Goal: Information Seeking & Learning: Learn about a topic

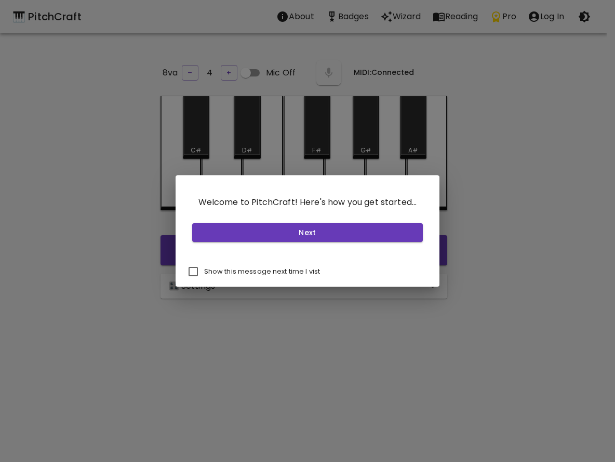
click at [272, 333] on div "Welcome to PitchCraft! Here's how you get started... Next Show this message nex…" at bounding box center [307, 231] width 615 height 462
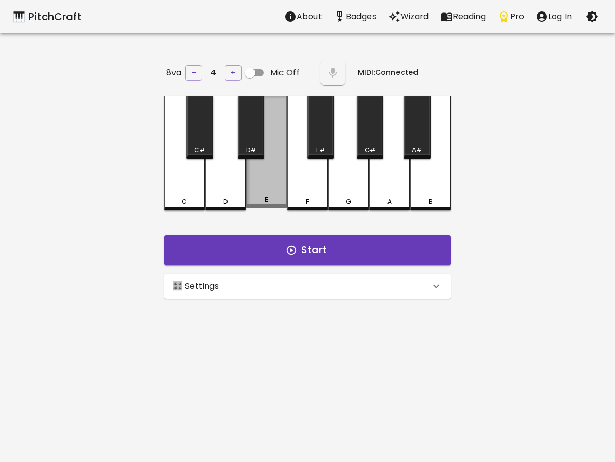
click at [270, 179] on div "E" at bounding box center [266, 152] width 41 height 112
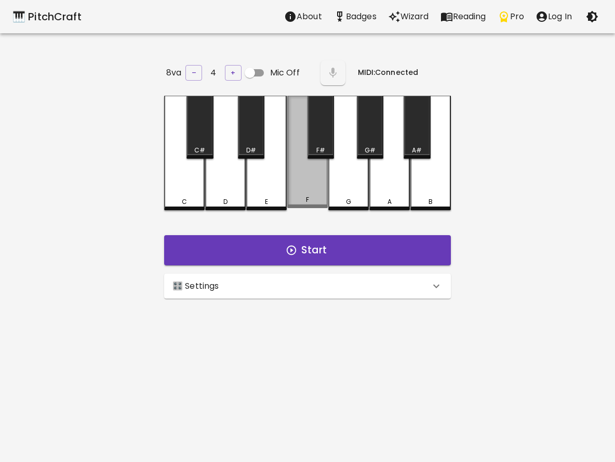
click at [309, 179] on div "F" at bounding box center [307, 152] width 41 height 112
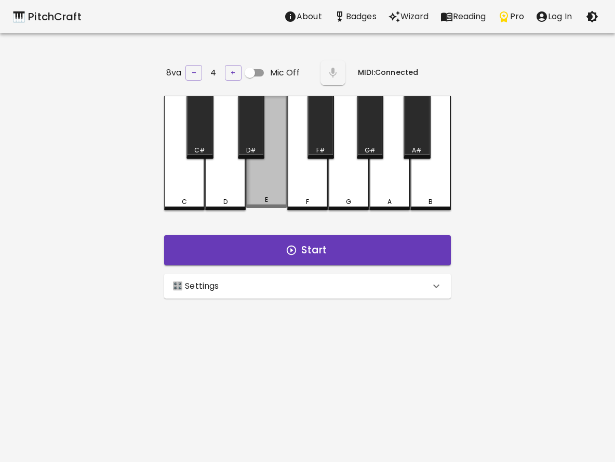
click at [265, 189] on div "E" at bounding box center [266, 152] width 41 height 112
drag, startPoint x: 265, startPoint y: 189, endPoint x: 30, endPoint y: 12, distance: 293.7
click at [265, 186] on div "E" at bounding box center [266, 152] width 41 height 112
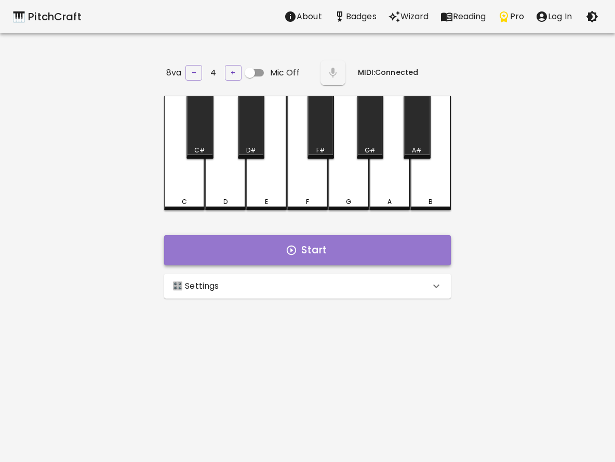
click at [299, 247] on button "Start" at bounding box center [307, 250] width 287 height 30
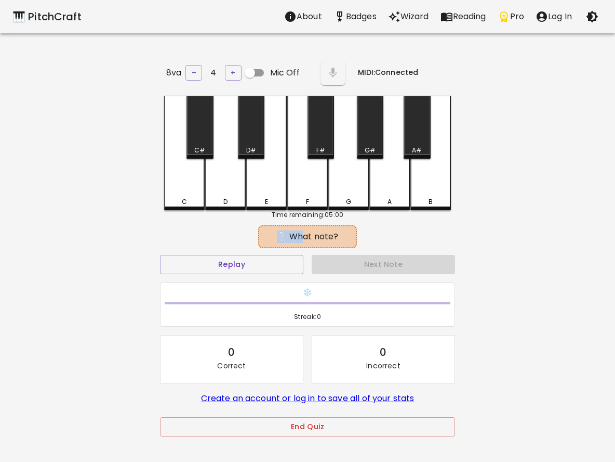
drag, startPoint x: 281, startPoint y: 233, endPoint x: 300, endPoint y: 243, distance: 21.4
click at [300, 243] on div "❔ What note?" at bounding box center [307, 236] width 98 height 23
click at [319, 238] on div "❔ What note?" at bounding box center [308, 236] width 88 height 12
drag, startPoint x: 335, startPoint y: 238, endPoint x: 256, endPoint y: 222, distance: 81.1
click at [256, 223] on div "❔ What note?" at bounding box center [307, 236] width 295 height 26
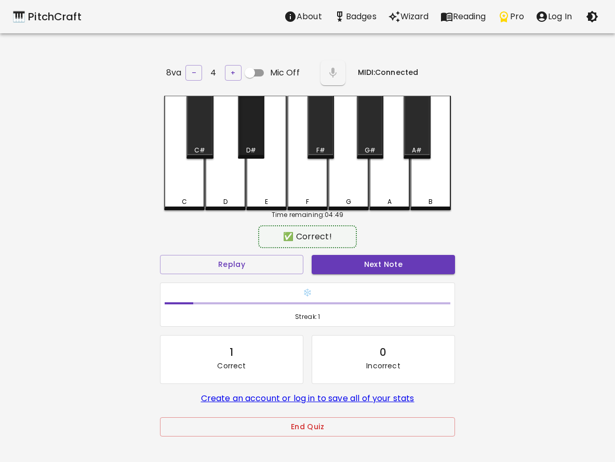
click at [261, 137] on div "D#" at bounding box center [251, 127] width 27 height 63
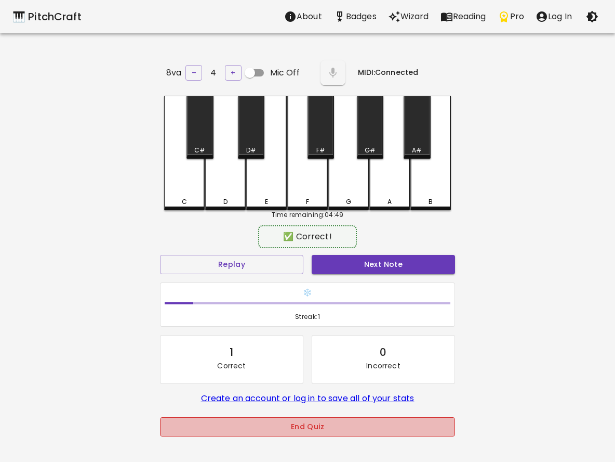
click at [297, 429] on button "End Quiz" at bounding box center [307, 426] width 295 height 19
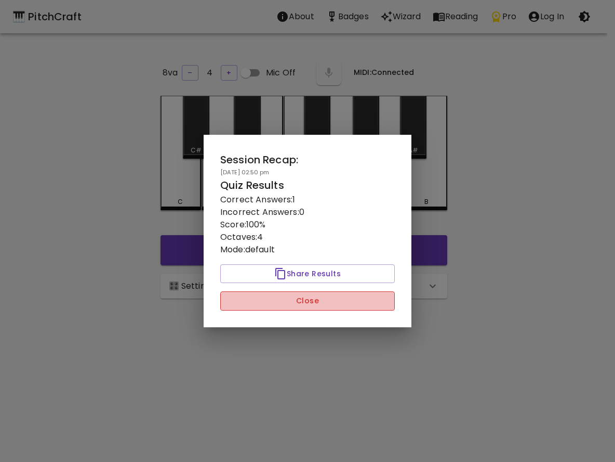
click at [278, 306] on button "Close" at bounding box center [307, 300] width 175 height 19
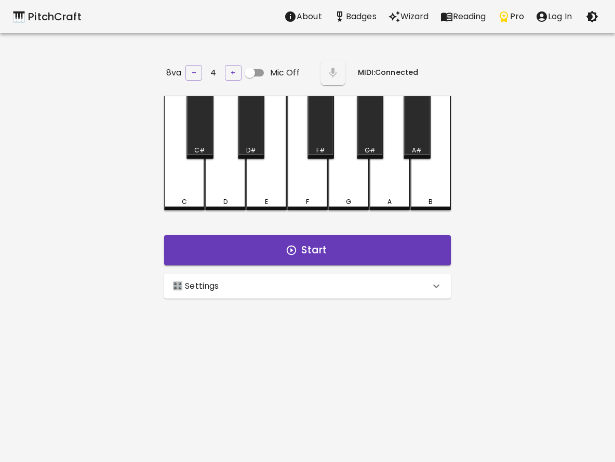
click at [183, 284] on p "🎛️ Settings" at bounding box center [196, 286] width 47 height 12
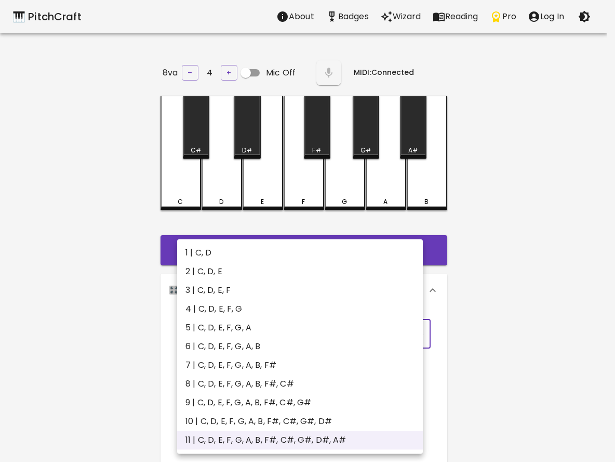
click at [226, 333] on body "🎹 PitchCraft About Badges Wizard Reading Pro Log In 8va – 4 + Mic Off MIDI: Con…" at bounding box center [307, 344] width 615 height 689
click at [235, 275] on li "2 | C, D, E" at bounding box center [300, 271] width 246 height 19
type input "3"
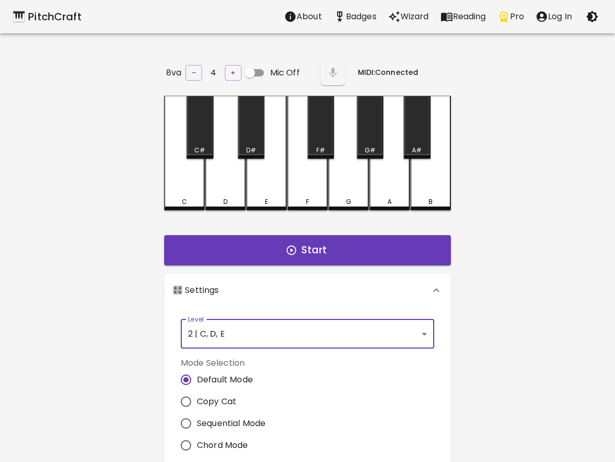
drag, startPoint x: 186, startPoint y: 177, endPoint x: 199, endPoint y: 187, distance: 15.9
click at [187, 177] on div "C" at bounding box center [184, 153] width 41 height 114
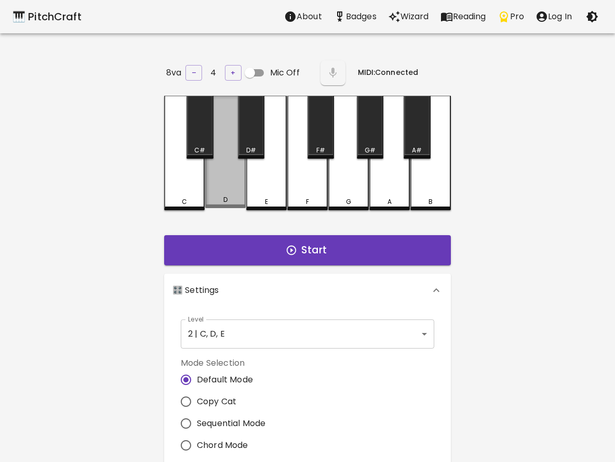
click at [223, 194] on div "D" at bounding box center [225, 152] width 41 height 112
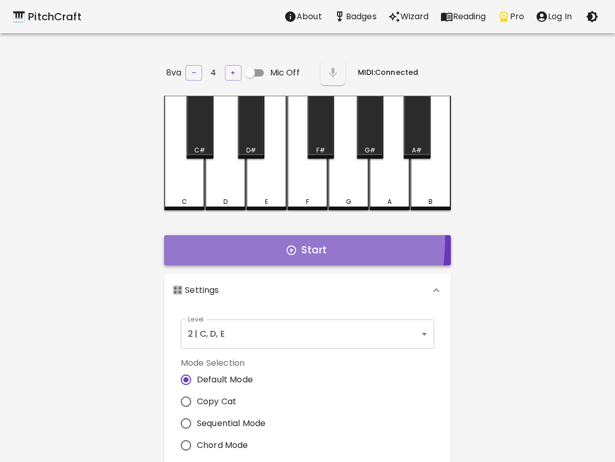
click at [215, 235] on button "Start" at bounding box center [307, 250] width 287 height 30
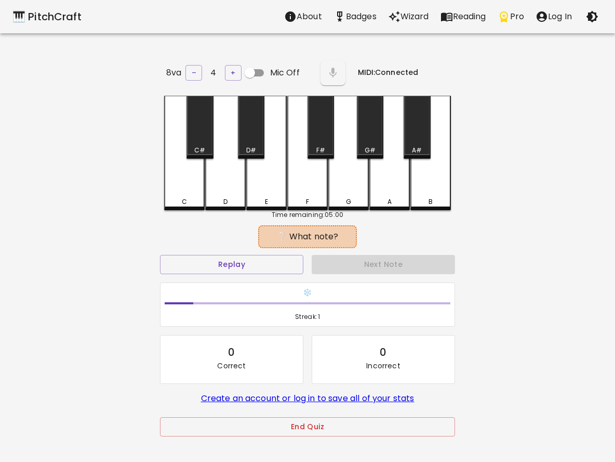
click at [187, 212] on div "Time remaining: 05:00" at bounding box center [307, 214] width 287 height 9
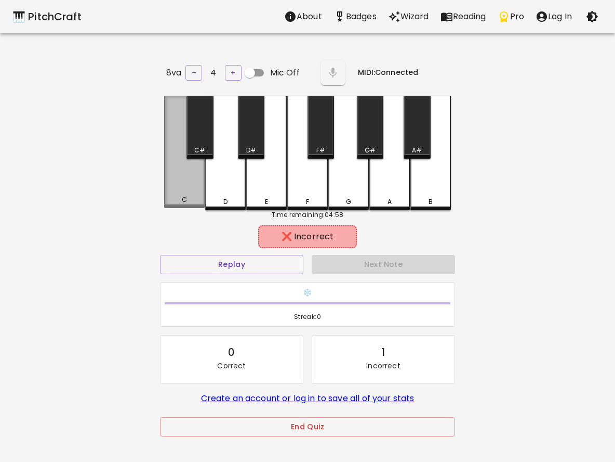
click at [173, 189] on div "C" at bounding box center [184, 152] width 41 height 112
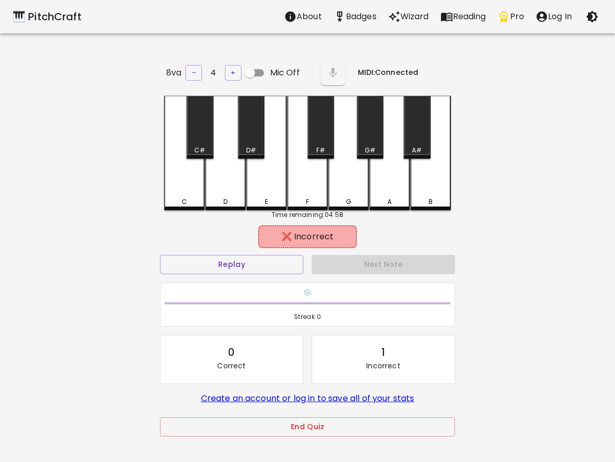
drag, startPoint x: 242, startPoint y: 189, endPoint x: 231, endPoint y: 191, distance: 11.0
click at [231, 191] on div "D" at bounding box center [225, 153] width 41 height 114
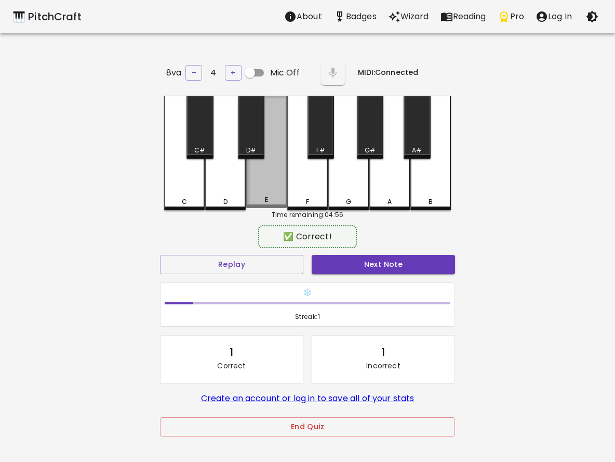
click at [262, 186] on div "E" at bounding box center [266, 152] width 41 height 112
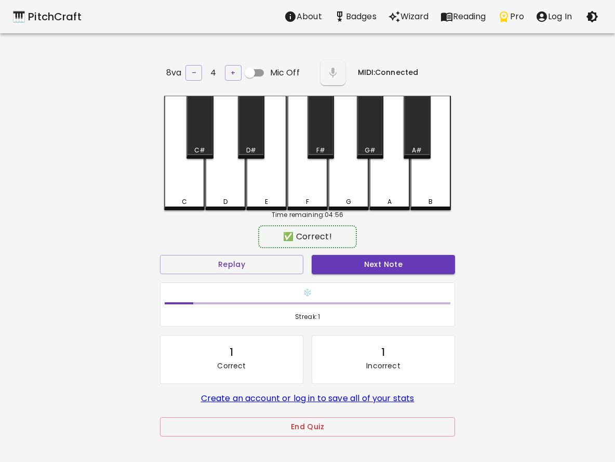
click at [374, 262] on button "Next Note" at bounding box center [383, 264] width 143 height 19
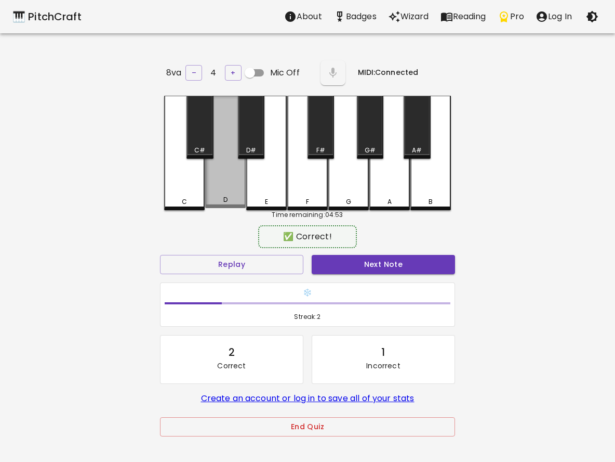
drag, startPoint x: 219, startPoint y: 185, endPoint x: 244, endPoint y: 185, distance: 25.5
click at [225, 185] on div "D" at bounding box center [225, 152] width 41 height 112
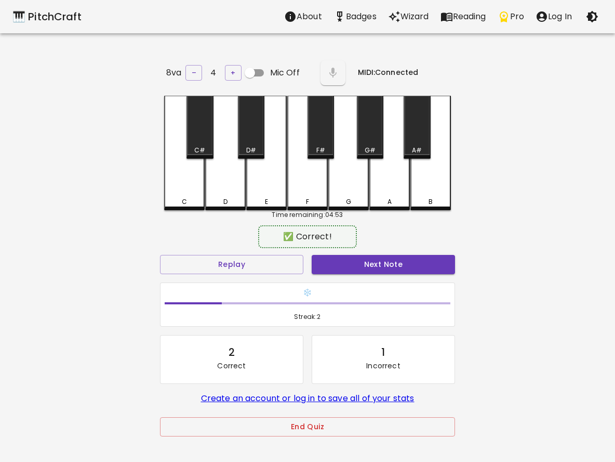
click at [379, 265] on button "Next Note" at bounding box center [383, 264] width 143 height 19
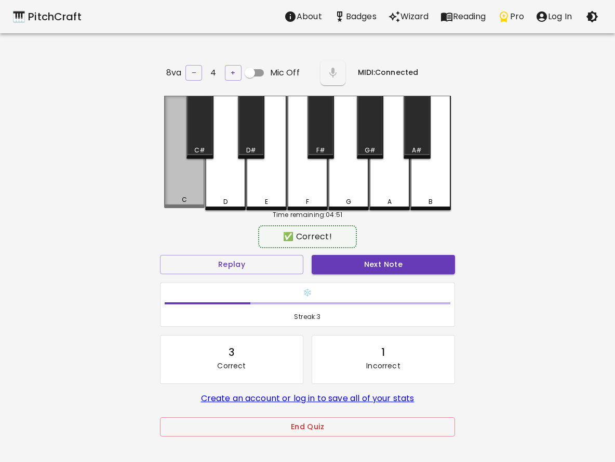
click at [169, 195] on div "C" at bounding box center [184, 199] width 38 height 9
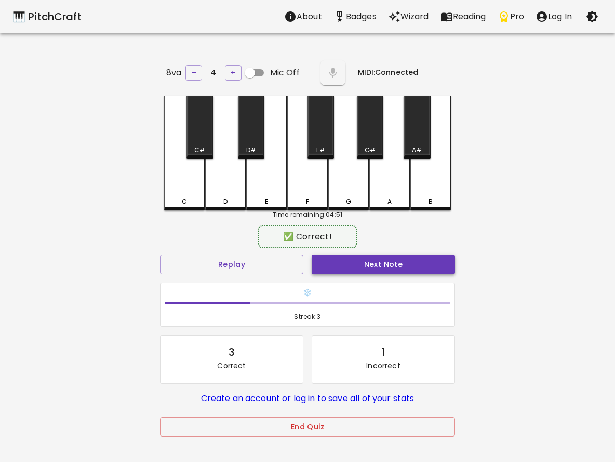
click at [378, 263] on button "Next Note" at bounding box center [383, 264] width 143 height 19
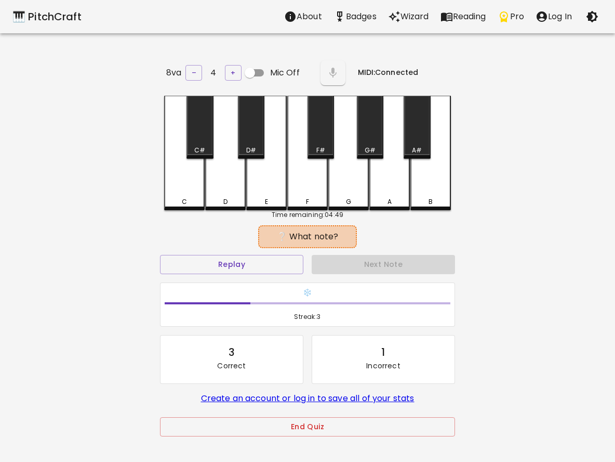
drag, startPoint x: 183, startPoint y: 208, endPoint x: 215, endPoint y: 204, distance: 32.5
click at [192, 206] on div "8va – 4 + Mic Off MIDI: Connected C C# D D# E F F# G G# A A# B Time remaining: …" at bounding box center [308, 289] width 312 height 462
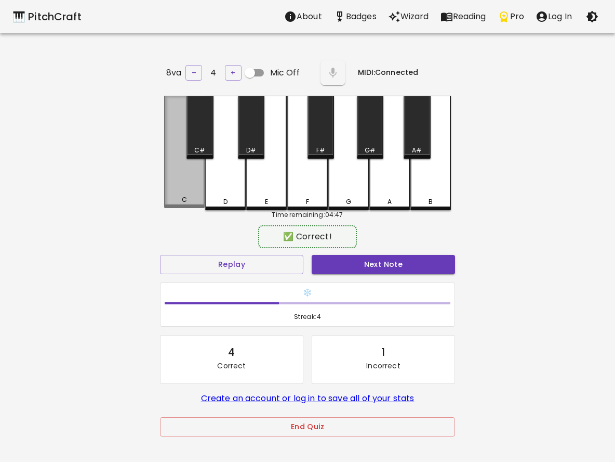
click at [189, 194] on div "C" at bounding box center [184, 152] width 41 height 112
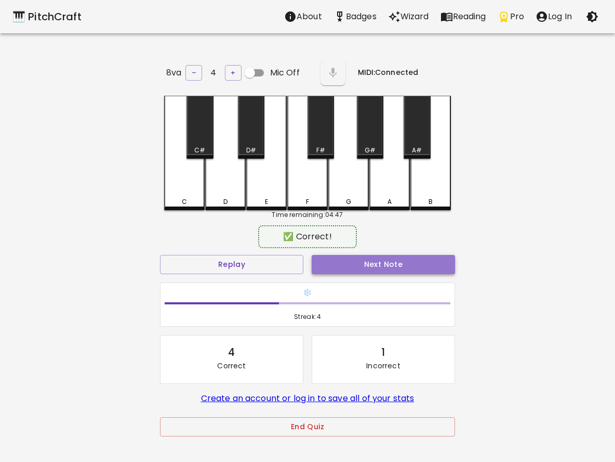
click at [365, 260] on button "Next Note" at bounding box center [383, 264] width 143 height 19
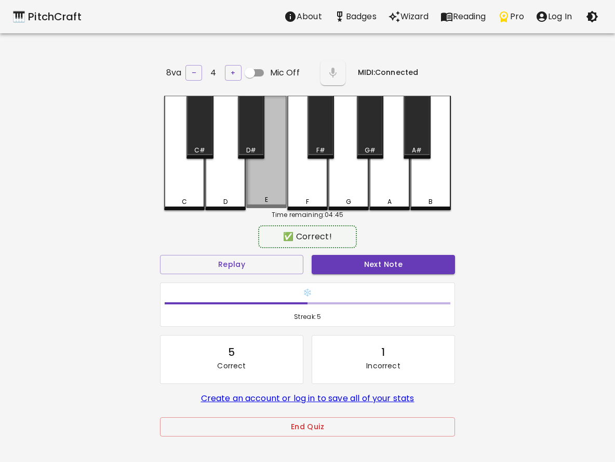
click at [261, 195] on div "E" at bounding box center [266, 199] width 38 height 9
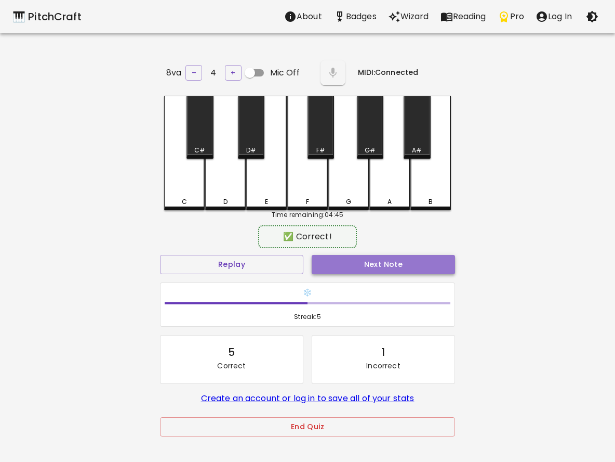
drag, startPoint x: 399, startPoint y: 255, endPoint x: 357, endPoint y: 243, distance: 44.3
click at [397, 255] on button "Next Note" at bounding box center [383, 264] width 143 height 19
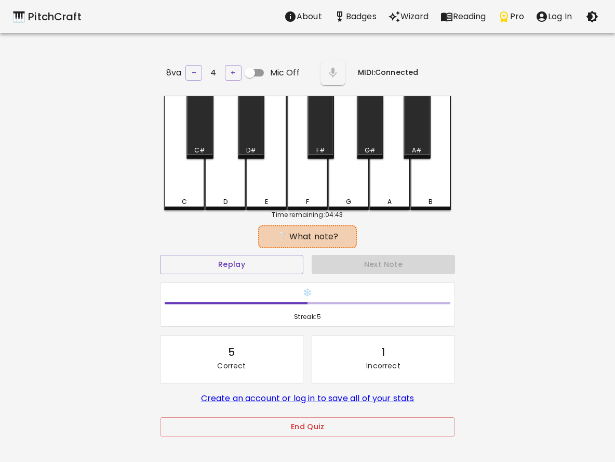
drag, startPoint x: 183, startPoint y: 188, endPoint x: 170, endPoint y: 181, distance: 14.9
click at [174, 182] on div "8va – 4 + Mic Off MIDI: Connected C C# D D# E F F# G G# A A# B Time remaining: …" at bounding box center [308, 289] width 312 height 462
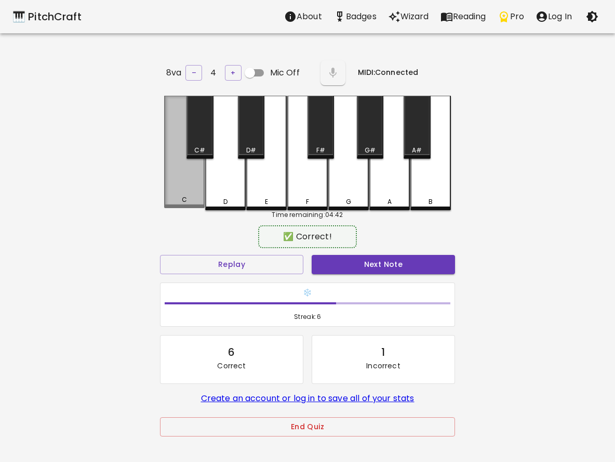
click at [169, 180] on div "C" at bounding box center [184, 152] width 41 height 112
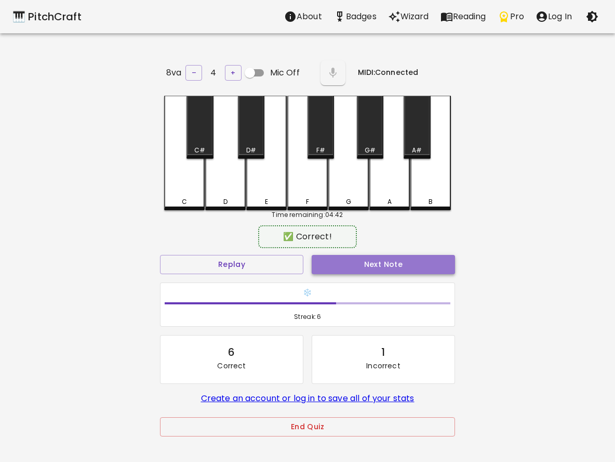
click at [386, 255] on button "Next Note" at bounding box center [383, 264] width 143 height 19
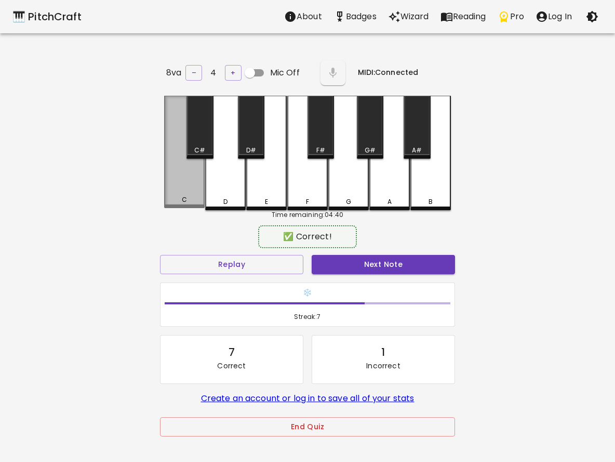
click at [173, 186] on div "C" at bounding box center [184, 152] width 41 height 112
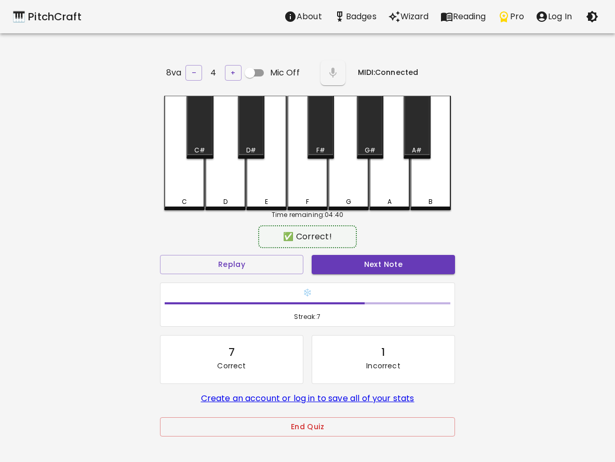
drag, startPoint x: 382, startPoint y: 265, endPoint x: 380, endPoint y: 271, distance: 6.6
click at [383, 270] on button "Next Note" at bounding box center [383, 264] width 143 height 19
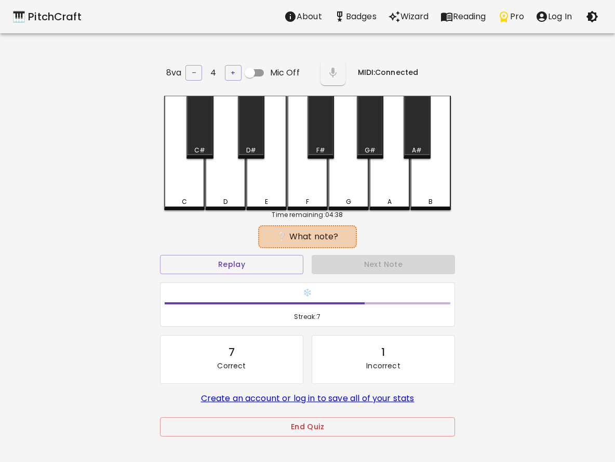
click at [209, 189] on div "D" at bounding box center [225, 153] width 41 height 114
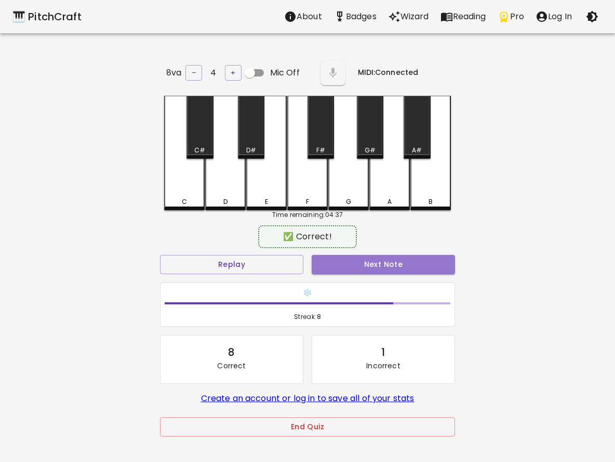
click at [388, 260] on button "Next Note" at bounding box center [383, 264] width 143 height 19
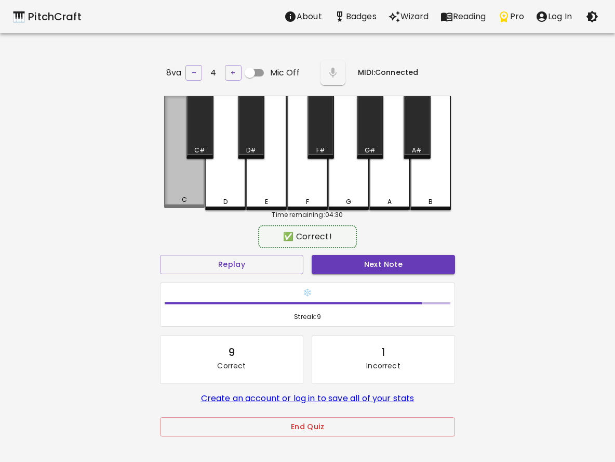
click at [186, 199] on div "C" at bounding box center [184, 199] width 5 height 9
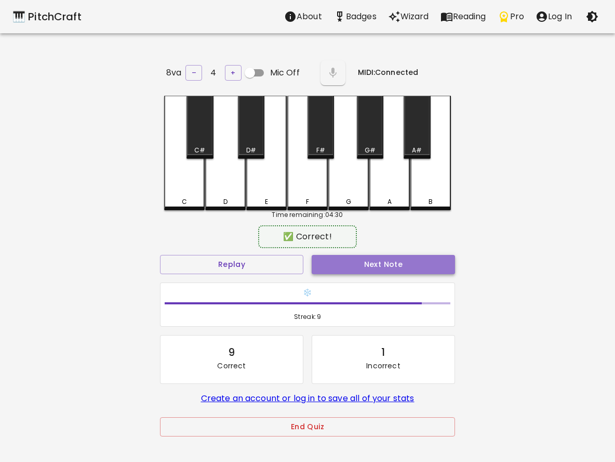
click at [357, 260] on button "Next Note" at bounding box center [383, 264] width 143 height 19
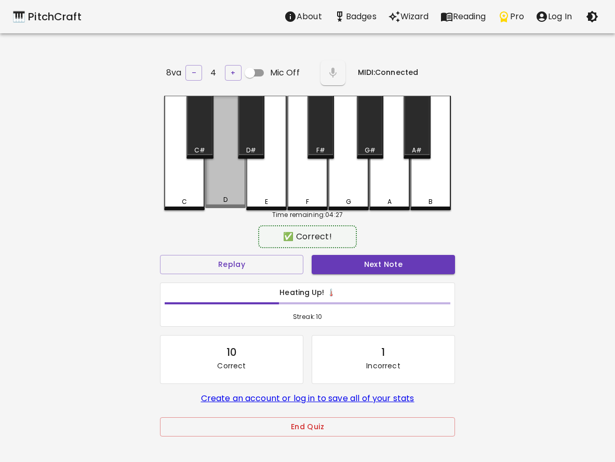
click at [243, 198] on div "C C# D D# E F F# G G# A A# B" at bounding box center [307, 153] width 287 height 114
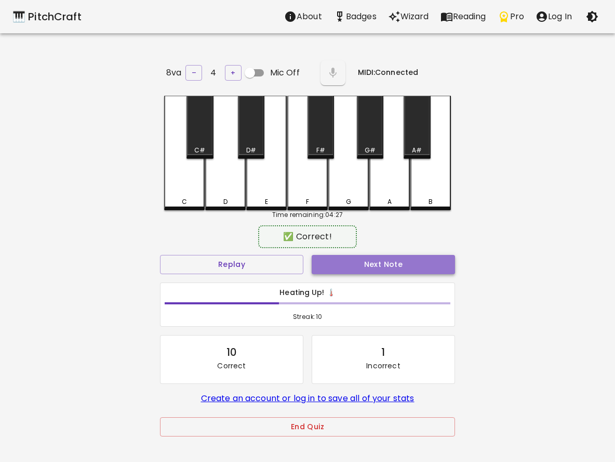
click at [376, 264] on button "Next Note" at bounding box center [383, 264] width 143 height 19
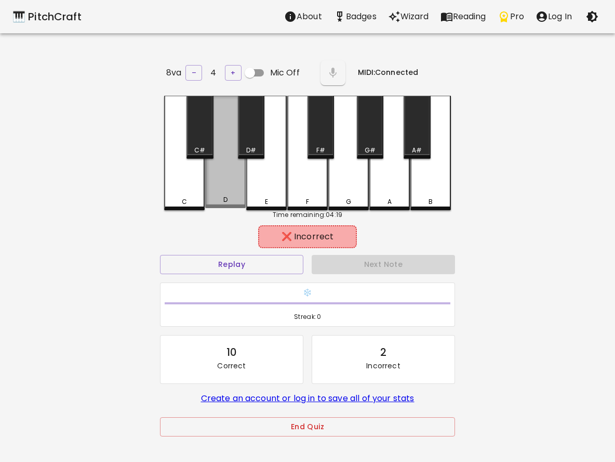
click at [226, 185] on div "D" at bounding box center [225, 152] width 41 height 112
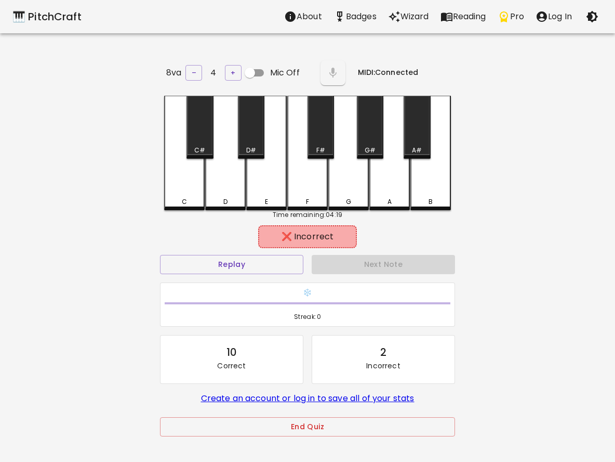
click at [298, 291] on h6 "❄️" at bounding box center [308, 292] width 286 height 11
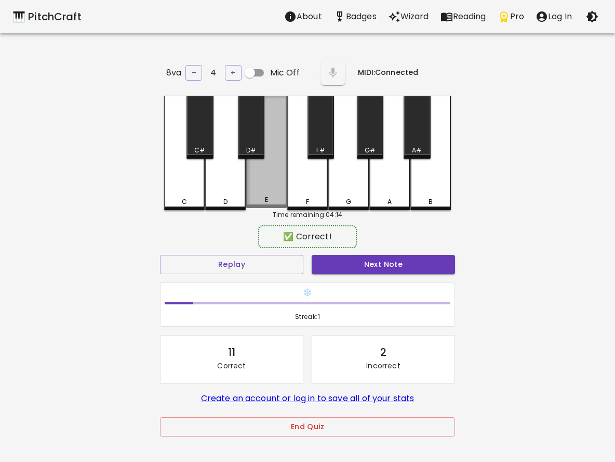
click at [268, 187] on div "E" at bounding box center [266, 152] width 41 height 112
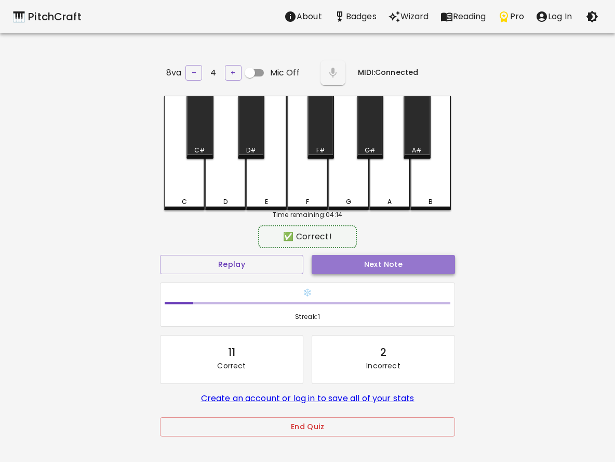
click at [373, 255] on button "Next Note" at bounding box center [383, 264] width 143 height 19
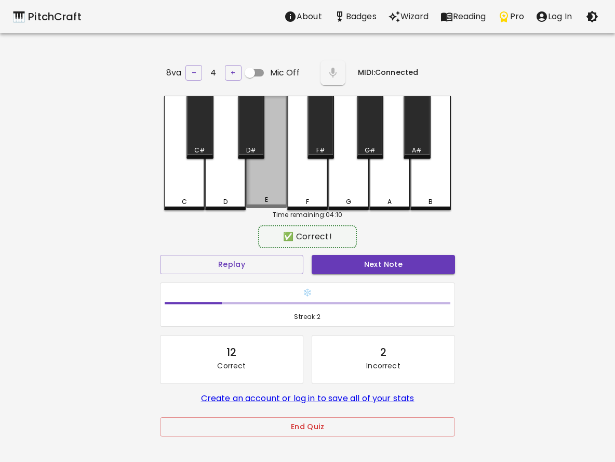
drag, startPoint x: 260, startPoint y: 190, endPoint x: 273, endPoint y: 189, distance: 12.5
click at [261, 190] on div "E" at bounding box center [266, 152] width 41 height 112
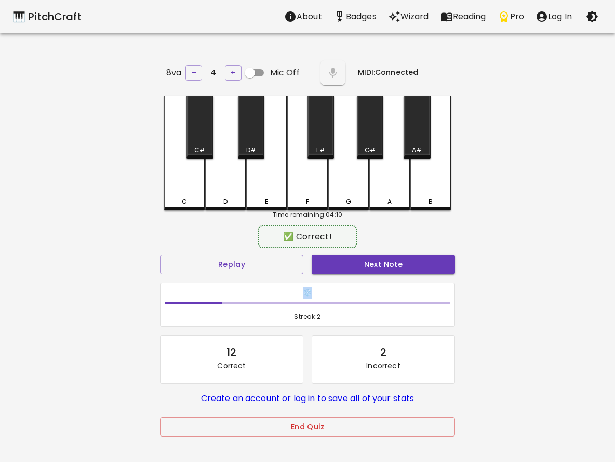
drag, startPoint x: 362, startPoint y: 273, endPoint x: 363, endPoint y: 279, distance: 5.4
click at [363, 280] on div "Replay Next Note ❄️ Streak: 2 12 Correct 2 Incorrect Create an account or log i…" at bounding box center [308, 330] width 304 height 158
click at [364, 267] on button "Next Note" at bounding box center [383, 264] width 143 height 19
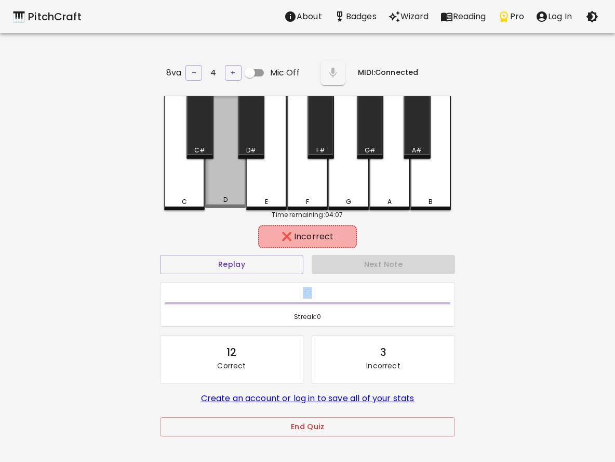
click at [234, 198] on div "D" at bounding box center [225, 199] width 38 height 9
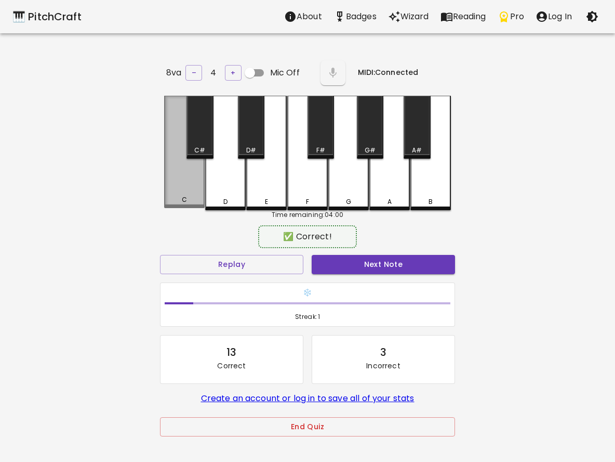
drag, startPoint x: 175, startPoint y: 193, endPoint x: 203, endPoint y: 189, distance: 27.9
click at [180, 192] on div "C" at bounding box center [184, 152] width 41 height 112
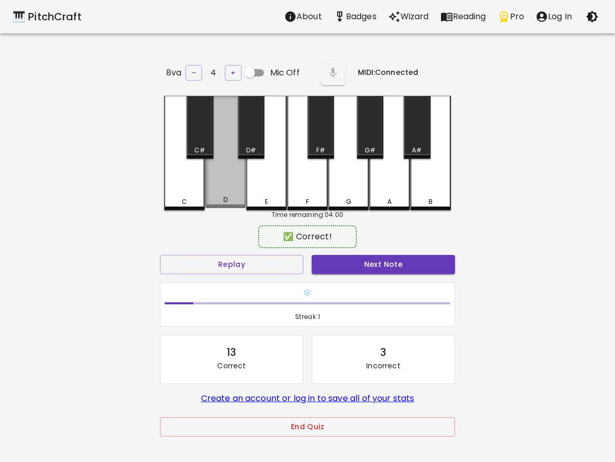
drag, startPoint x: 218, startPoint y: 193, endPoint x: 244, endPoint y: 192, distance: 26.0
click at [220, 193] on div "D" at bounding box center [225, 152] width 41 height 112
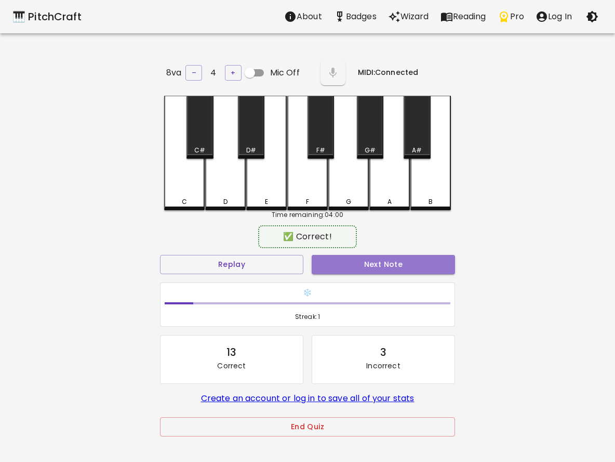
drag, startPoint x: 373, startPoint y: 265, endPoint x: 375, endPoint y: 242, distance: 23.4
click at [374, 257] on button "Next Note" at bounding box center [383, 264] width 143 height 19
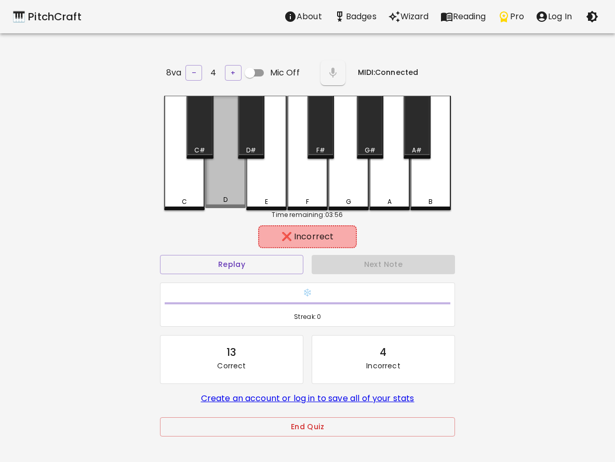
drag, startPoint x: 220, startPoint y: 180, endPoint x: 238, endPoint y: 184, distance: 18.0
click at [221, 180] on div "D" at bounding box center [225, 152] width 41 height 112
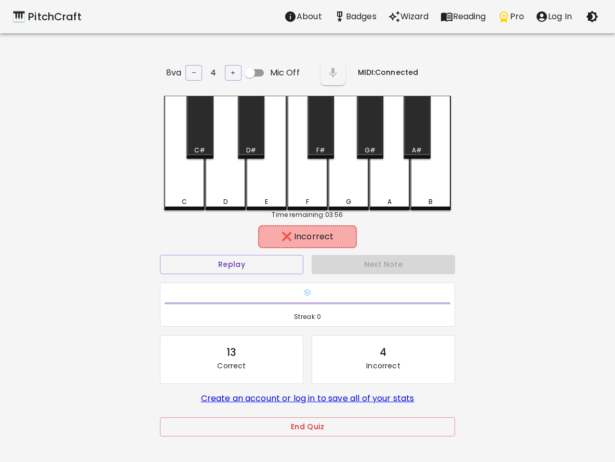
click at [396, 287] on h6 "❄️" at bounding box center [308, 292] width 286 height 11
drag, startPoint x: 389, startPoint y: 255, endPoint x: 195, endPoint y: 255, distance: 194.4
click at [345, 254] on div "Next Note" at bounding box center [384, 265] width 152 height 28
drag, startPoint x: 186, startPoint y: 262, endPoint x: 202, endPoint y: 249, distance: 21.0
click at [193, 256] on button "Replay" at bounding box center [231, 264] width 143 height 19
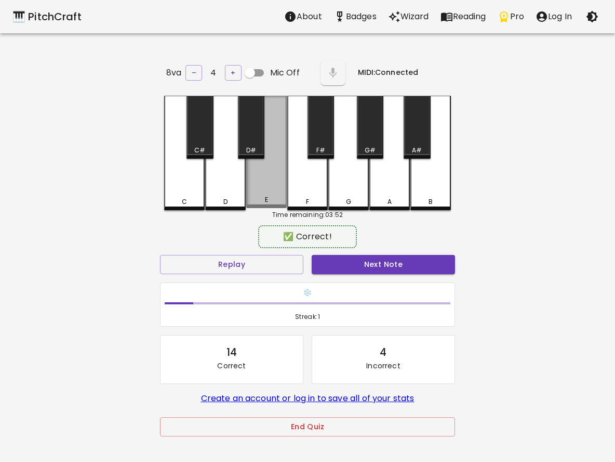
drag, startPoint x: 247, startPoint y: 176, endPoint x: 270, endPoint y: 175, distance: 22.9
click at [259, 177] on div "E" at bounding box center [266, 152] width 41 height 112
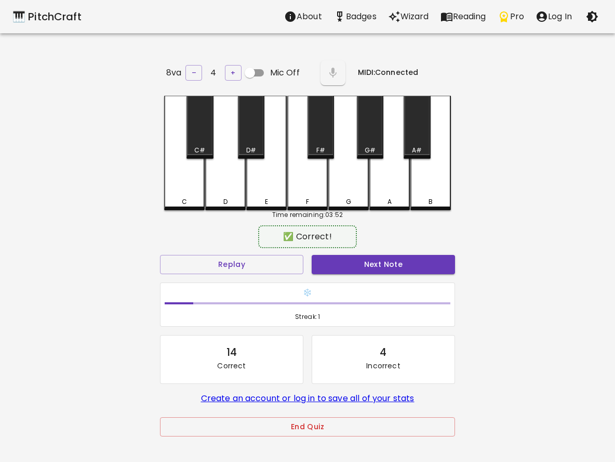
drag, startPoint x: 451, startPoint y: 259, endPoint x: 446, endPoint y: 255, distance: 6.3
click at [450, 257] on button "Next Note" at bounding box center [383, 264] width 143 height 19
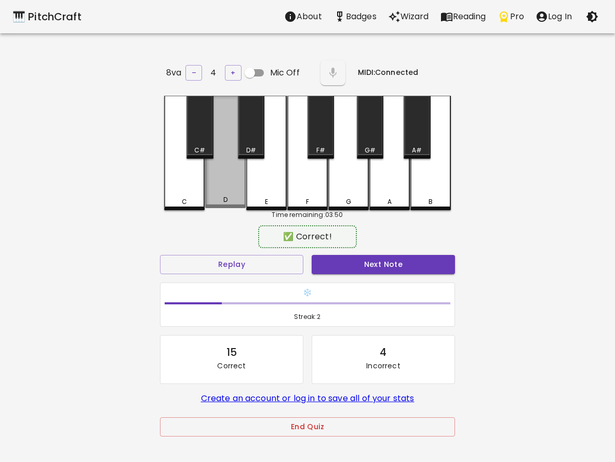
drag, startPoint x: 218, startPoint y: 176, endPoint x: 225, endPoint y: 177, distance: 7.3
click at [225, 177] on div "D" at bounding box center [225, 152] width 41 height 112
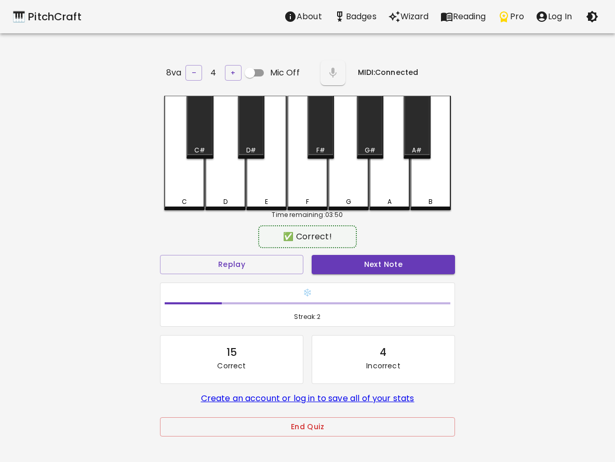
drag, startPoint x: 324, startPoint y: 243, endPoint x: 336, endPoint y: 272, distance: 31.3
click at [330, 262] on div "✅ Correct! Replay Next Note ❄️ Streak: 2 15 Correct 4 Incorrect Create an accou…" at bounding box center [307, 341] width 295 height 227
click at [337, 259] on button "Next Note" at bounding box center [383, 264] width 143 height 19
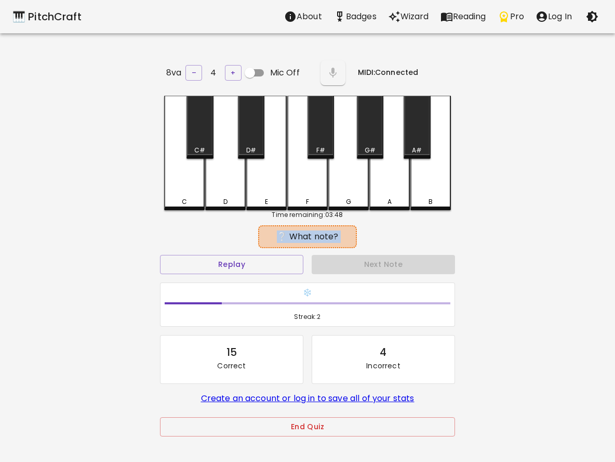
click at [217, 199] on div "D" at bounding box center [225, 201] width 38 height 9
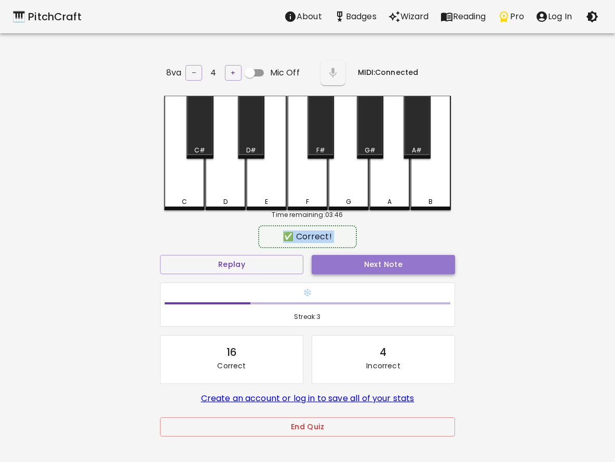
click at [374, 264] on button "Next Note" at bounding box center [383, 264] width 143 height 19
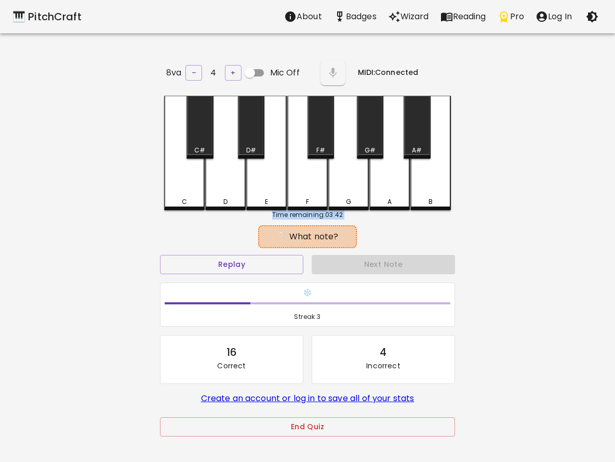
drag, startPoint x: 216, startPoint y: 224, endPoint x: 222, endPoint y: 250, distance: 26.6
click at [220, 241] on div "8va – 4 + Mic Off MIDI: Connected C C# D D# E F F# G G# A A# B Time remaining: …" at bounding box center [308, 289] width 312 height 462
click at [223, 263] on button "Replay" at bounding box center [231, 264] width 143 height 19
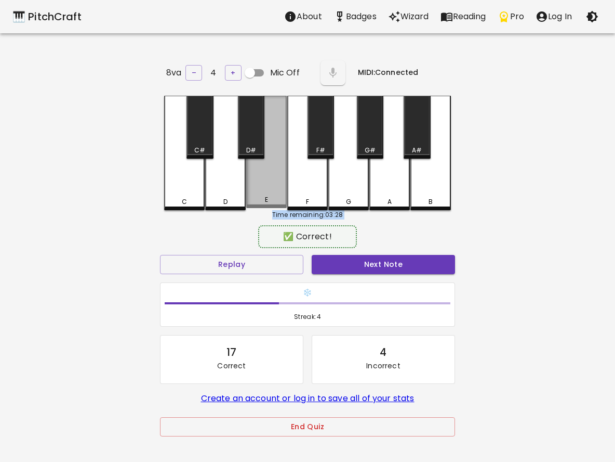
drag, startPoint x: 279, startPoint y: 196, endPoint x: 267, endPoint y: 199, distance: 12.4
click at [273, 196] on div "E" at bounding box center [266, 199] width 38 height 9
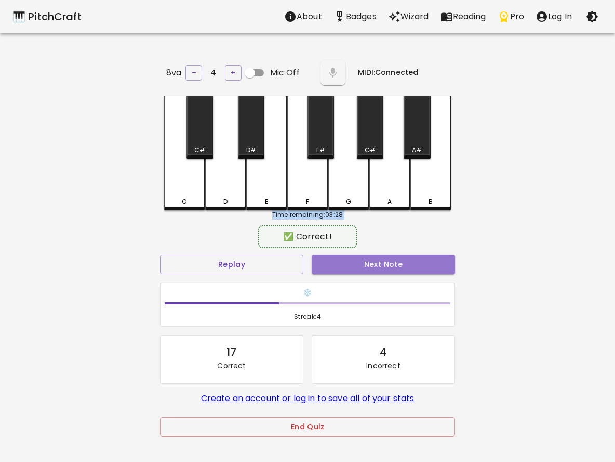
drag, startPoint x: 327, startPoint y: 265, endPoint x: 299, endPoint y: 249, distance: 31.7
click at [323, 261] on button "Next Note" at bounding box center [383, 264] width 143 height 19
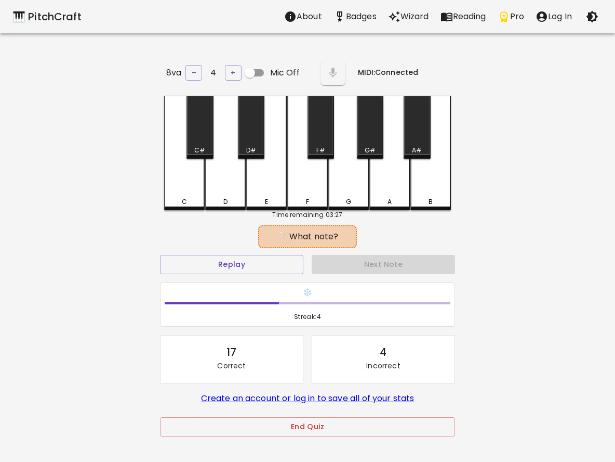
click at [265, 194] on div "E" at bounding box center [266, 153] width 41 height 114
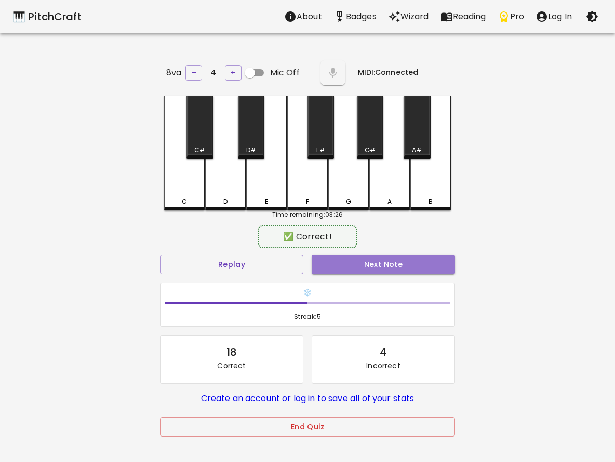
click at [321, 259] on button "Next Note" at bounding box center [383, 264] width 143 height 19
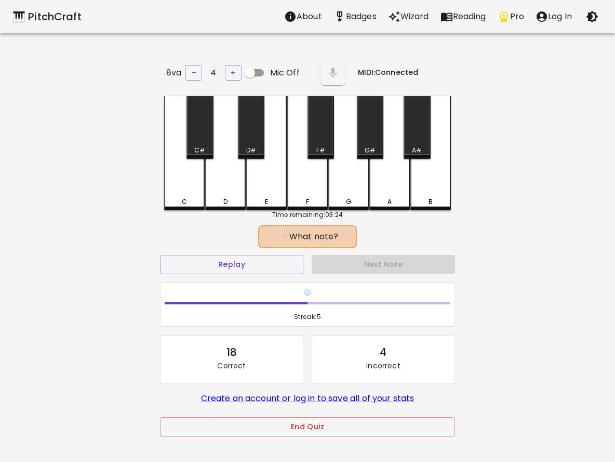
click at [225, 193] on div "D" at bounding box center [225, 153] width 41 height 114
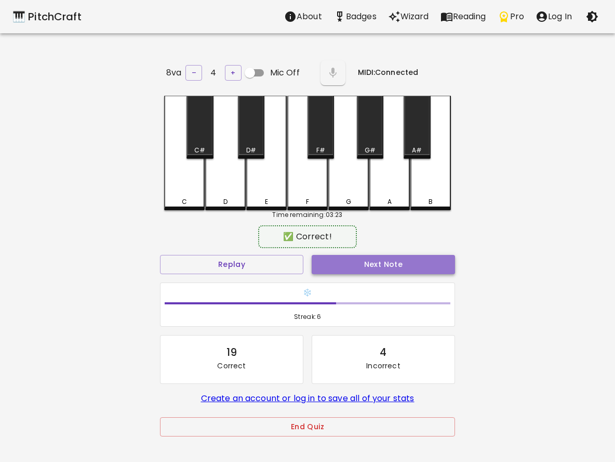
click at [333, 263] on button "Next Note" at bounding box center [383, 264] width 143 height 19
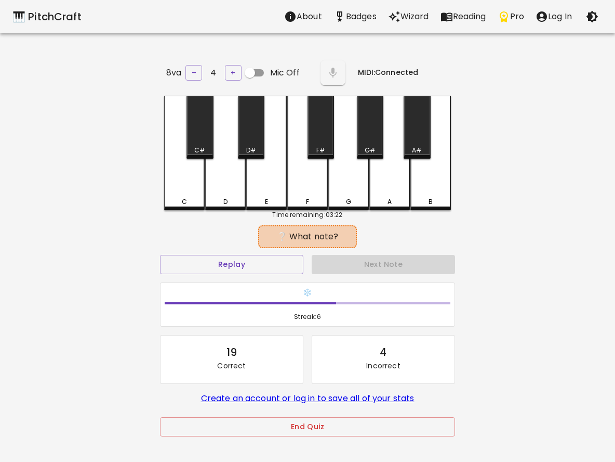
drag, startPoint x: 223, startPoint y: 197, endPoint x: 235, endPoint y: 198, distance: 12.0
click at [229, 197] on div "D" at bounding box center [225, 201] width 38 height 9
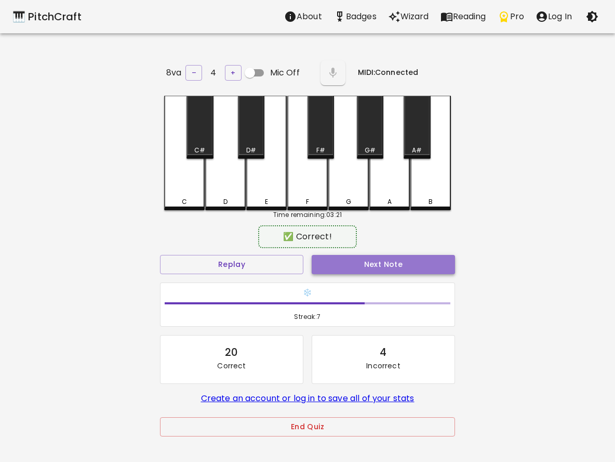
click at [366, 269] on button "Next Note" at bounding box center [383, 264] width 143 height 19
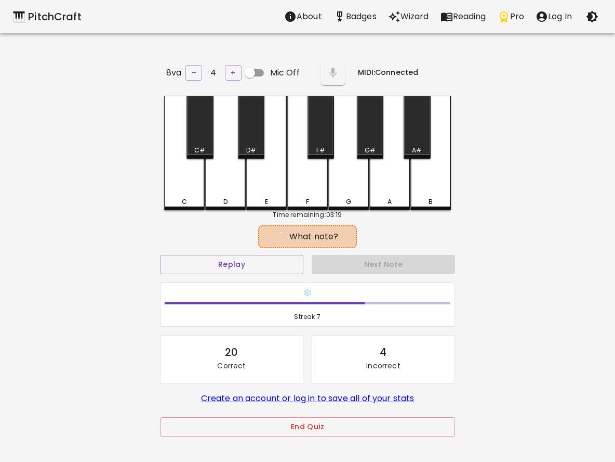
click at [259, 193] on div "E" at bounding box center [266, 153] width 41 height 114
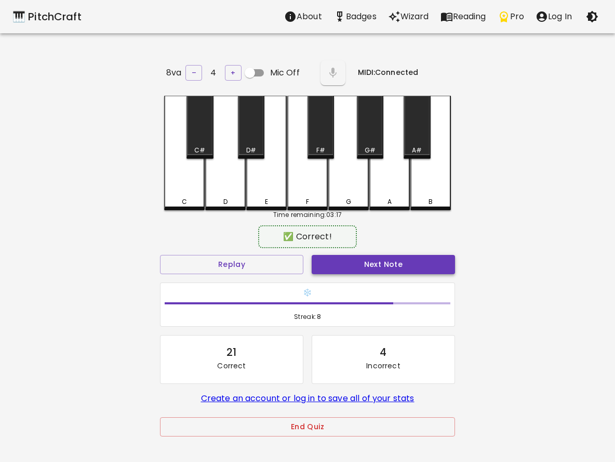
click at [340, 266] on button "Next Note" at bounding box center [383, 264] width 143 height 19
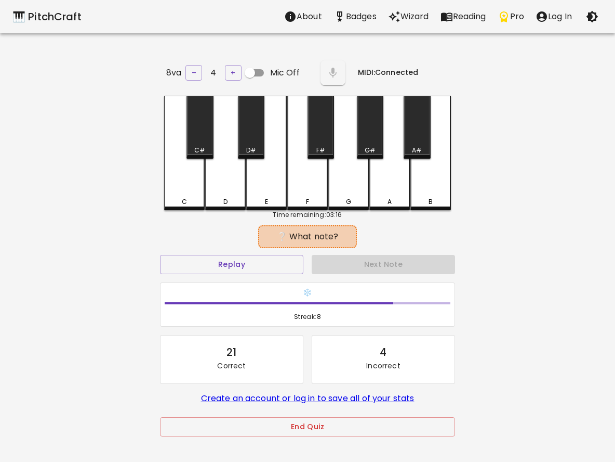
click at [224, 204] on div "D" at bounding box center [225, 153] width 41 height 114
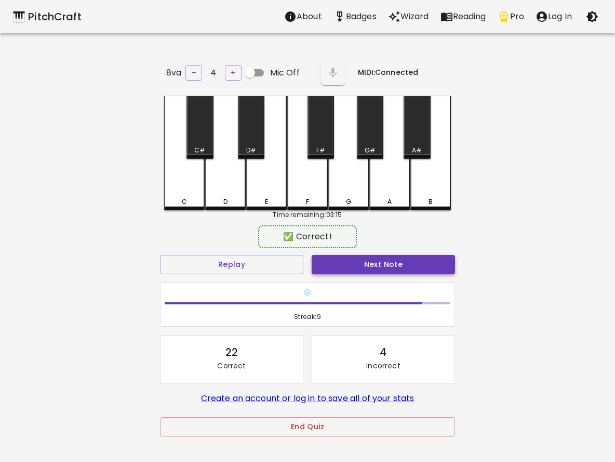
drag, startPoint x: 360, startPoint y: 272, endPoint x: 362, endPoint y: 262, distance: 10.6
click at [362, 269] on div "Next Note" at bounding box center [384, 265] width 152 height 28
click at [362, 262] on button "Next Note" at bounding box center [383, 264] width 143 height 19
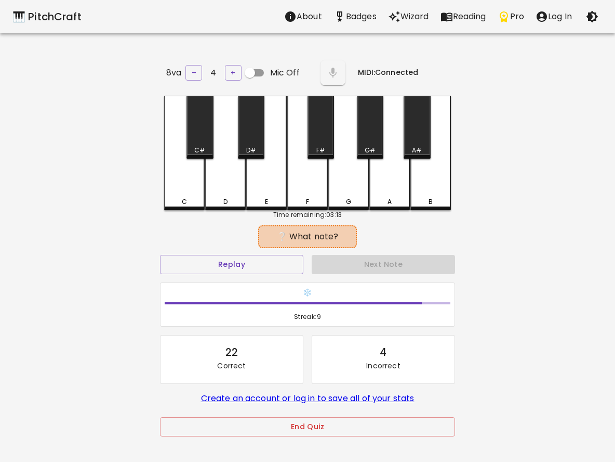
click at [184, 197] on div "C" at bounding box center [184, 201] width 5 height 9
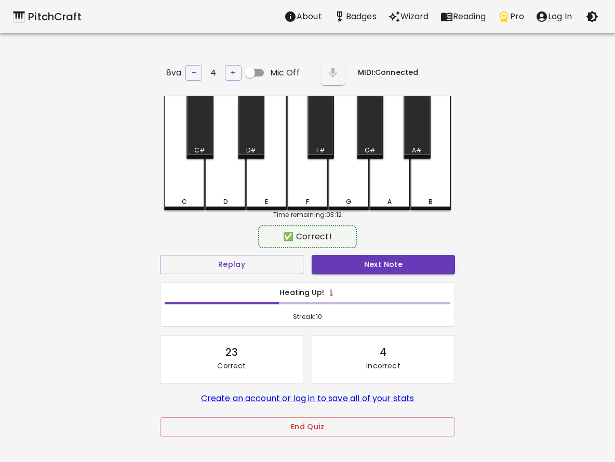
click at [385, 284] on div "Heating Up! 🌡️ Streak: 10" at bounding box center [308, 305] width 294 height 44
drag, startPoint x: 386, startPoint y: 275, endPoint x: 387, endPoint y: 241, distance: 33.8
click at [387, 264] on div "Next Note" at bounding box center [384, 265] width 152 height 28
drag, startPoint x: 387, startPoint y: 238, endPoint x: 397, endPoint y: 254, distance: 19.2
click at [390, 240] on div "✅ Correct!" at bounding box center [307, 236] width 295 height 26
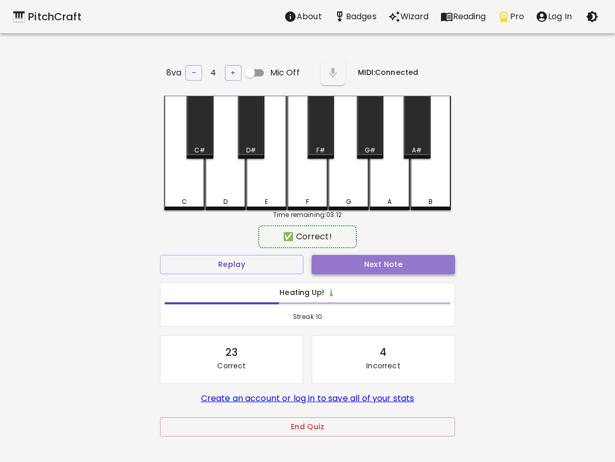
click at [399, 259] on button "Next Note" at bounding box center [383, 264] width 143 height 19
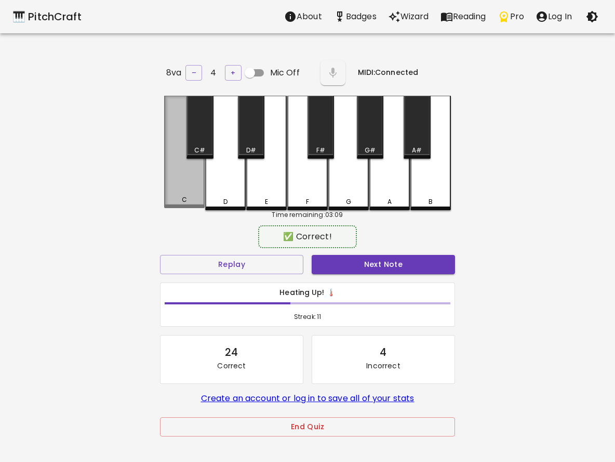
drag, startPoint x: 186, startPoint y: 186, endPoint x: 193, endPoint y: 192, distance: 9.6
click at [191, 191] on div "C" at bounding box center [184, 152] width 41 height 112
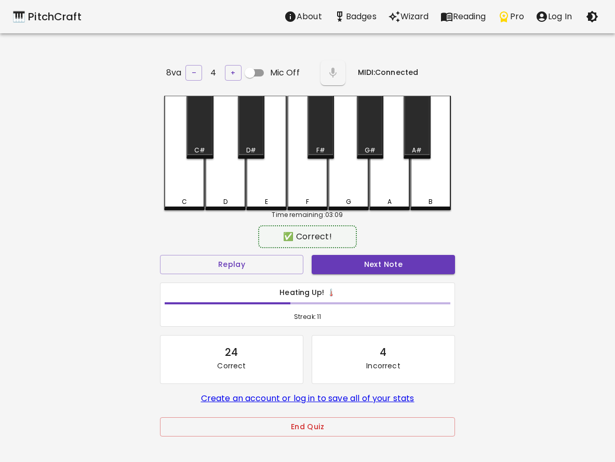
drag, startPoint x: 329, startPoint y: 260, endPoint x: 300, endPoint y: 249, distance: 30.4
click at [326, 260] on button "Next Note" at bounding box center [383, 264] width 143 height 19
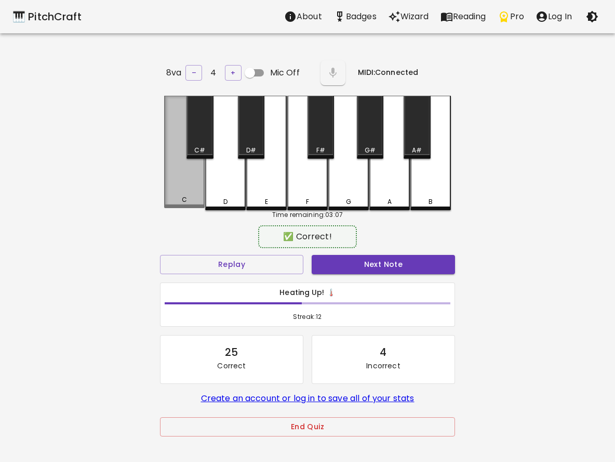
drag, startPoint x: 172, startPoint y: 189, endPoint x: 165, endPoint y: 189, distance: 7.3
click at [165, 189] on div "C" at bounding box center [184, 152] width 41 height 112
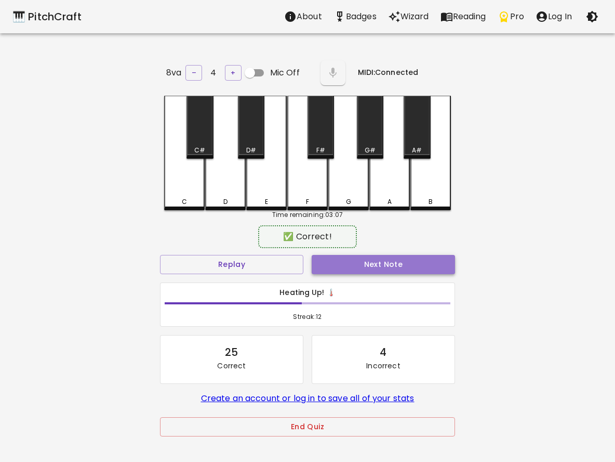
click at [340, 255] on button "Next Note" at bounding box center [383, 264] width 143 height 19
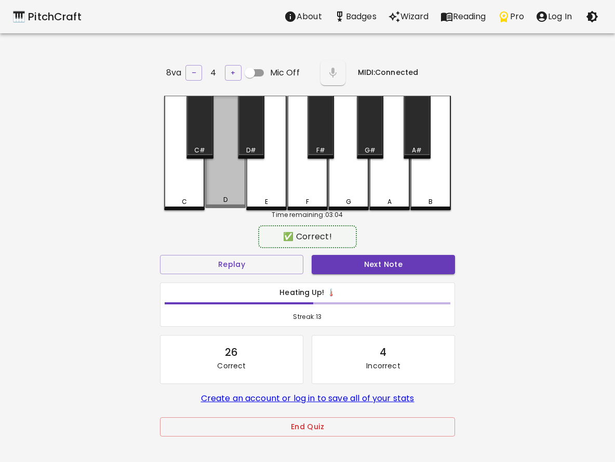
click at [223, 195] on div "D" at bounding box center [225, 199] width 4 height 9
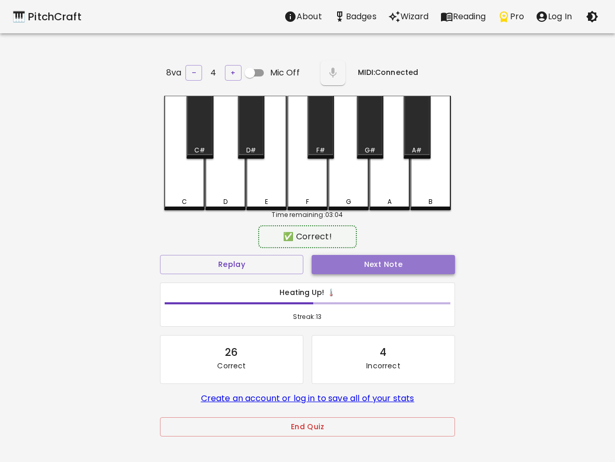
click at [348, 255] on button "Next Note" at bounding box center [383, 264] width 143 height 19
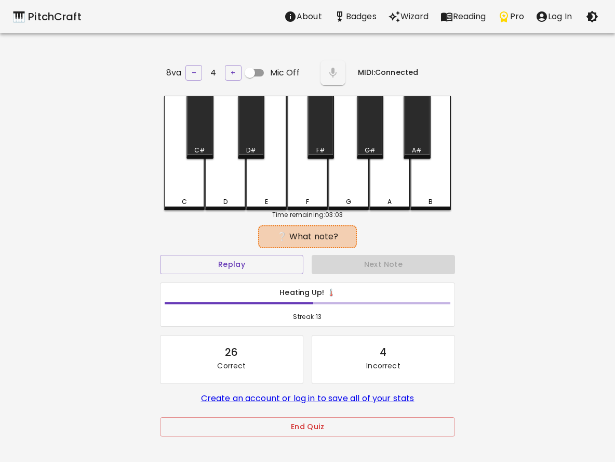
click at [218, 191] on div "D" at bounding box center [225, 153] width 41 height 114
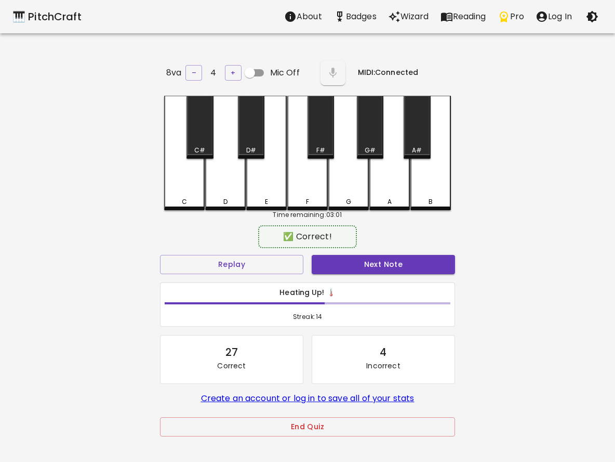
click at [355, 252] on div "Next Note" at bounding box center [384, 265] width 152 height 28
click at [359, 252] on div "Next Note" at bounding box center [384, 265] width 152 height 28
click at [364, 257] on button "Next Note" at bounding box center [383, 264] width 143 height 19
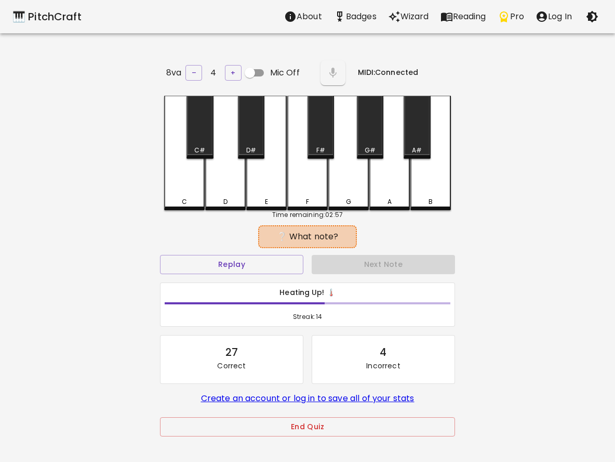
click at [224, 197] on div "D" at bounding box center [225, 201] width 4 height 9
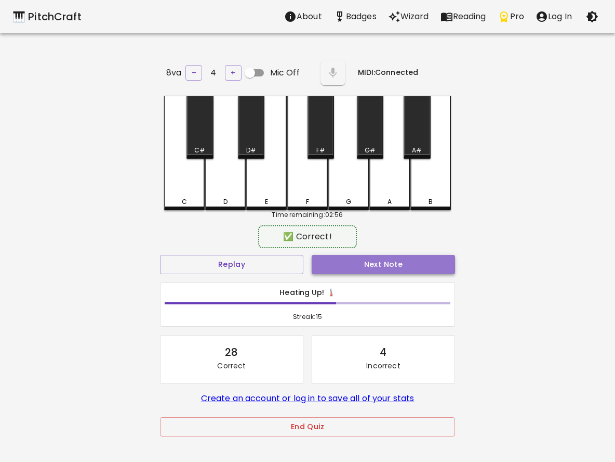
click at [378, 261] on button "Next Note" at bounding box center [383, 264] width 143 height 19
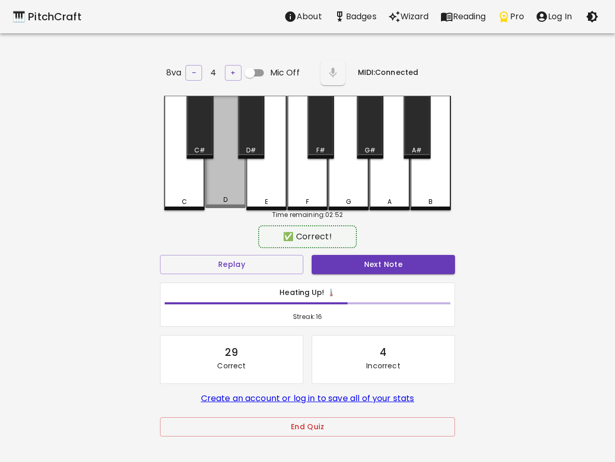
drag, startPoint x: 219, startPoint y: 199, endPoint x: 275, endPoint y: 212, distance: 58.1
click at [236, 201] on div "D" at bounding box center [225, 199] width 38 height 9
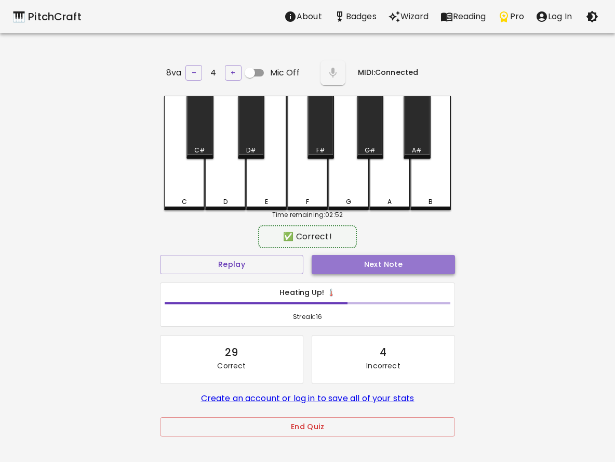
click at [345, 269] on button "Next Note" at bounding box center [383, 264] width 143 height 19
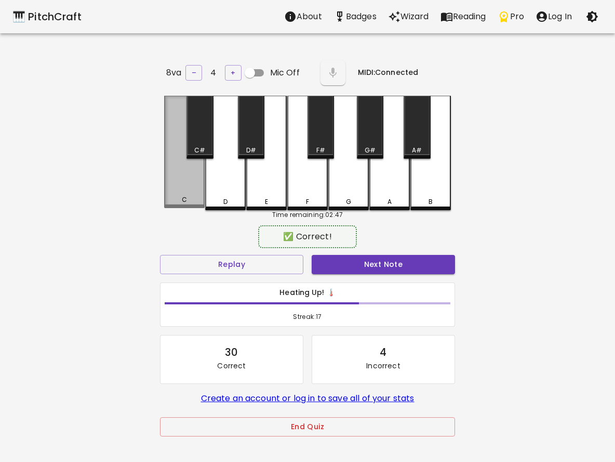
drag, startPoint x: 173, startPoint y: 188, endPoint x: 186, endPoint y: 191, distance: 13.4
click at [182, 190] on div "C" at bounding box center [184, 152] width 41 height 112
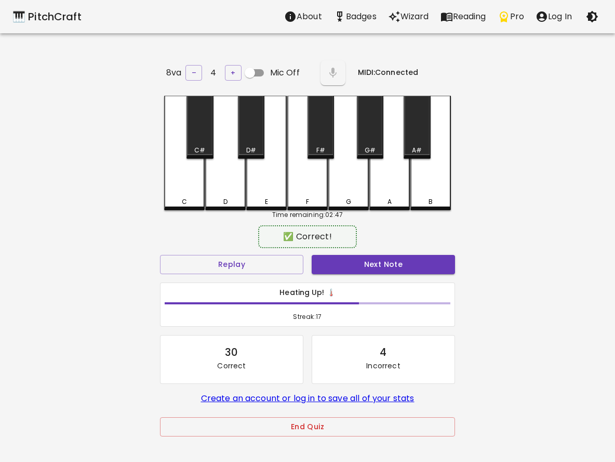
click at [383, 279] on div "Heating Up! 🌡️ Streak: 17" at bounding box center [308, 304] width 304 height 53
click at [387, 261] on button "Next Note" at bounding box center [383, 264] width 143 height 19
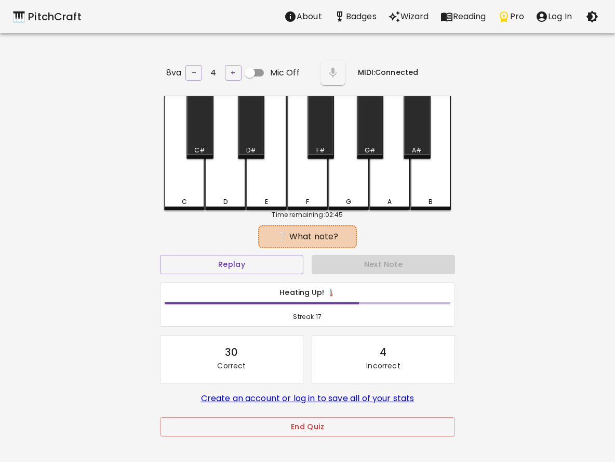
click at [182, 220] on div "8va – 4 + Mic Off MIDI: Connected C C# D D# E F F# G G# A A# B Time remaining: …" at bounding box center [308, 289] width 312 height 462
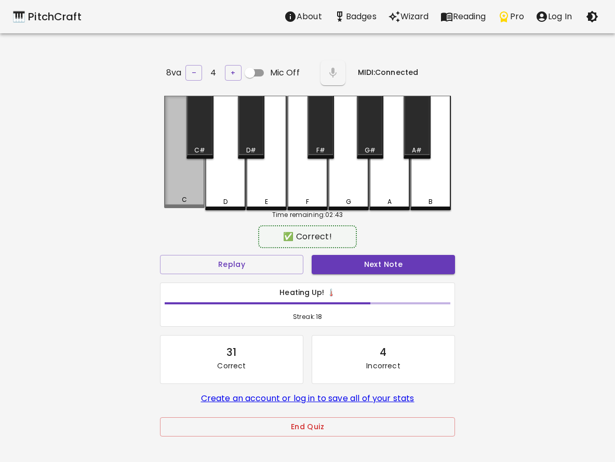
click at [188, 193] on div "C" at bounding box center [184, 152] width 41 height 112
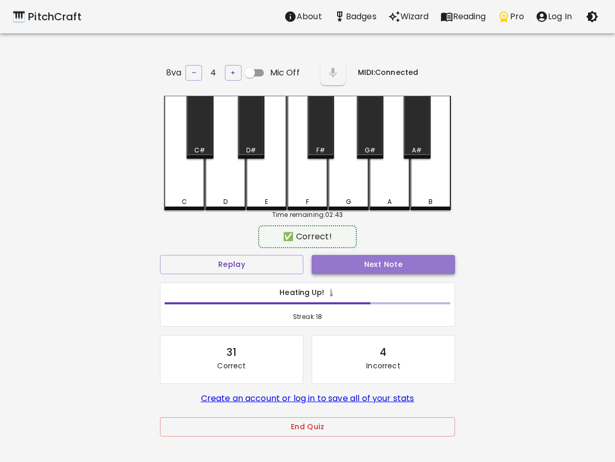
click at [394, 267] on button "Next Note" at bounding box center [383, 264] width 143 height 19
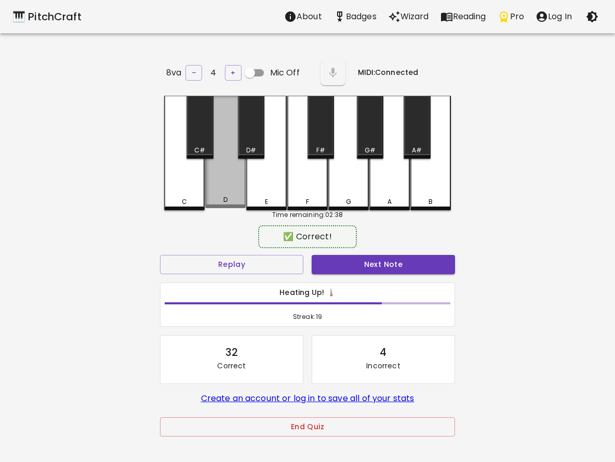
click at [228, 184] on div "D" at bounding box center [225, 152] width 41 height 112
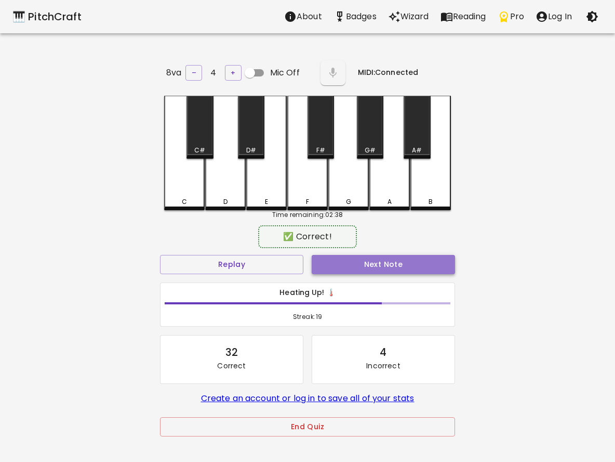
click at [428, 258] on button "Next Note" at bounding box center [383, 264] width 143 height 19
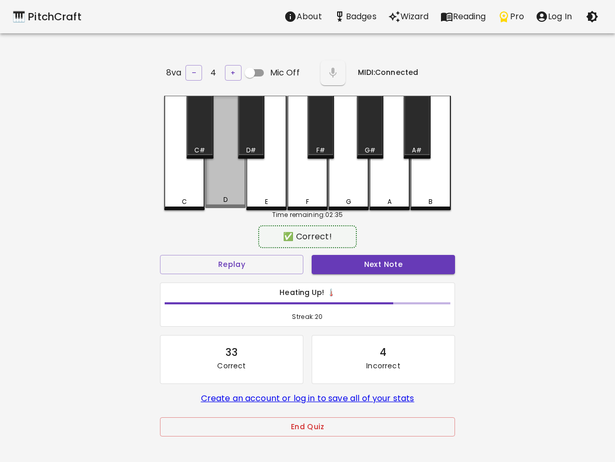
click at [227, 203] on div "D" at bounding box center [225, 152] width 41 height 112
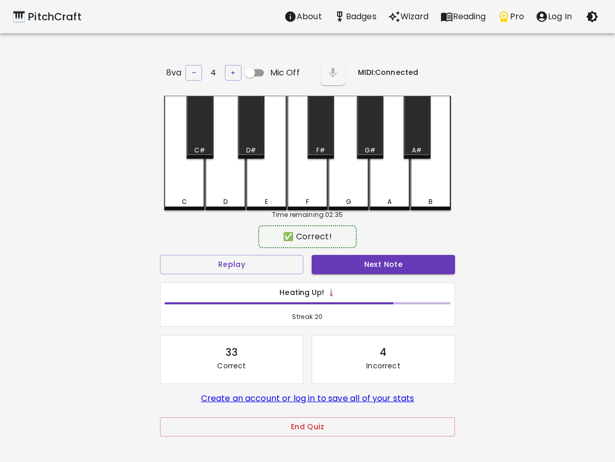
click at [324, 251] on div "Next Note" at bounding box center [384, 265] width 152 height 28
click at [320, 258] on button "Next Note" at bounding box center [383, 264] width 143 height 19
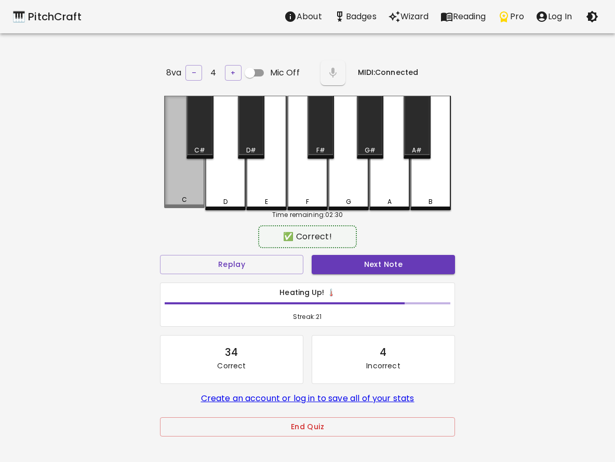
click at [190, 191] on div "C" at bounding box center [184, 152] width 41 height 112
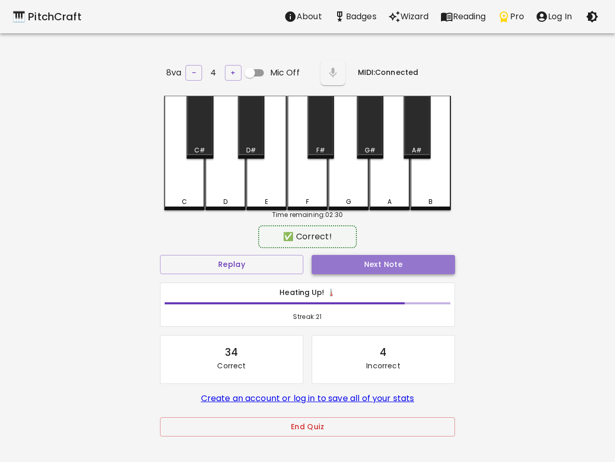
click at [345, 260] on button "Next Note" at bounding box center [383, 264] width 143 height 19
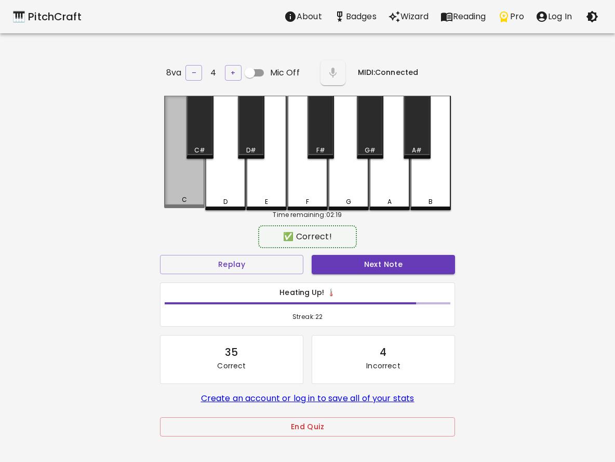
click at [178, 189] on div "C" at bounding box center [184, 152] width 41 height 112
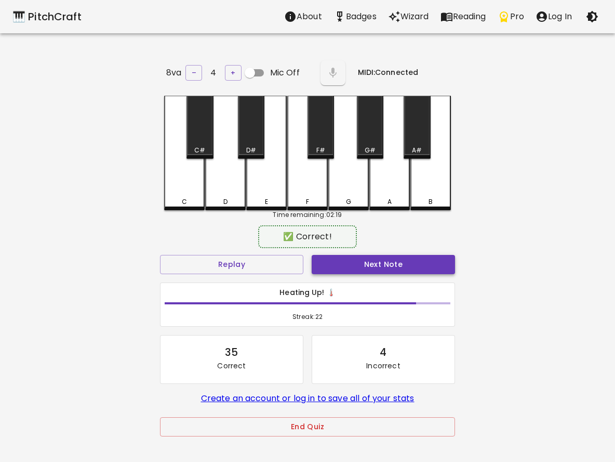
click at [419, 256] on button "Next Note" at bounding box center [383, 264] width 143 height 19
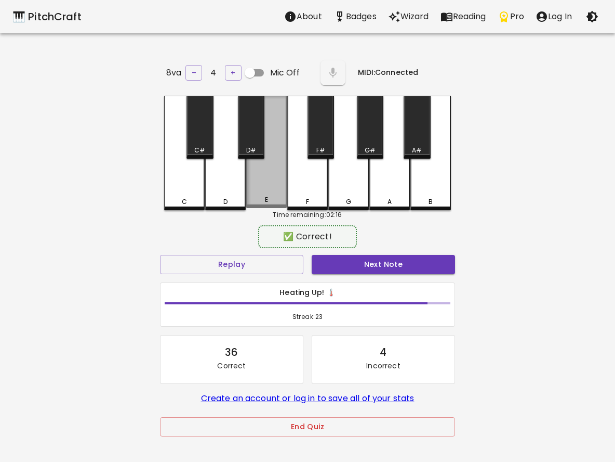
click at [265, 162] on div "E" at bounding box center [266, 152] width 41 height 112
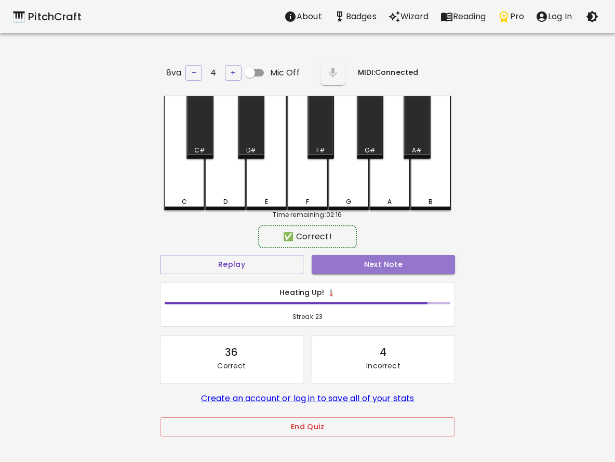
click at [376, 264] on button "Next Note" at bounding box center [383, 264] width 143 height 19
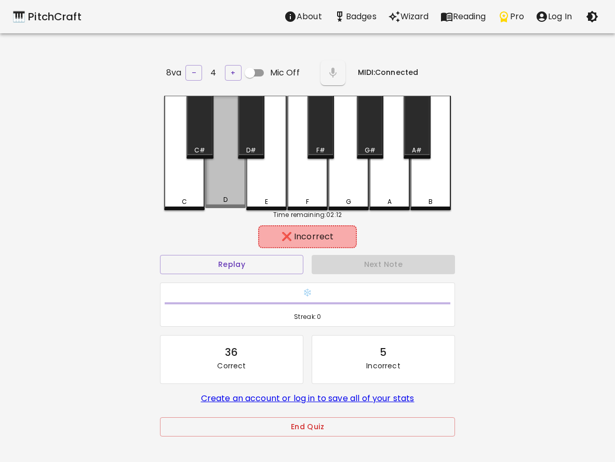
drag, startPoint x: 229, startPoint y: 201, endPoint x: 264, endPoint y: 208, distance: 35.5
click at [232, 202] on div "D" at bounding box center [225, 199] width 38 height 9
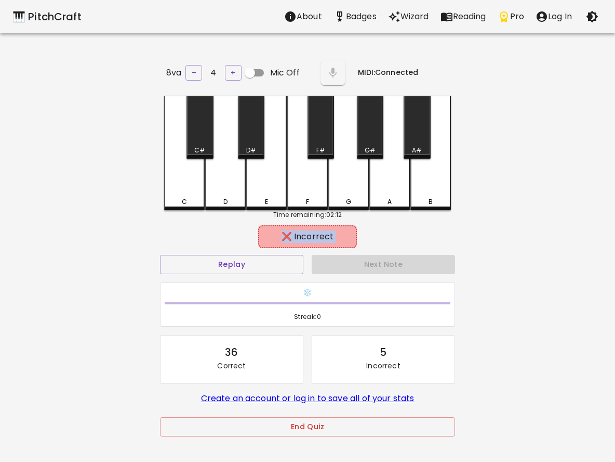
drag, startPoint x: 253, startPoint y: 245, endPoint x: 254, endPoint y: 236, distance: 8.9
click at [254, 236] on div "❌ Incorrect Replay Next Note ❄️ Streak: 0 36 Correct 5 Incorrect Create an acco…" at bounding box center [307, 341] width 295 height 227
click at [238, 257] on button "Replay" at bounding box center [231, 264] width 143 height 19
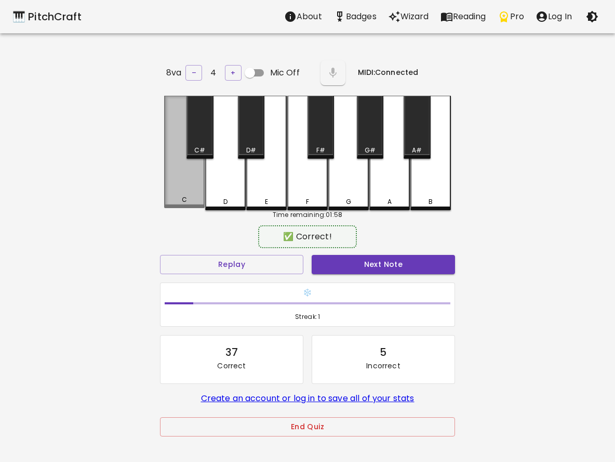
click at [200, 178] on div "C" at bounding box center [184, 152] width 41 height 112
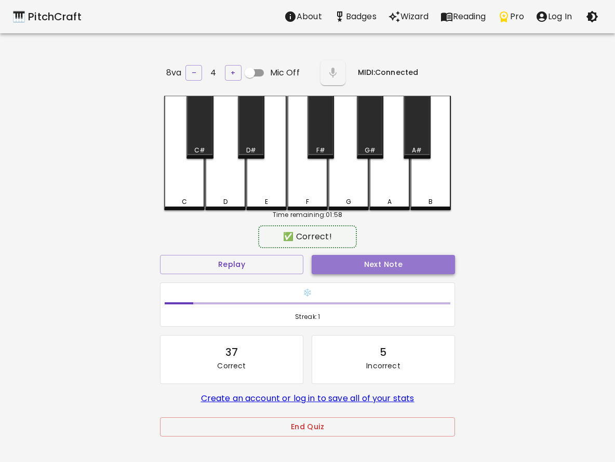
click at [406, 266] on button "Next Note" at bounding box center [383, 264] width 143 height 19
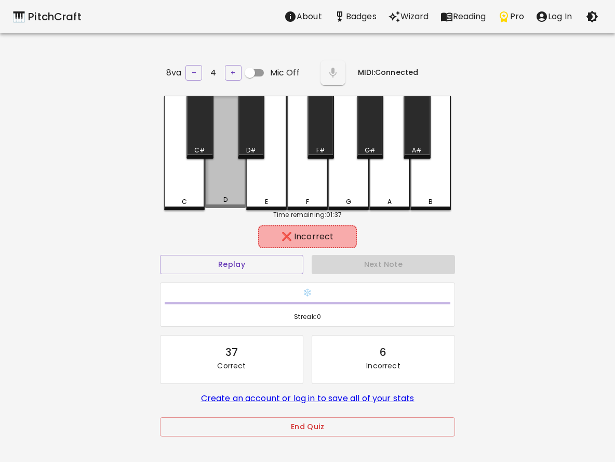
drag, startPoint x: 231, startPoint y: 178, endPoint x: 244, endPoint y: 176, distance: 13.2
click at [238, 178] on div "D" at bounding box center [225, 152] width 41 height 112
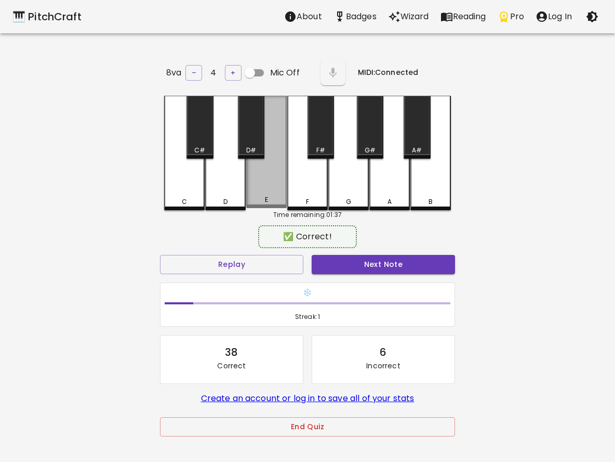
drag, startPoint x: 278, startPoint y: 168, endPoint x: 260, endPoint y: 177, distance: 20.2
click at [260, 177] on div "E" at bounding box center [266, 152] width 41 height 112
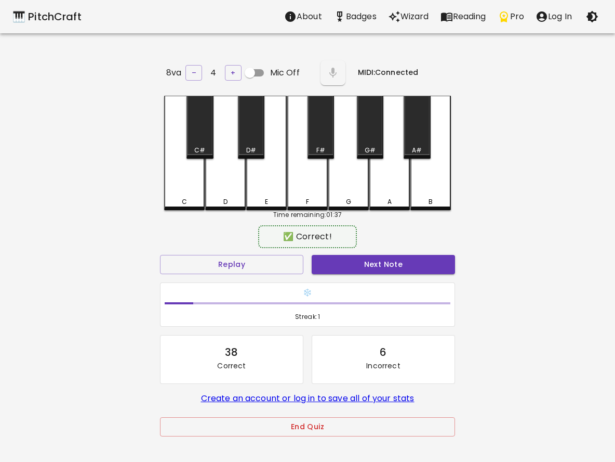
click at [422, 242] on div "✅ Correct!" at bounding box center [307, 236] width 295 height 26
drag, startPoint x: 418, startPoint y: 265, endPoint x: 416, endPoint y: 273, distance: 8.7
click at [416, 273] on div "Next Note" at bounding box center [384, 265] width 152 height 28
click at [407, 251] on div "Next Note" at bounding box center [384, 265] width 152 height 28
click at [397, 262] on button "Next Note" at bounding box center [383, 264] width 143 height 19
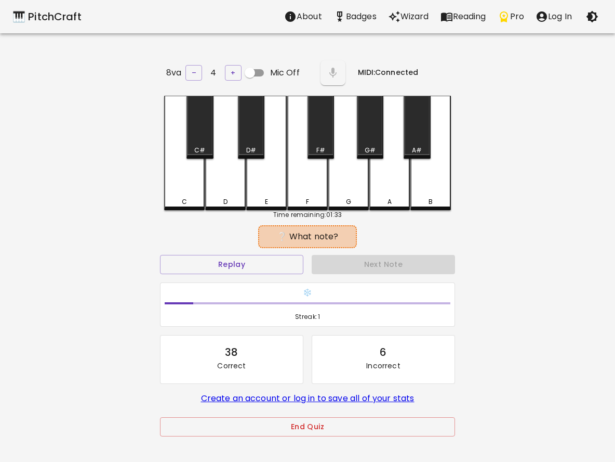
click at [222, 181] on div "D" at bounding box center [225, 153] width 41 height 114
drag, startPoint x: 257, startPoint y: 247, endPoint x: 241, endPoint y: 261, distance: 21.4
click at [241, 261] on div "❌ Incorrect Replay Next Note ❄️ Streak: 0 38 Correct 7 Incorrect Create an acco…" at bounding box center [307, 341] width 295 height 227
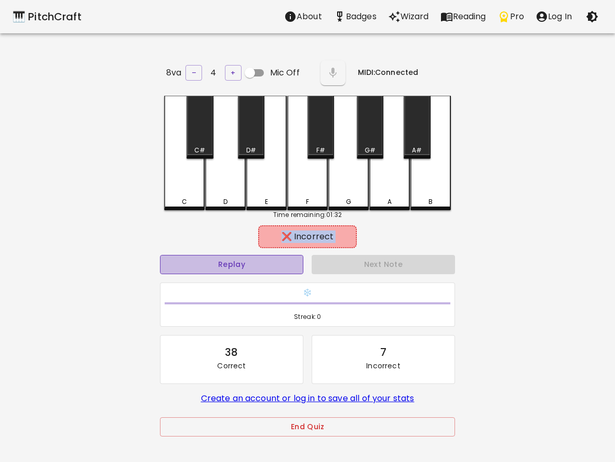
click at [228, 265] on button "Replay" at bounding box center [231, 264] width 143 height 19
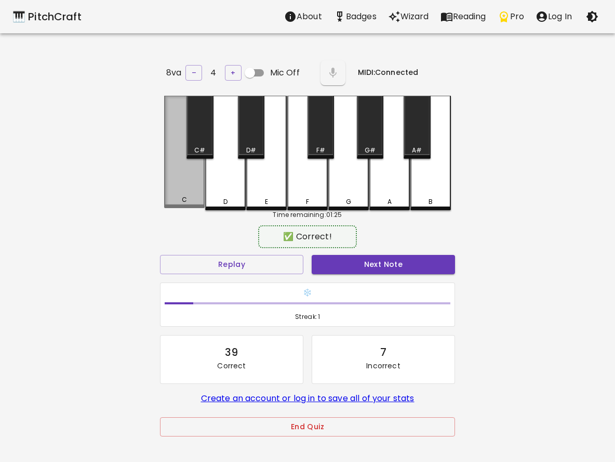
click at [191, 180] on div "C" at bounding box center [184, 152] width 41 height 112
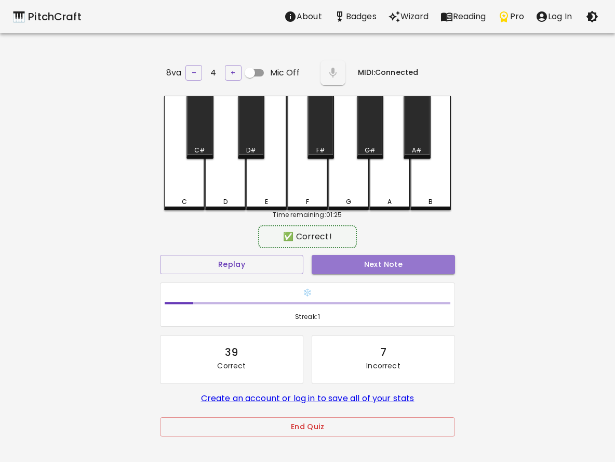
drag, startPoint x: 359, startPoint y: 261, endPoint x: 291, endPoint y: 202, distance: 90.7
click at [354, 251] on div "Next Note" at bounding box center [384, 265] width 152 height 28
drag, startPoint x: 358, startPoint y: 254, endPoint x: 369, endPoint y: 267, distance: 17.7
click at [363, 256] on button "Next Note" at bounding box center [383, 264] width 143 height 19
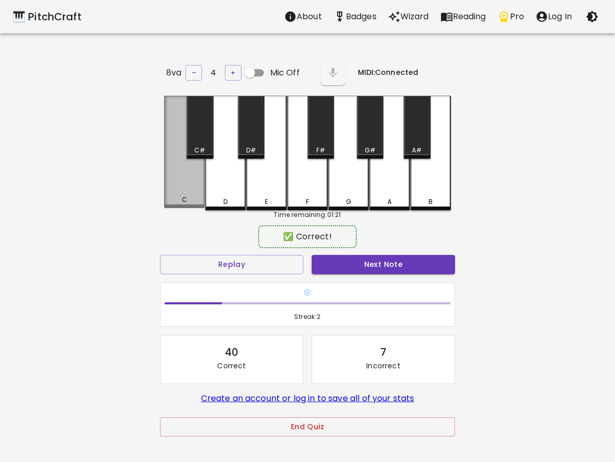
drag, startPoint x: 191, startPoint y: 199, endPoint x: 238, endPoint y: 221, distance: 52.3
click at [196, 199] on div "C" at bounding box center [184, 199] width 38 height 9
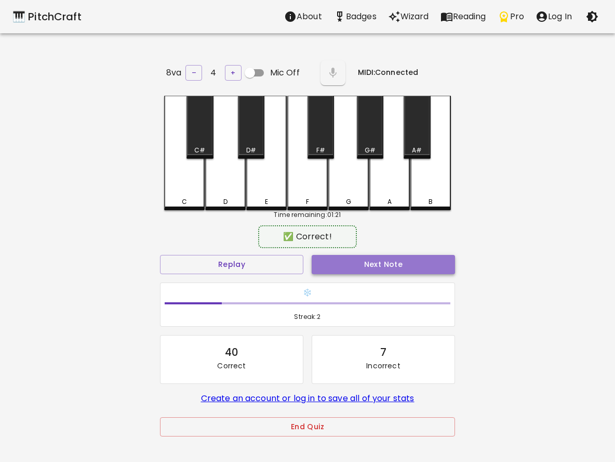
click at [347, 257] on button "Next Note" at bounding box center [383, 264] width 143 height 19
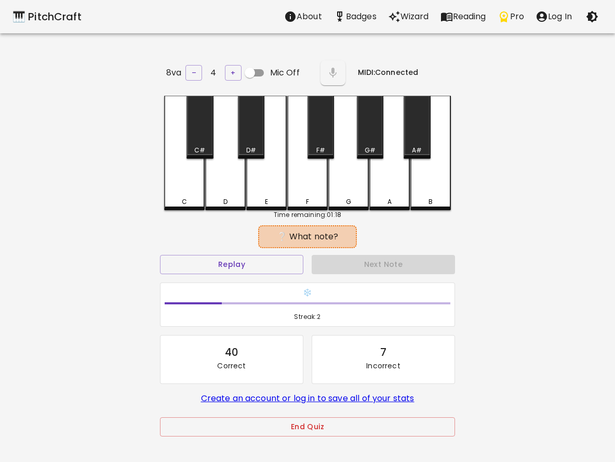
click at [182, 197] on div "C" at bounding box center [184, 201] width 5 height 9
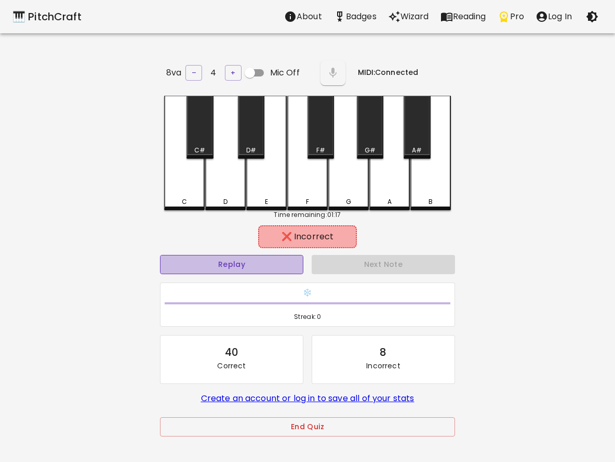
click at [234, 255] on button "Replay" at bounding box center [231, 264] width 143 height 19
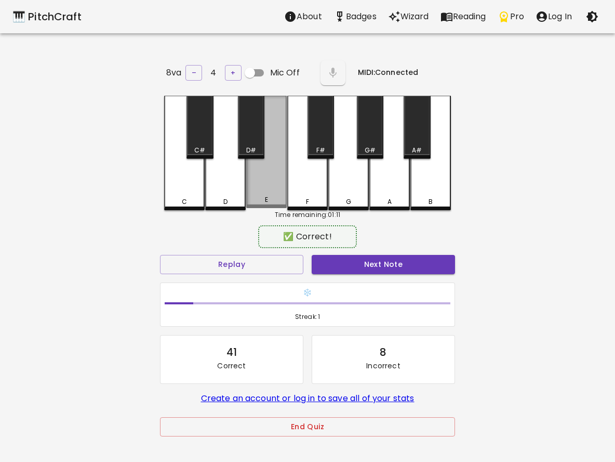
click at [270, 194] on div "E" at bounding box center [266, 152] width 41 height 112
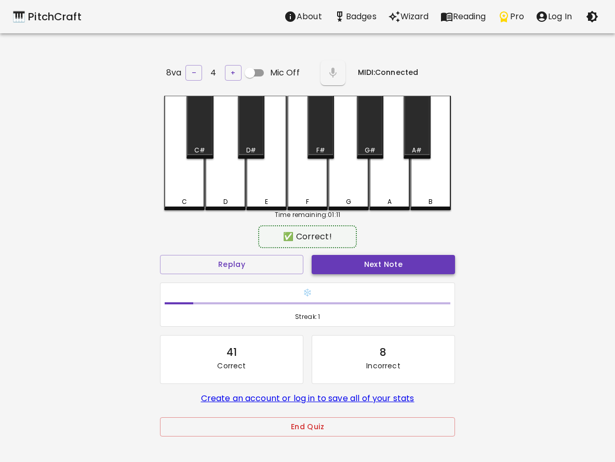
click at [391, 260] on button "Next Note" at bounding box center [383, 264] width 143 height 19
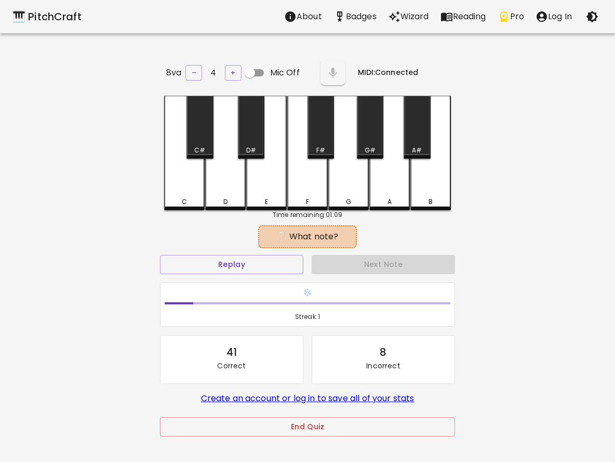
click at [188, 185] on div "C" at bounding box center [184, 153] width 41 height 114
drag, startPoint x: 243, startPoint y: 241, endPoint x: 233, endPoint y: 257, distance: 18.5
click at [233, 257] on div "❌ Incorrect Replay Next Note ❄️ Streak: 0 41 Correct 9 Incorrect Create an acco…" at bounding box center [307, 341] width 295 height 227
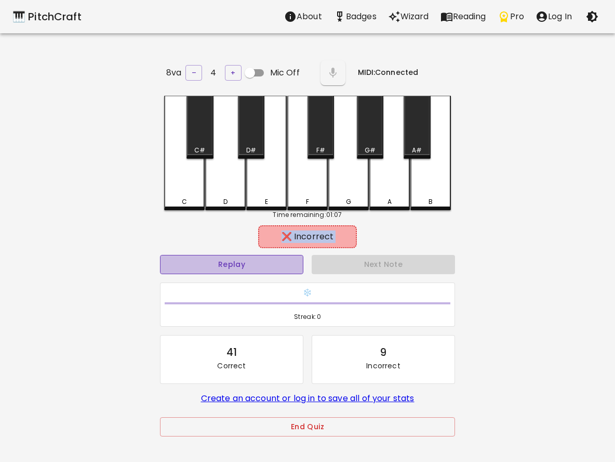
click at [228, 264] on button "Replay" at bounding box center [231, 264] width 143 height 19
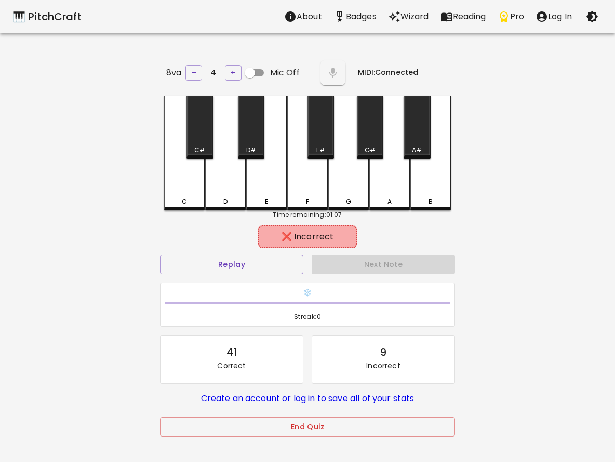
click at [230, 194] on div "D" at bounding box center [225, 153] width 41 height 114
drag, startPoint x: 251, startPoint y: 248, endPoint x: 233, endPoint y: 252, distance: 17.9
click at [237, 252] on div "❌ Incorrect Replay Next Note ❄️ Streak: 0 41 Correct 9 Incorrect Create an acco…" at bounding box center [307, 341] width 295 height 227
click at [226, 251] on div "Replay" at bounding box center [232, 265] width 152 height 28
drag, startPoint x: 223, startPoint y: 253, endPoint x: 218, endPoint y: 258, distance: 6.6
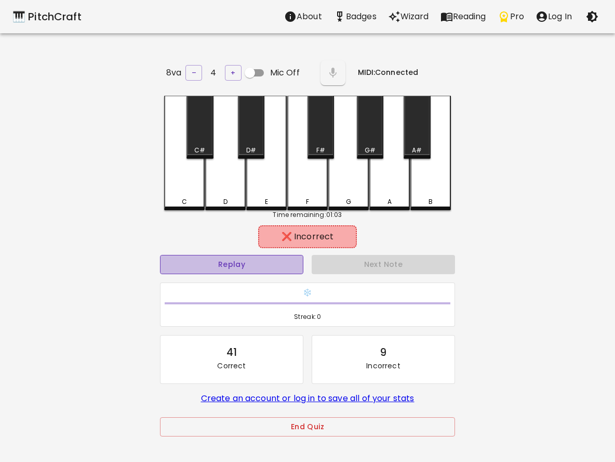
click at [218, 258] on button "Replay" at bounding box center [231, 264] width 143 height 19
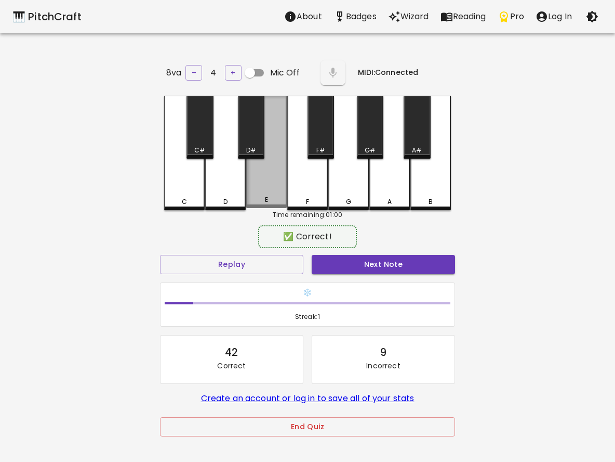
click at [267, 188] on div "E" at bounding box center [266, 152] width 41 height 112
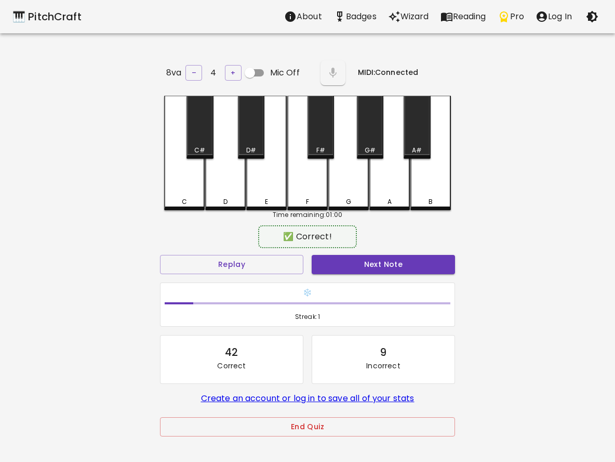
drag, startPoint x: 366, startPoint y: 277, endPoint x: 369, endPoint y: 272, distance: 5.4
click at [367, 278] on div "❄️ Streak: 1" at bounding box center [308, 304] width 304 height 53
click at [374, 260] on button "Next Note" at bounding box center [383, 264] width 143 height 19
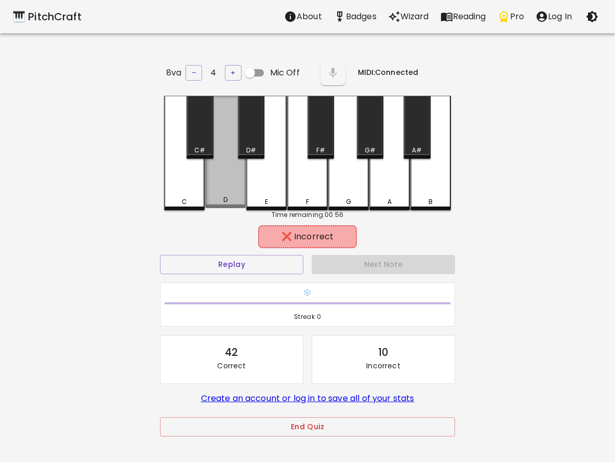
click at [226, 185] on div "D" at bounding box center [225, 152] width 41 height 112
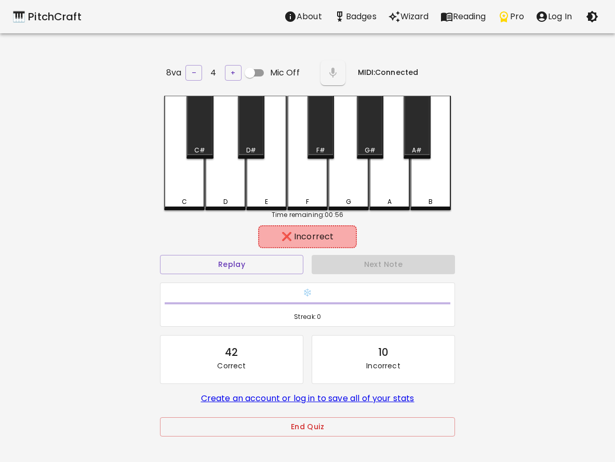
drag, startPoint x: 403, startPoint y: 251, endPoint x: 287, endPoint y: 218, distance: 119.9
click at [314, 229] on div "❌ Incorrect Replay Next Note ❄️ Streak: 0 42 Correct 10 Incorrect Create an acc…" at bounding box center [307, 341] width 295 height 227
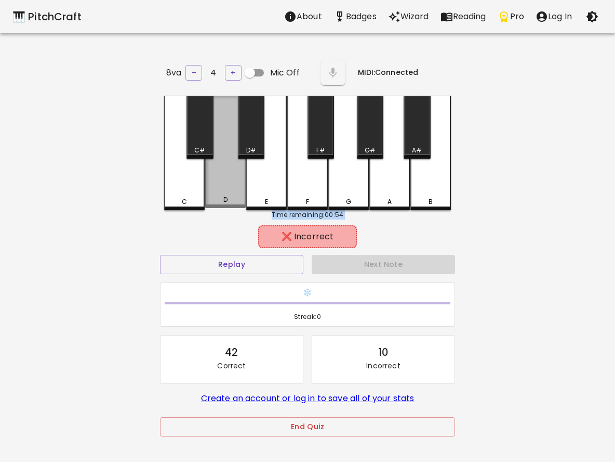
drag, startPoint x: 235, startPoint y: 205, endPoint x: 209, endPoint y: 225, distance: 31.9
click at [210, 223] on div "8va – 4 + Mic Off MIDI: Connected C C# D D# E F F# G G# A A# B Time remaining: …" at bounding box center [308, 289] width 312 height 462
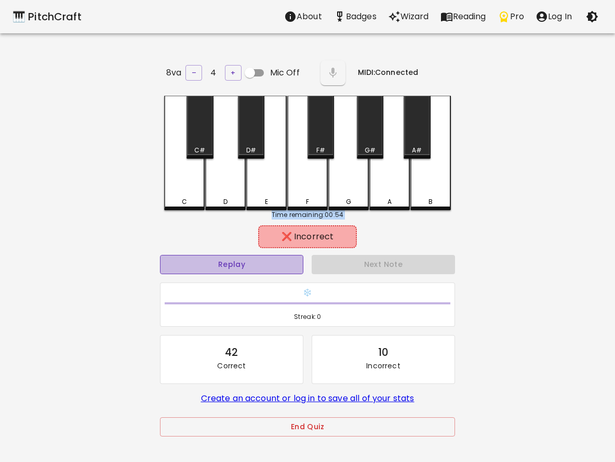
drag, startPoint x: 213, startPoint y: 267, endPoint x: 230, endPoint y: 253, distance: 21.8
click at [215, 265] on button "Replay" at bounding box center [231, 264] width 143 height 19
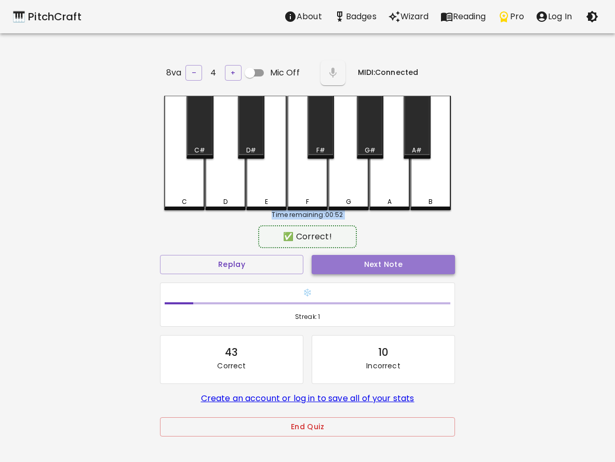
click at [337, 260] on button "Next Note" at bounding box center [383, 264] width 143 height 19
click at [361, 259] on button "Next Note" at bounding box center [383, 264] width 143 height 19
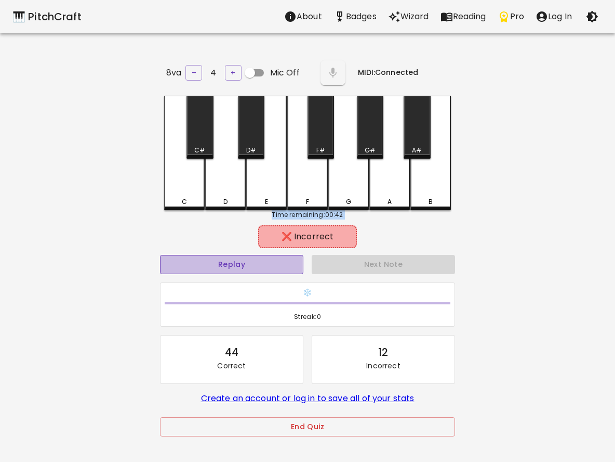
click at [256, 258] on button "Replay" at bounding box center [231, 264] width 143 height 19
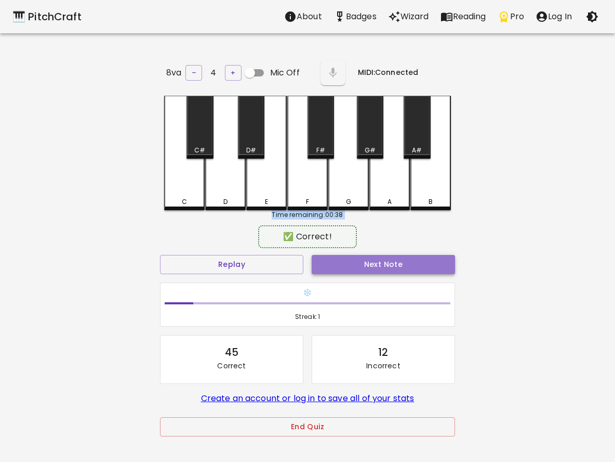
click at [321, 260] on button "Next Note" at bounding box center [383, 264] width 143 height 19
click at [336, 264] on button "Next Note" at bounding box center [383, 264] width 143 height 19
click at [404, 263] on button "Next Note" at bounding box center [383, 264] width 143 height 19
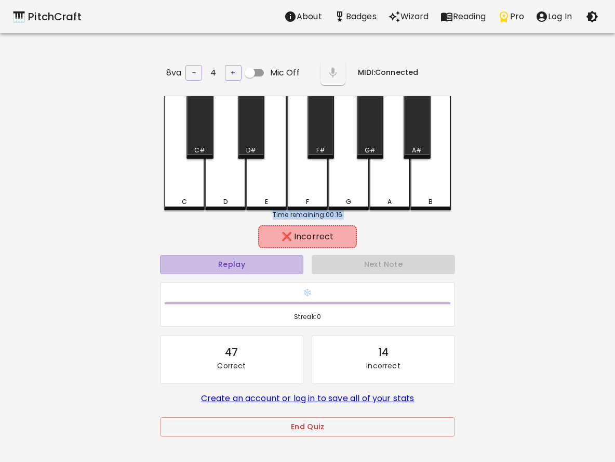
drag, startPoint x: 265, startPoint y: 259, endPoint x: 263, endPoint y: 244, distance: 15.2
click at [265, 258] on button "Replay" at bounding box center [231, 264] width 143 height 19
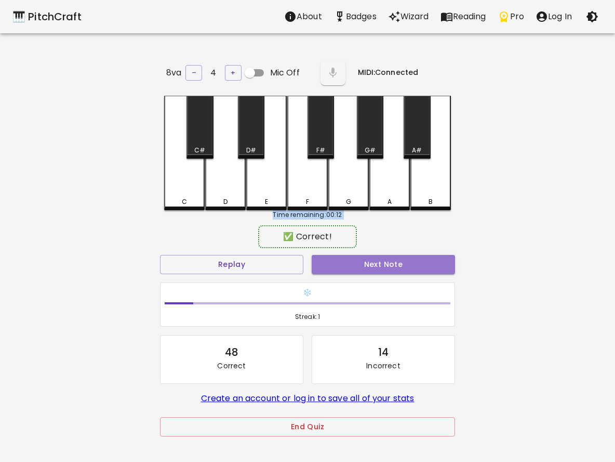
drag, startPoint x: 363, startPoint y: 258, endPoint x: 356, endPoint y: 249, distance: 11.8
click at [361, 257] on button "Next Note" at bounding box center [383, 264] width 143 height 19
click at [356, 258] on button "Next Note" at bounding box center [383, 264] width 143 height 19
click at [324, 264] on button "Next Note" at bounding box center [383, 264] width 143 height 19
click at [332, 266] on button "Next Note" at bounding box center [383, 264] width 143 height 19
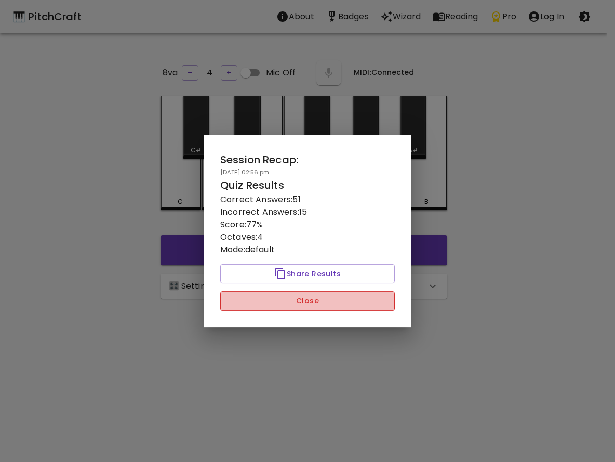
click at [274, 304] on button "Close" at bounding box center [307, 300] width 175 height 19
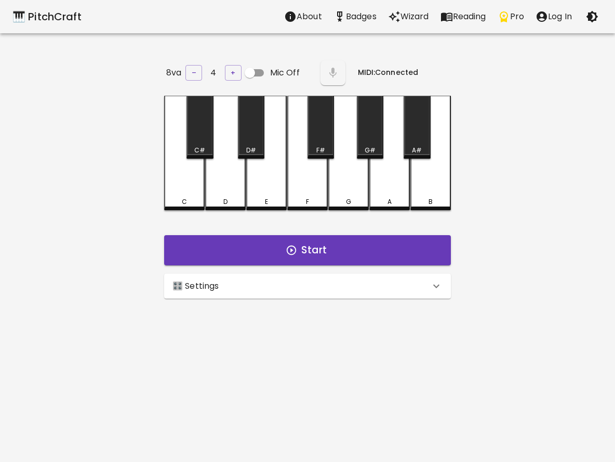
click at [292, 284] on div "🎛️ Settings" at bounding box center [302, 286] width 258 height 12
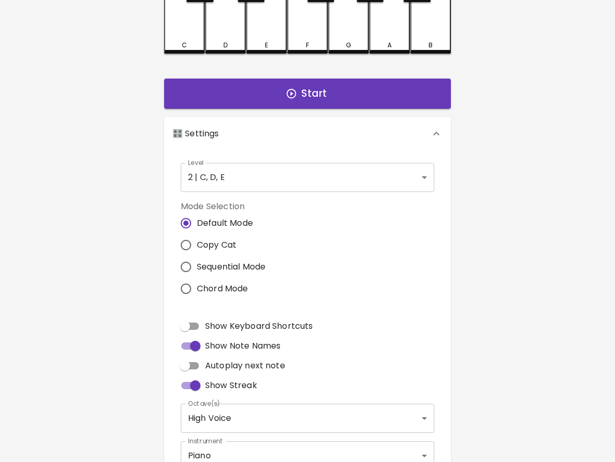
scroll to position [208, 0]
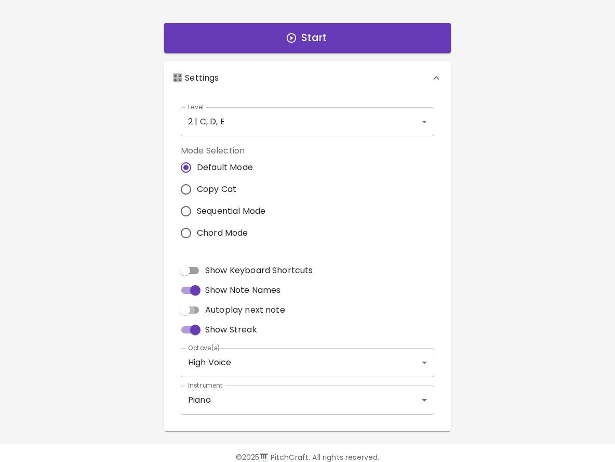
click at [192, 308] on input "Autoplay next note" at bounding box center [184, 310] width 59 height 20
checkbox input "true"
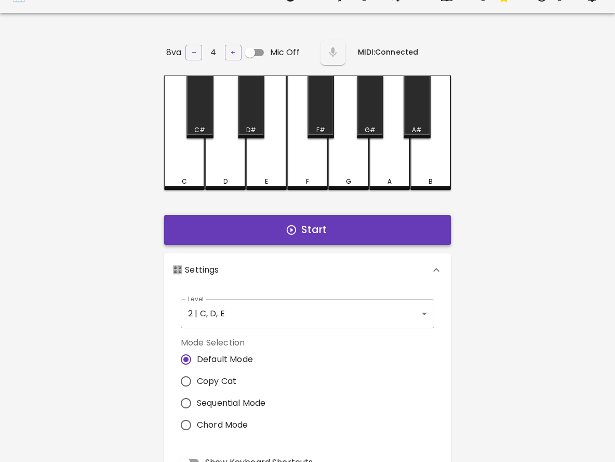
scroll to position [0, 0]
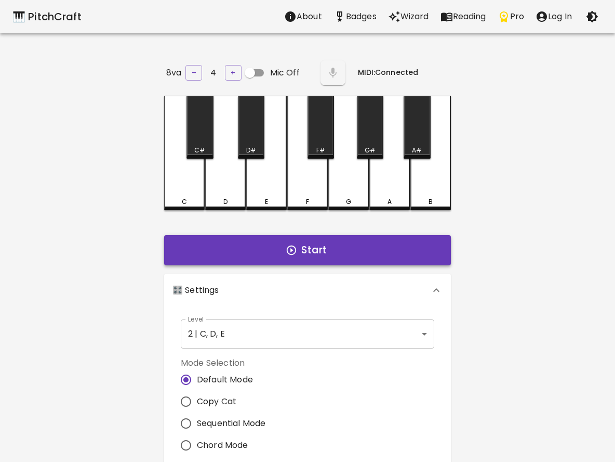
click at [299, 245] on button "Start" at bounding box center [307, 250] width 287 height 30
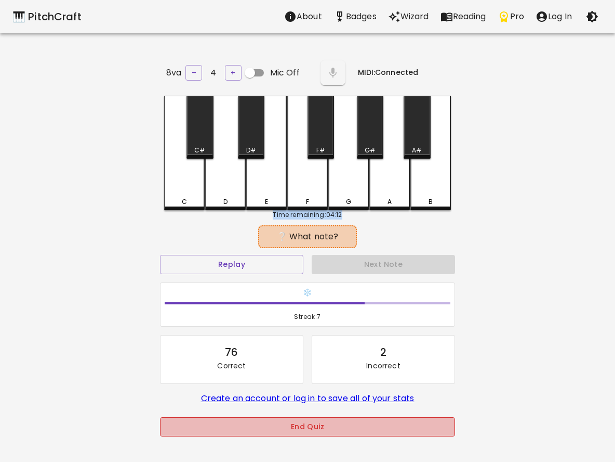
click at [270, 424] on button "End Quiz" at bounding box center [307, 426] width 295 height 19
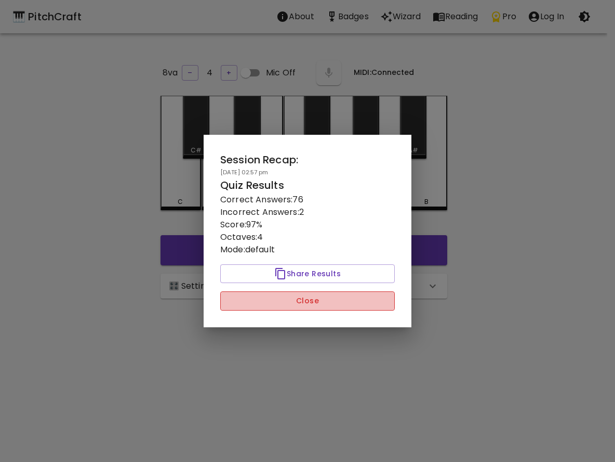
click at [258, 301] on button "Close" at bounding box center [307, 300] width 175 height 19
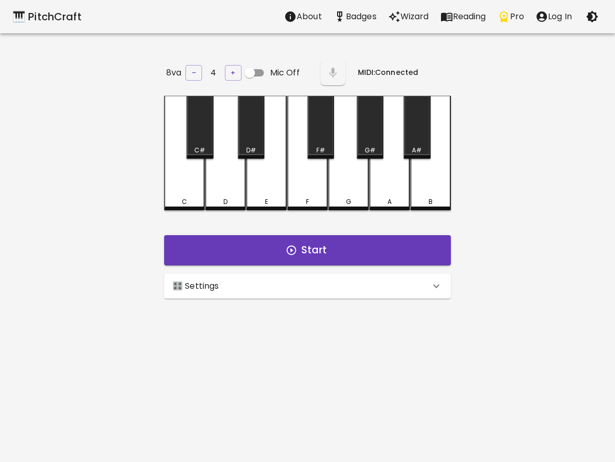
click at [271, 284] on div "🎛️ Settings" at bounding box center [302, 286] width 258 height 12
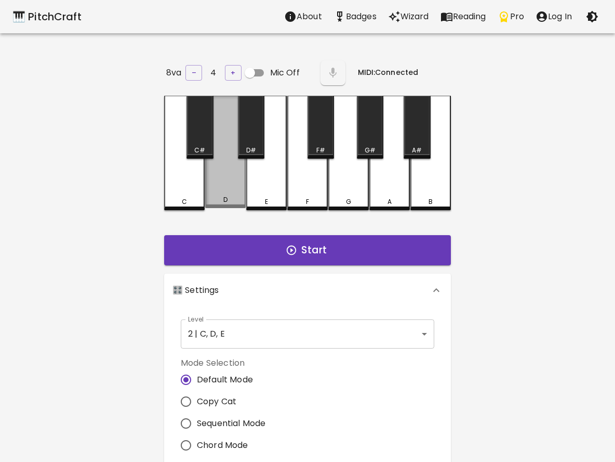
click at [230, 207] on div "C C# D D# E F F# G G# A A# B" at bounding box center [307, 153] width 287 height 114
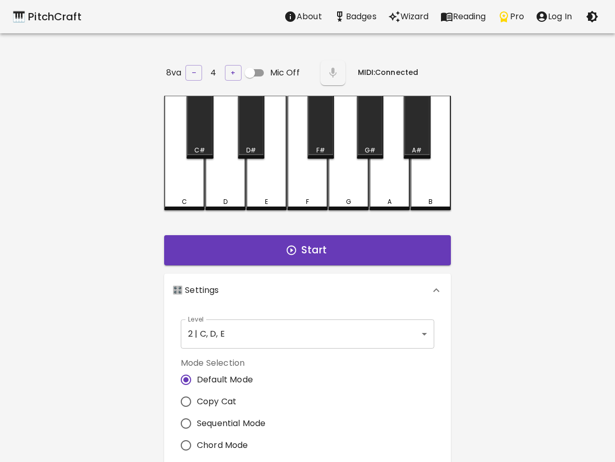
drag, startPoint x: 232, startPoint y: 221, endPoint x: 229, endPoint y: 212, distance: 9.6
click at [232, 220] on div "8va – 4 + Mic Off MIDI: Connected C C# D D# E F F# G G# A A# B Start 🎛️ Setting…" at bounding box center [308, 350] width 312 height 585
click at [167, 182] on div "C" at bounding box center [184, 153] width 41 height 114
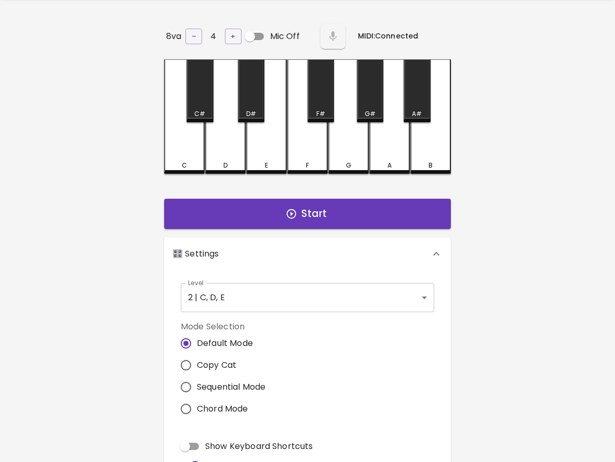
scroll to position [52, 0]
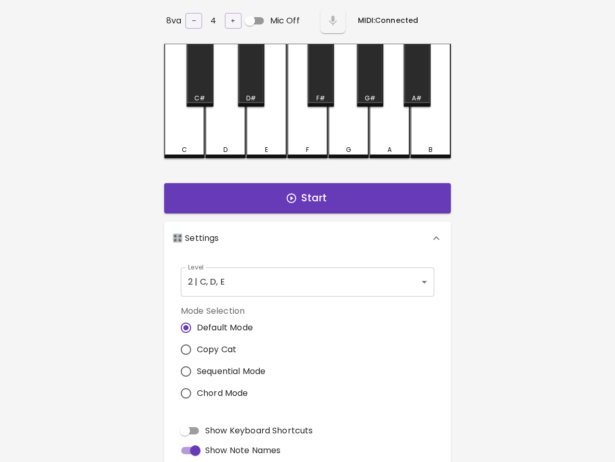
click at [207, 347] on span "Copy Cat" at bounding box center [217, 349] width 40 height 12
click at [197, 347] on input "Copy Cat" at bounding box center [186, 349] width 22 height 22
radio input "true"
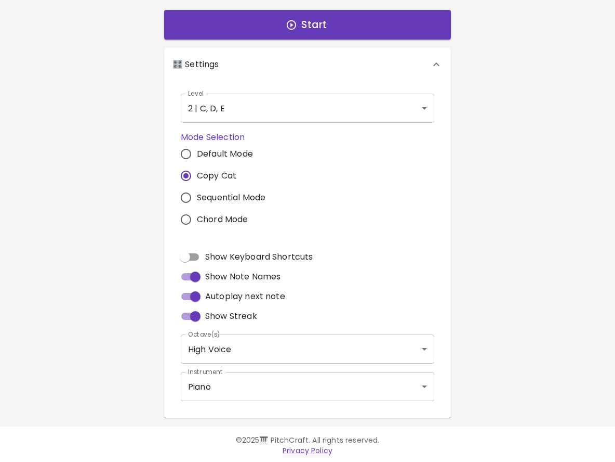
scroll to position [0, 0]
click at [362, 398] on body "🎹 PitchCraft About Badges Wizard Reading Pro Log In 8va – 4 + MIDI: Connected C…" at bounding box center [307, 123] width 615 height 679
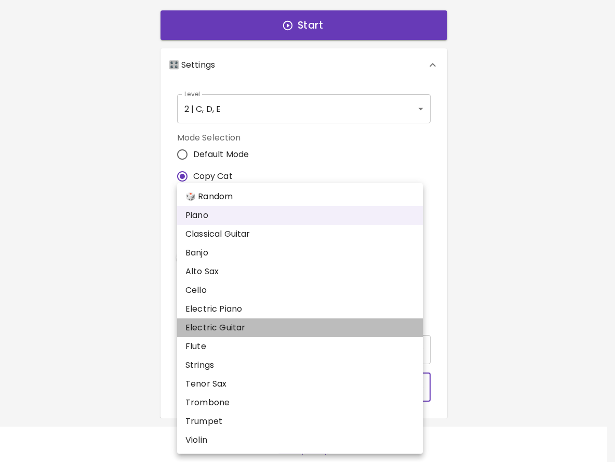
click at [235, 328] on li "Electric Guitar" at bounding box center [300, 327] width 246 height 19
type input "electric_guitar_clean"
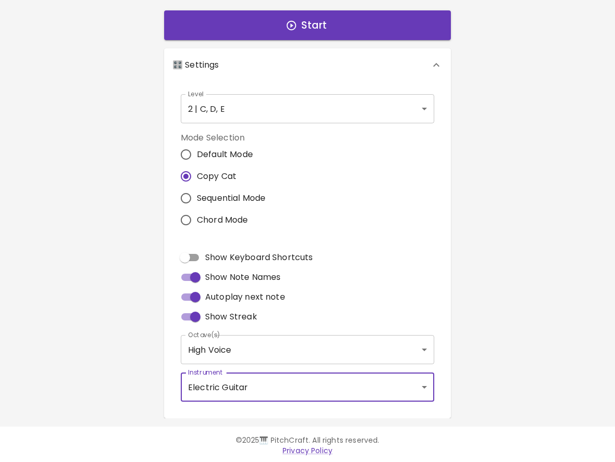
click at [356, 293] on div "Autoplay next note" at bounding box center [308, 297] width 254 height 20
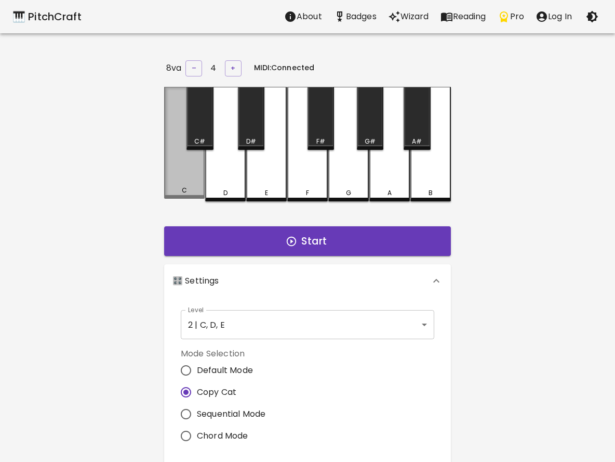
click at [169, 168] on div "C" at bounding box center [184, 143] width 41 height 112
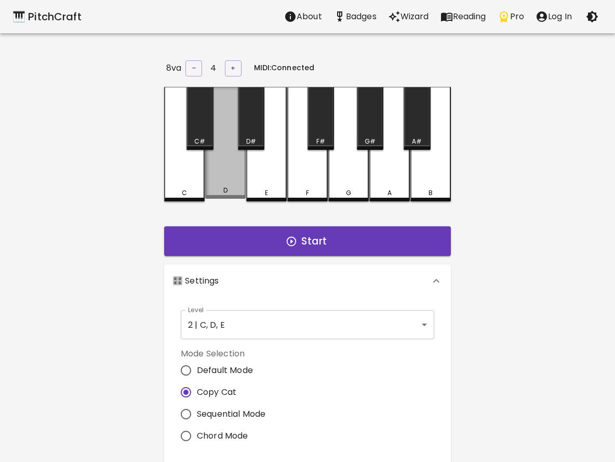
click at [227, 186] on div "D" at bounding box center [225, 190] width 38 height 9
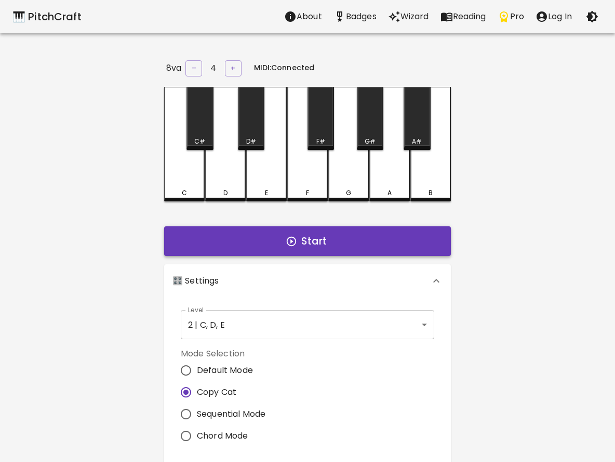
click at [257, 243] on button "Start" at bounding box center [307, 241] width 287 height 30
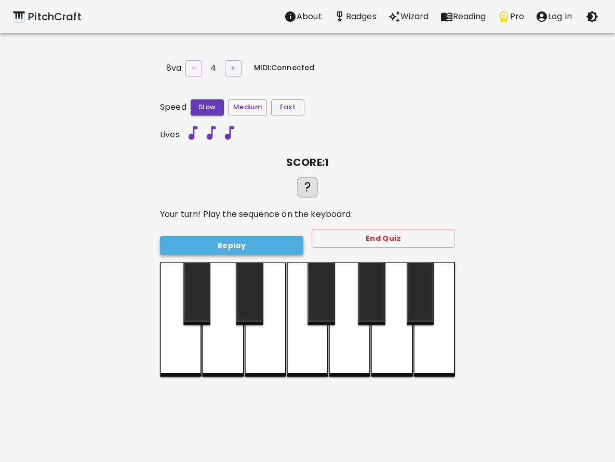
click at [222, 245] on button "Replay" at bounding box center [231, 245] width 143 height 19
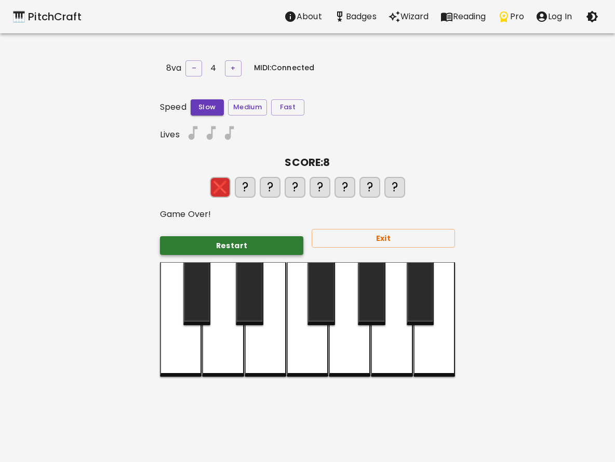
drag, startPoint x: 225, startPoint y: 255, endPoint x: 225, endPoint y: 240, distance: 15.6
click at [226, 242] on div "Restart Exit" at bounding box center [304, 241] width 304 height 42
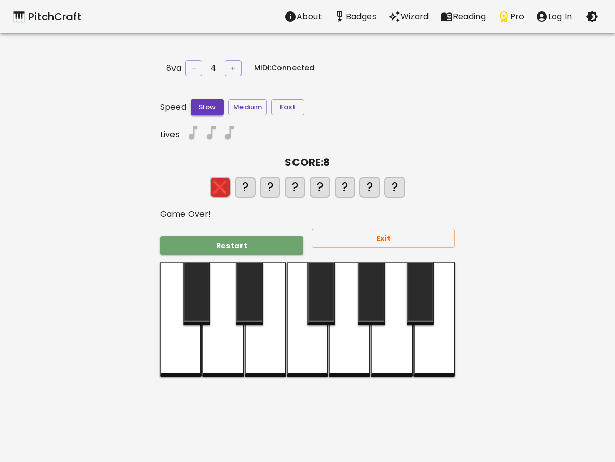
drag, startPoint x: 225, startPoint y: 240, endPoint x: 214, endPoint y: 231, distance: 14.0
click at [222, 239] on button "Restart" at bounding box center [231, 245] width 143 height 19
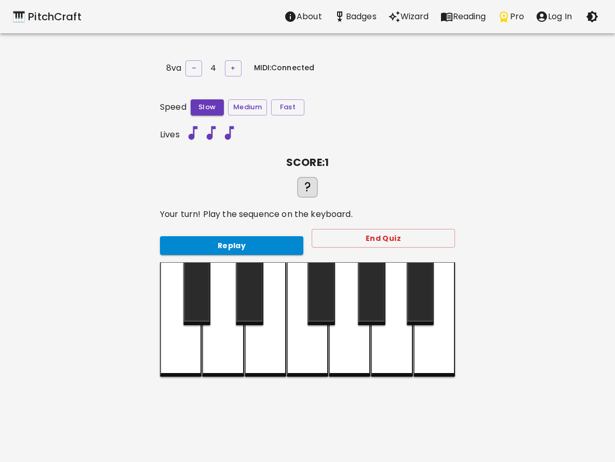
drag, startPoint x: 193, startPoint y: 322, endPoint x: 193, endPoint y: 329, distance: 6.8
click at [193, 329] on div at bounding box center [307, 319] width 295 height 114
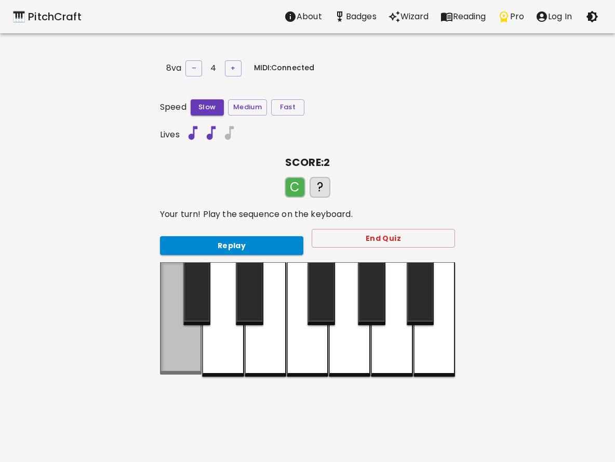
click at [187, 340] on div at bounding box center [181, 318] width 42 height 112
click at [187, 346] on div at bounding box center [181, 318] width 42 height 112
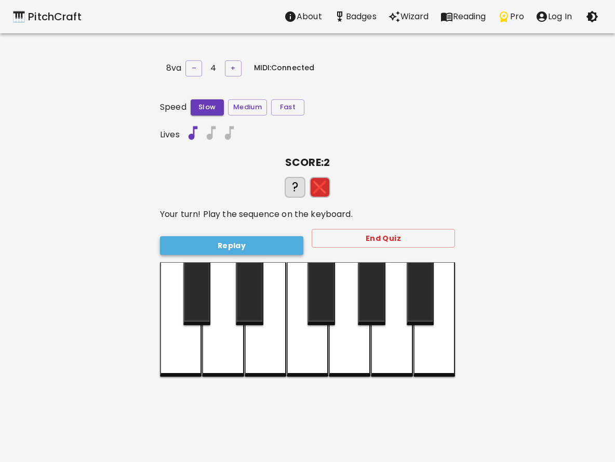
click at [229, 249] on button "Replay" at bounding box center [231, 245] width 143 height 19
click at [152, 347] on div "8va – 4 + MIDI: Connected Speed Slow Medium Fast Lives SCORE: 2 ? ❌ Your turn! …" at bounding box center [308, 289] width 312 height 462
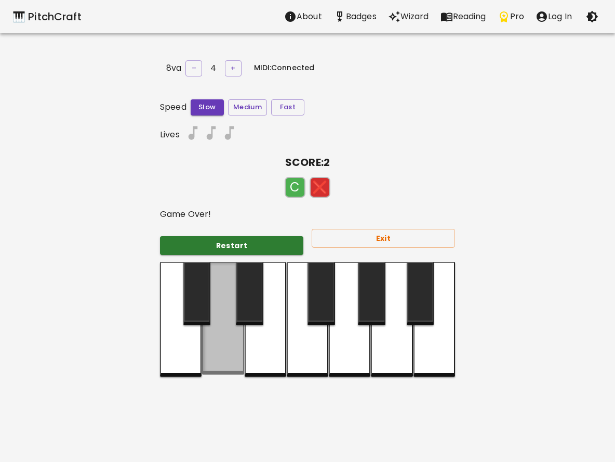
click at [223, 357] on div at bounding box center [223, 318] width 42 height 112
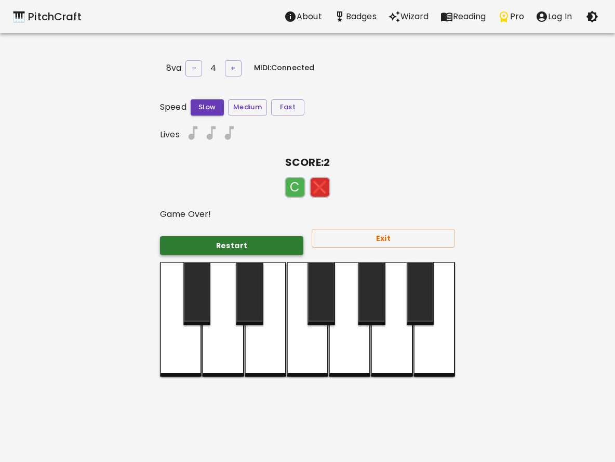
click at [206, 245] on button "Restart" at bounding box center [231, 245] width 143 height 19
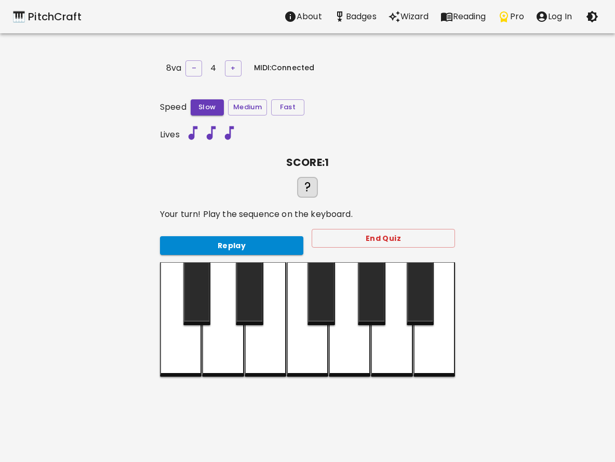
click at [264, 341] on div at bounding box center [266, 319] width 42 height 114
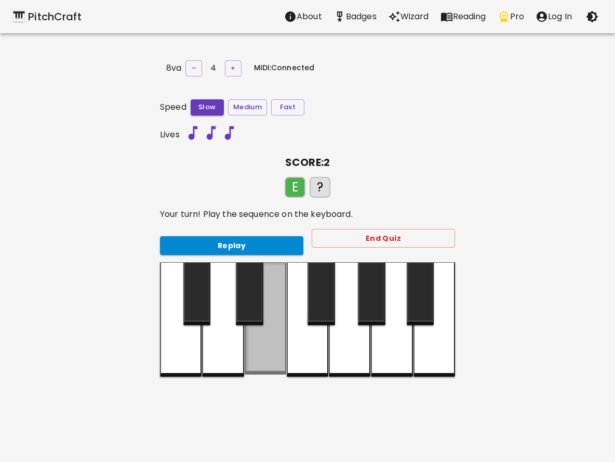
drag, startPoint x: 264, startPoint y: 341, endPoint x: 256, endPoint y: 339, distance: 7.7
click at [257, 339] on div at bounding box center [266, 318] width 42 height 112
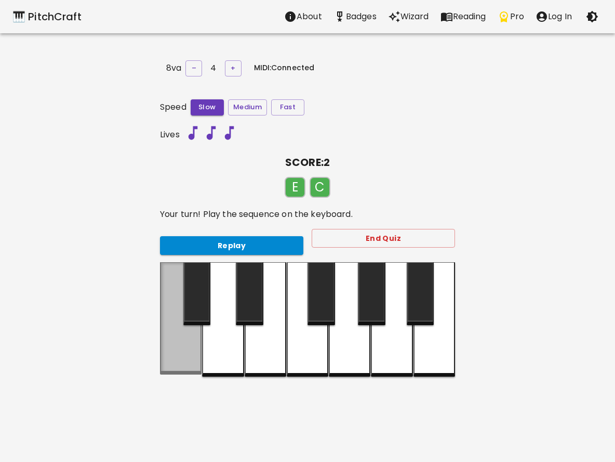
click at [169, 334] on div at bounding box center [181, 318] width 42 height 112
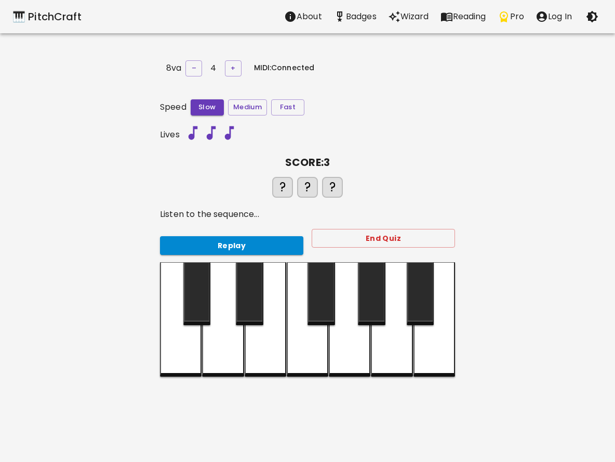
drag, startPoint x: 270, startPoint y: 350, endPoint x: 250, endPoint y: 342, distance: 21.9
click at [264, 347] on div at bounding box center [266, 319] width 42 height 114
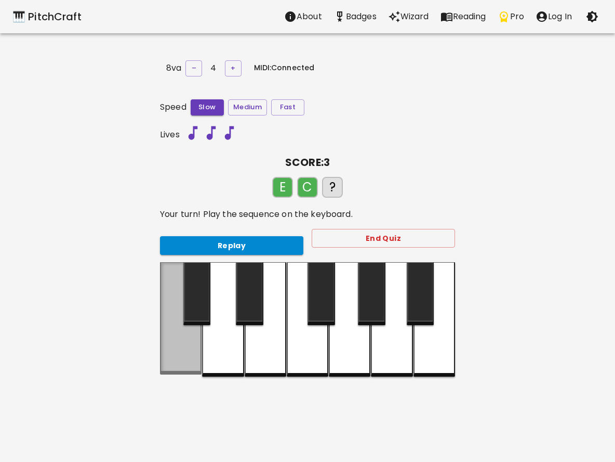
drag, startPoint x: 184, startPoint y: 337, endPoint x: 226, endPoint y: 347, distance: 43.2
click at [183, 337] on div at bounding box center [181, 318] width 42 height 112
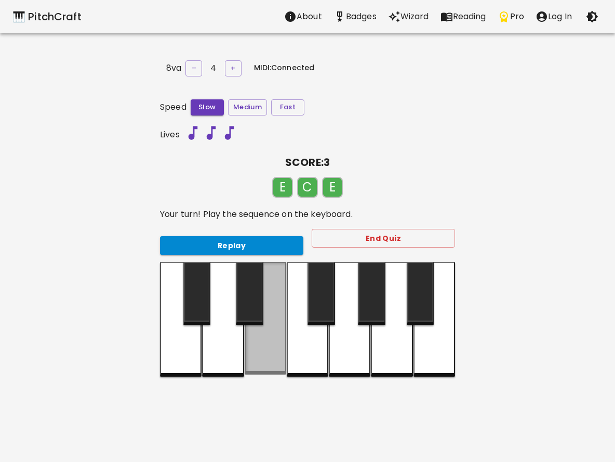
click at [259, 353] on div at bounding box center [266, 318] width 42 height 112
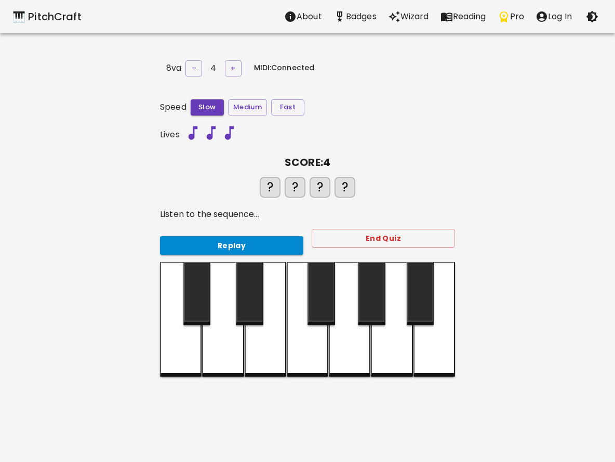
drag, startPoint x: 259, startPoint y: 353, endPoint x: 245, endPoint y: 347, distance: 15.6
click at [255, 351] on div at bounding box center [266, 319] width 42 height 114
drag, startPoint x: 151, startPoint y: 327, endPoint x: 184, endPoint y: 334, distance: 33.4
click at [154, 326] on div "🎹 PitchCraft About Badges Wizard Reading Pro Log In 8va – 4 + MIDI: Connected S…" at bounding box center [307, 260] width 615 height 520
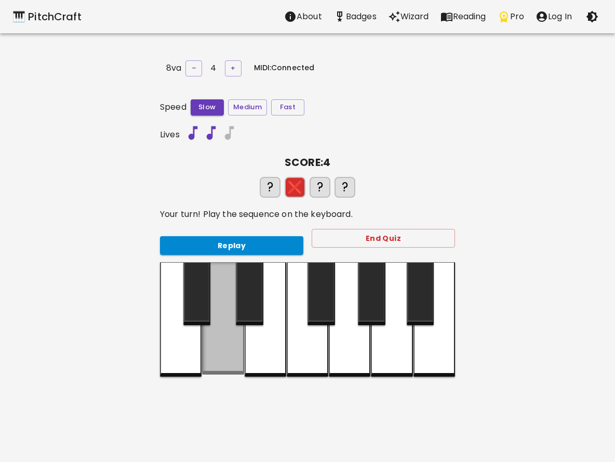
drag, startPoint x: 209, startPoint y: 340, endPoint x: 270, endPoint y: 349, distance: 62.0
click at [213, 339] on div at bounding box center [223, 318] width 42 height 112
drag, startPoint x: 270, startPoint y: 349, endPoint x: 327, endPoint y: 327, distance: 60.9
click at [298, 343] on div at bounding box center [307, 319] width 295 height 114
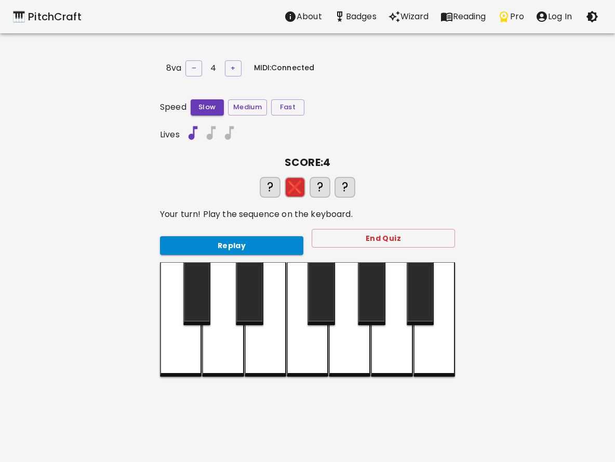
click at [368, 332] on div at bounding box center [350, 319] width 42 height 114
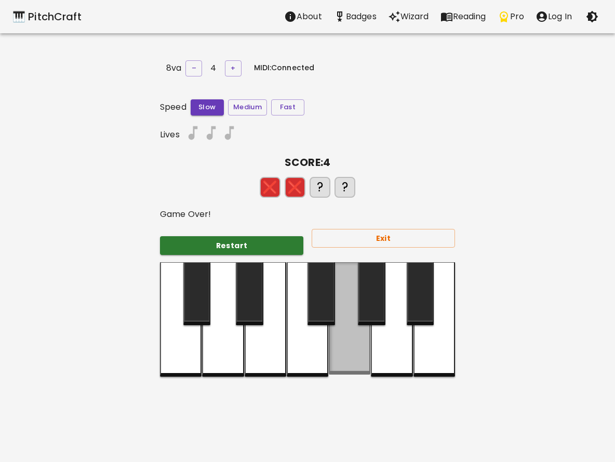
drag, startPoint x: 371, startPoint y: 332, endPoint x: 361, endPoint y: 342, distance: 14.0
click at [361, 342] on div at bounding box center [350, 318] width 42 height 112
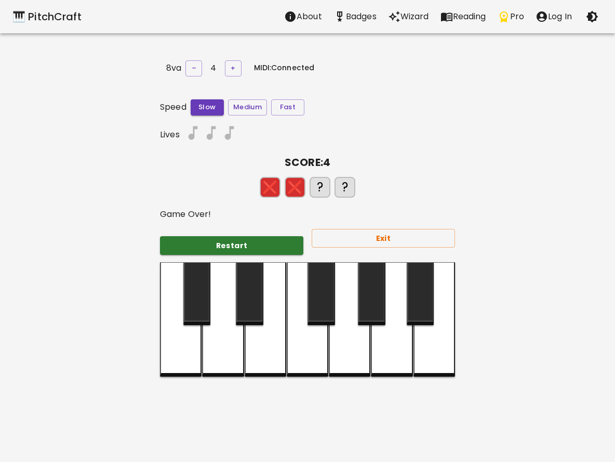
drag, startPoint x: 197, startPoint y: 240, endPoint x: 205, endPoint y: 291, distance: 51.6
click at [205, 291] on div "Speed Slow Medium Fast Lives SCORE: 4 ❌ ❌ ? ? Game Over! Restart Exit" at bounding box center [307, 237] width 295 height 277
click at [192, 232] on div "Restart" at bounding box center [228, 242] width 152 height 28
drag, startPoint x: 202, startPoint y: 239, endPoint x: 213, endPoint y: 241, distance: 11.0
click at [211, 241] on button "Restart" at bounding box center [231, 245] width 143 height 19
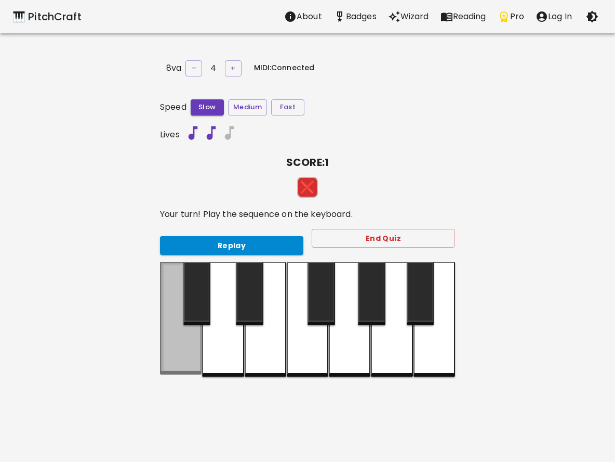
click at [178, 332] on div at bounding box center [181, 318] width 42 height 112
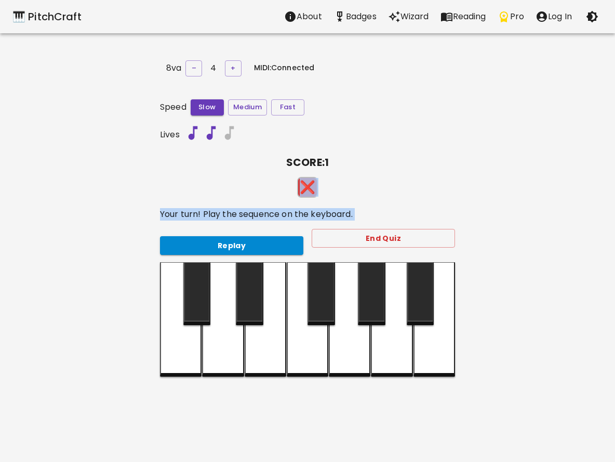
drag, startPoint x: 264, startPoint y: 172, endPoint x: 254, endPoint y: 274, distance: 103.3
click at [252, 271] on div "Speed Slow Medium Fast Lives SCORE: 1 ❌ Your turn! Play the sequence on the key…" at bounding box center [307, 237] width 295 height 277
click at [282, 240] on button "Replay" at bounding box center [231, 245] width 143 height 19
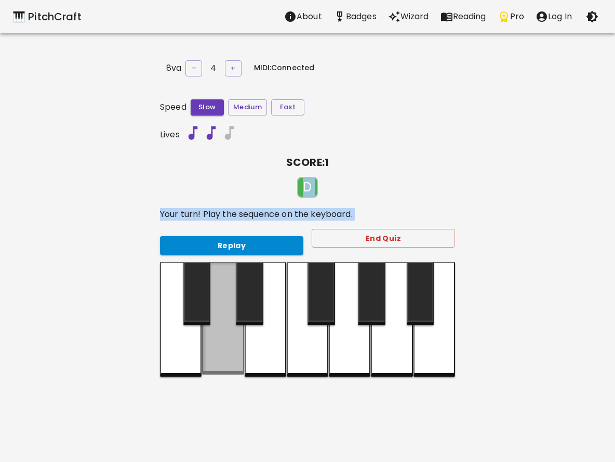
click at [223, 362] on div at bounding box center [223, 318] width 42 height 112
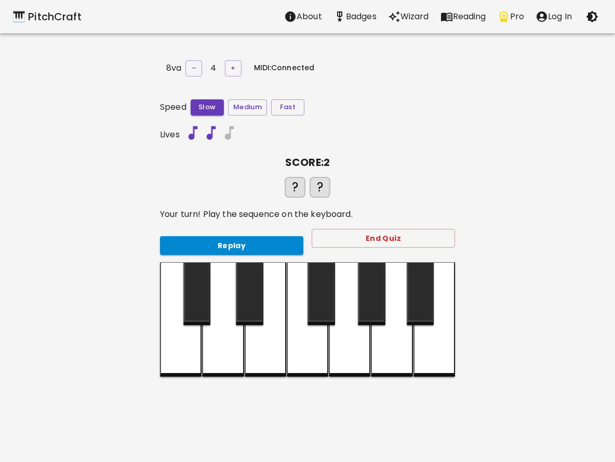
click at [220, 315] on div at bounding box center [223, 319] width 42 height 114
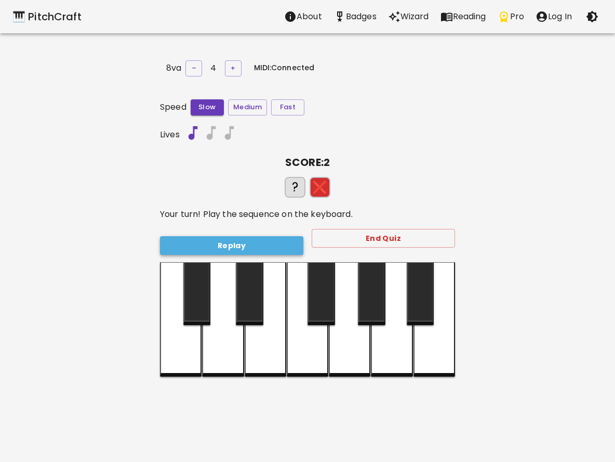
click at [243, 236] on button "Replay" at bounding box center [231, 245] width 143 height 19
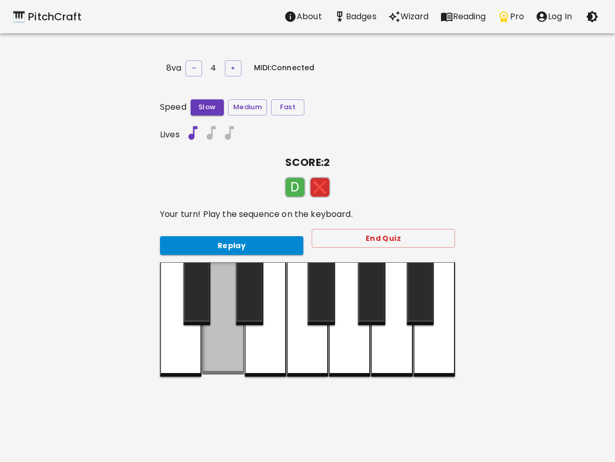
click at [216, 354] on div at bounding box center [223, 318] width 42 height 112
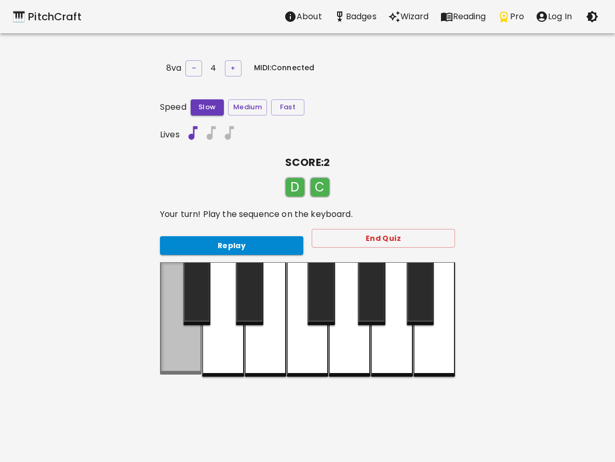
click at [185, 370] on div at bounding box center [181, 318] width 42 height 112
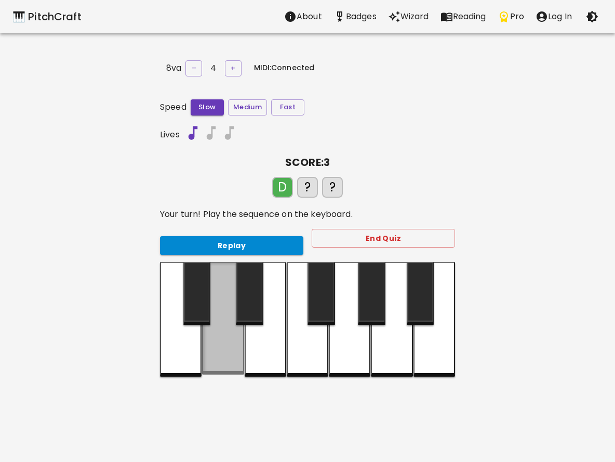
drag, startPoint x: 221, startPoint y: 338, endPoint x: 204, endPoint y: 349, distance: 20.2
click at [218, 339] on div at bounding box center [223, 318] width 42 height 112
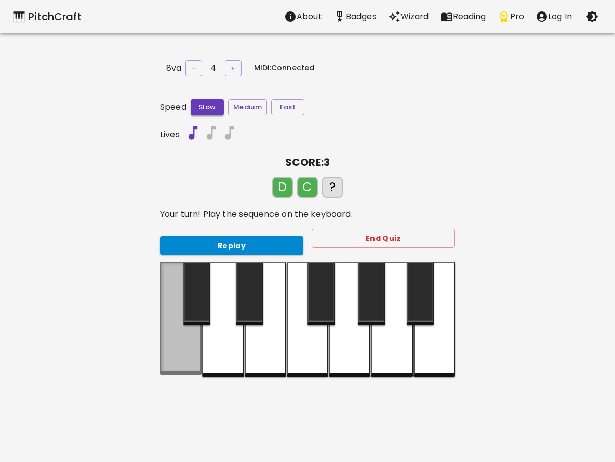
click at [187, 358] on div at bounding box center [181, 318] width 42 height 112
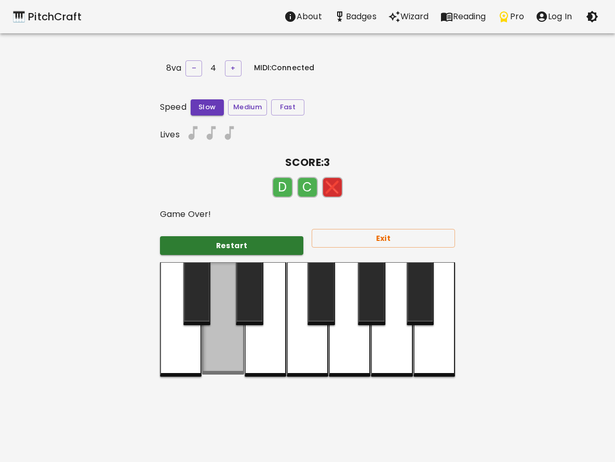
click at [234, 370] on div at bounding box center [223, 318] width 42 height 112
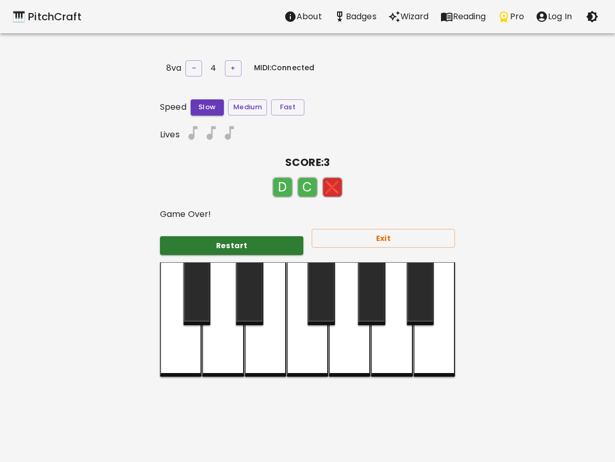
click at [177, 374] on div at bounding box center [181, 319] width 42 height 114
click at [204, 231] on div "Restart" at bounding box center [228, 242] width 152 height 28
drag, startPoint x: 193, startPoint y: 247, endPoint x: 185, endPoint y: 256, distance: 12.1
click at [186, 253] on div "Restart Exit" at bounding box center [304, 241] width 304 height 42
click at [183, 238] on button "Restart" at bounding box center [231, 245] width 143 height 19
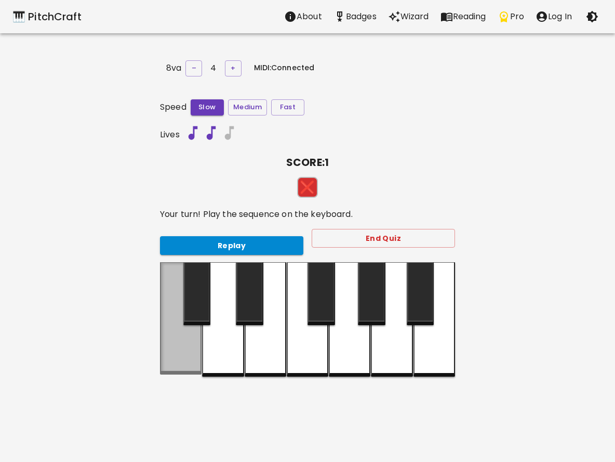
click at [162, 351] on div at bounding box center [181, 318] width 42 height 112
drag, startPoint x: 248, startPoint y: 221, endPoint x: 236, endPoint y: 235, distance: 18.1
click at [236, 235] on div "Replay End Quiz" at bounding box center [304, 241] width 304 height 42
drag, startPoint x: 236, startPoint y: 236, endPoint x: 228, endPoint y: 263, distance: 27.8
click at [235, 238] on button "Replay" at bounding box center [231, 245] width 143 height 19
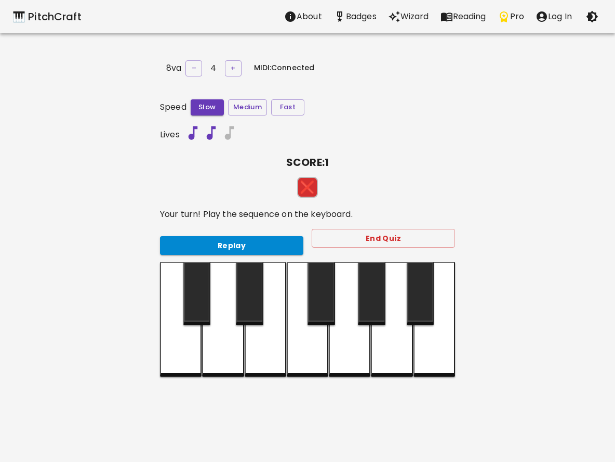
click at [227, 327] on div at bounding box center [223, 319] width 42 height 114
click at [265, 236] on button "Replay" at bounding box center [231, 245] width 143 height 19
click at [259, 331] on div at bounding box center [266, 319] width 42 height 114
click at [253, 350] on div at bounding box center [266, 319] width 42 height 114
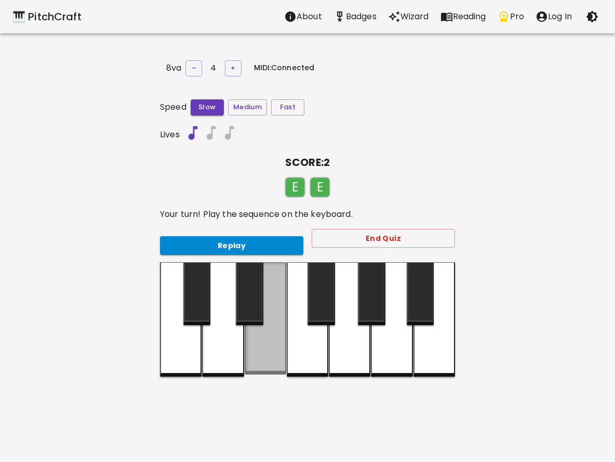
click at [250, 354] on div at bounding box center [266, 318] width 42 height 112
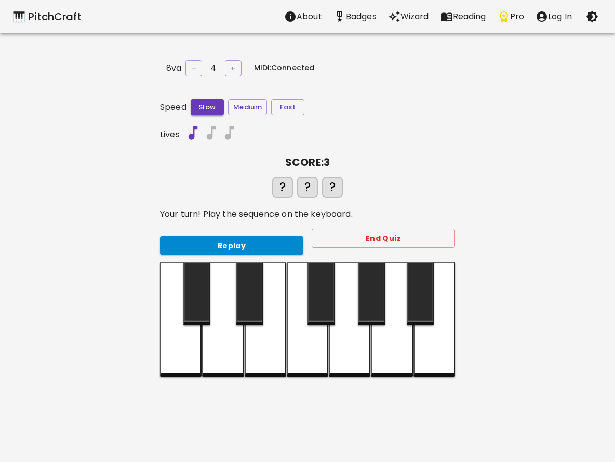
click at [249, 353] on div at bounding box center [266, 319] width 42 height 114
click at [251, 354] on div at bounding box center [266, 319] width 42 height 114
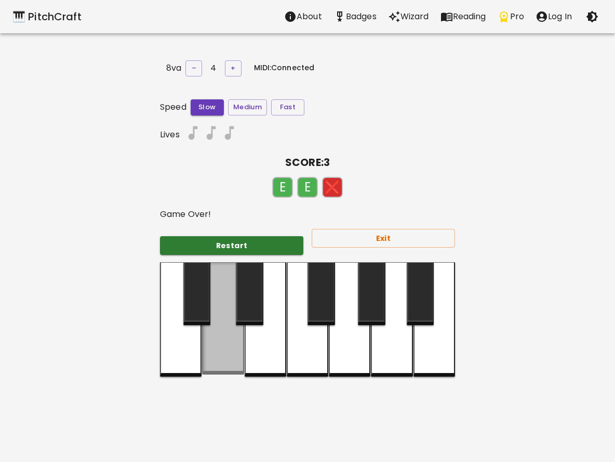
click at [231, 350] on div at bounding box center [223, 318] width 42 height 112
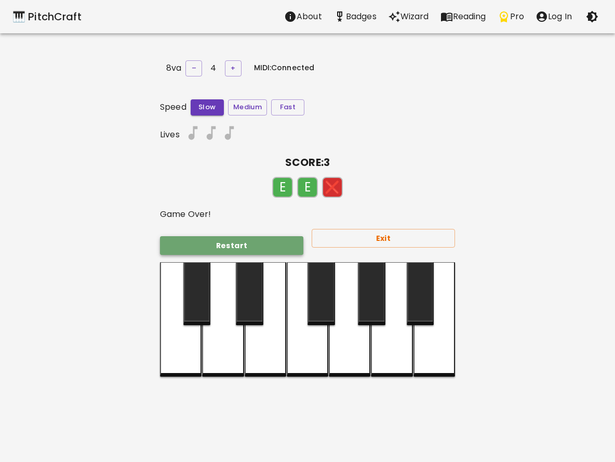
click at [263, 236] on button "Restart" at bounding box center [231, 245] width 143 height 19
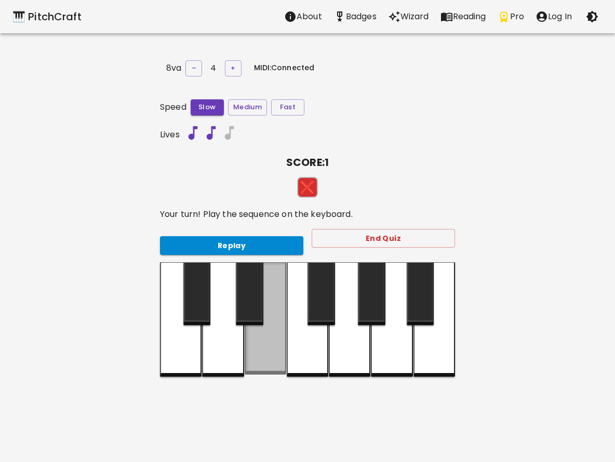
click at [270, 343] on div at bounding box center [266, 318] width 42 height 112
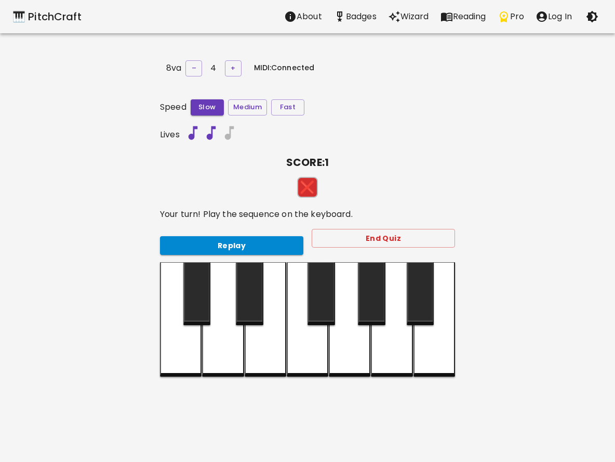
drag, startPoint x: 212, startPoint y: 226, endPoint x: 209, endPoint y: 231, distance: 5.4
click at [209, 231] on div "Replay" at bounding box center [228, 242] width 152 height 28
drag, startPoint x: 209, startPoint y: 232, endPoint x: 209, endPoint y: 238, distance: 5.7
click at [208, 238] on div "Replay" at bounding box center [228, 242] width 152 height 28
click at [212, 246] on button "Replay" at bounding box center [231, 245] width 143 height 19
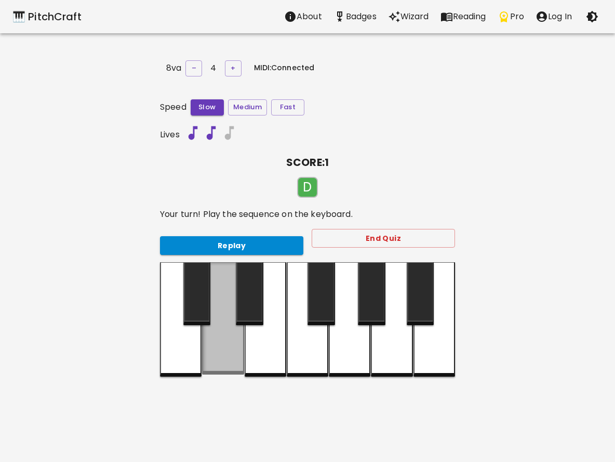
click at [230, 317] on div at bounding box center [223, 318] width 42 height 112
click at [233, 343] on div at bounding box center [223, 318] width 42 height 112
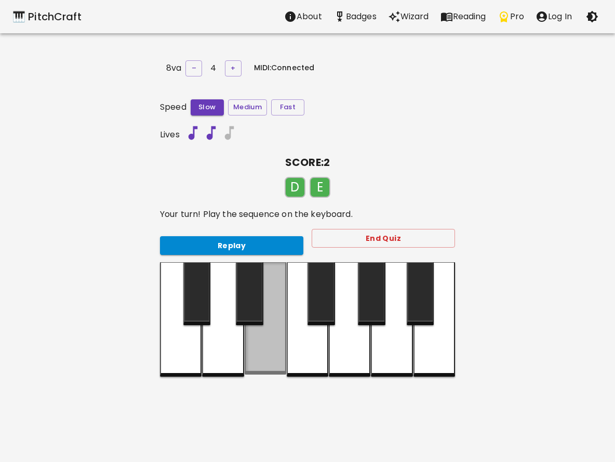
click at [259, 356] on div at bounding box center [266, 318] width 42 height 112
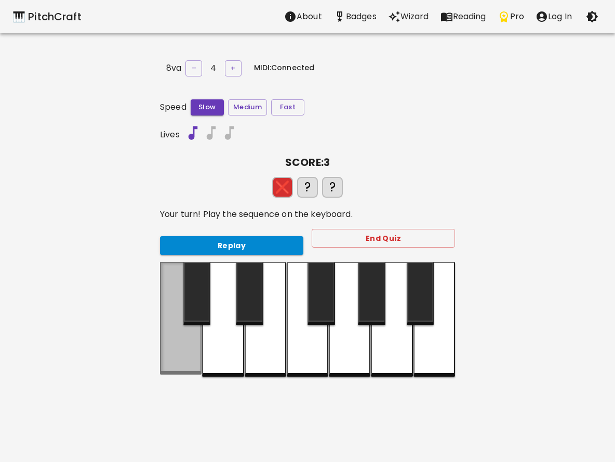
drag, startPoint x: 201, startPoint y: 325, endPoint x: 195, endPoint y: 330, distance: 7.5
click at [195, 330] on div at bounding box center [181, 318] width 42 height 112
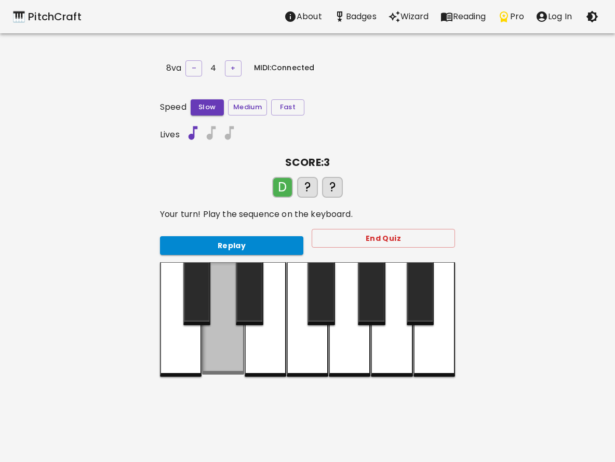
click at [219, 339] on div at bounding box center [223, 318] width 42 height 112
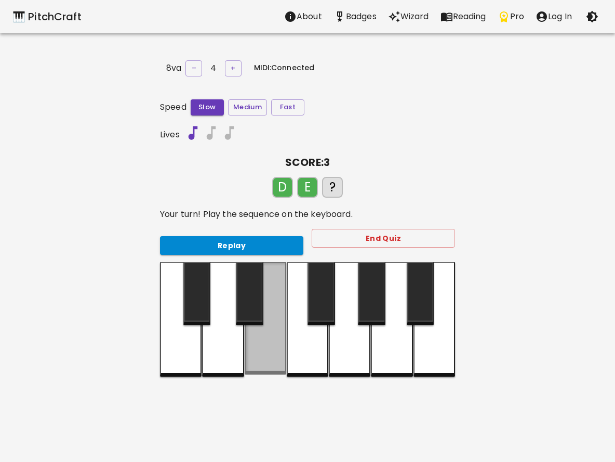
click at [262, 370] on div at bounding box center [266, 318] width 42 height 112
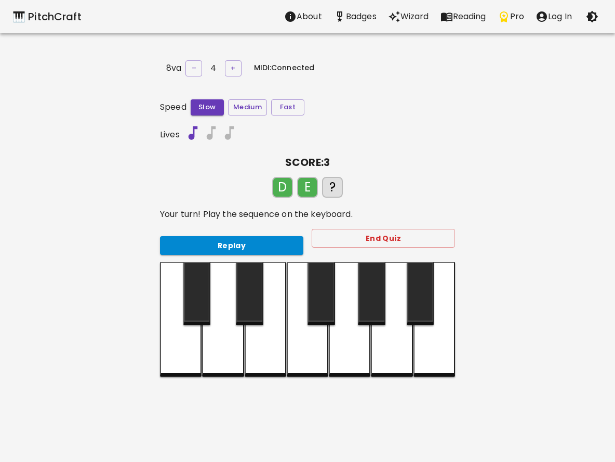
drag, startPoint x: 205, startPoint y: 339, endPoint x: 191, endPoint y: 331, distance: 16.8
click at [191, 331] on div at bounding box center [307, 319] width 295 height 114
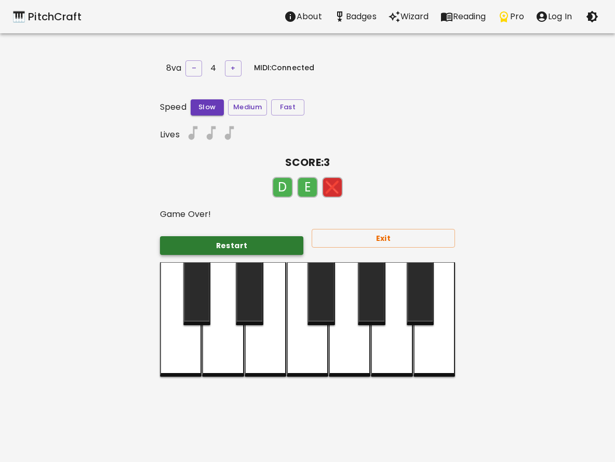
click at [192, 246] on button "Restart" at bounding box center [231, 245] width 143 height 19
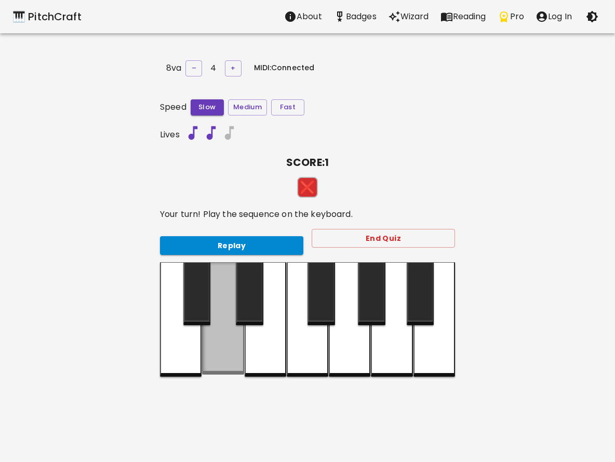
click at [221, 335] on div at bounding box center [223, 318] width 42 height 112
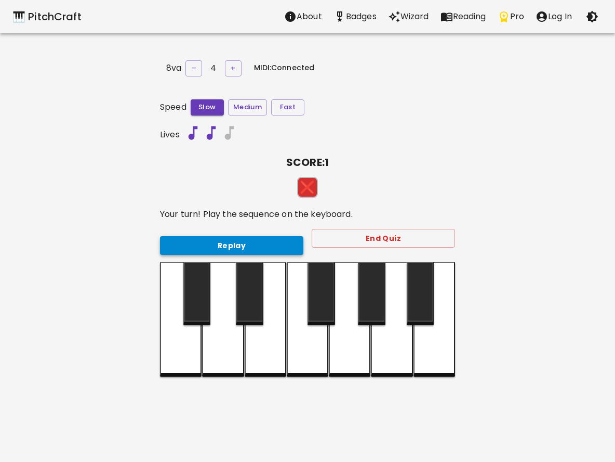
click at [197, 240] on button "Replay" at bounding box center [231, 245] width 143 height 19
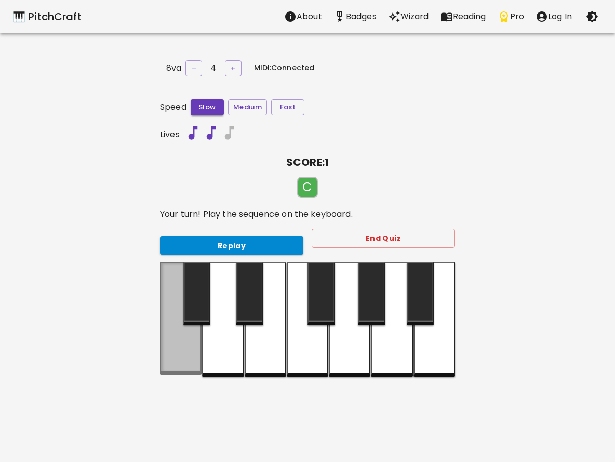
click at [176, 321] on div at bounding box center [181, 318] width 42 height 112
click at [185, 336] on div at bounding box center [181, 318] width 42 height 112
drag, startPoint x: 185, startPoint y: 336, endPoint x: 181, endPoint y: 344, distance: 8.8
click at [182, 341] on div at bounding box center [181, 318] width 42 height 112
click at [174, 362] on div at bounding box center [181, 318] width 42 height 112
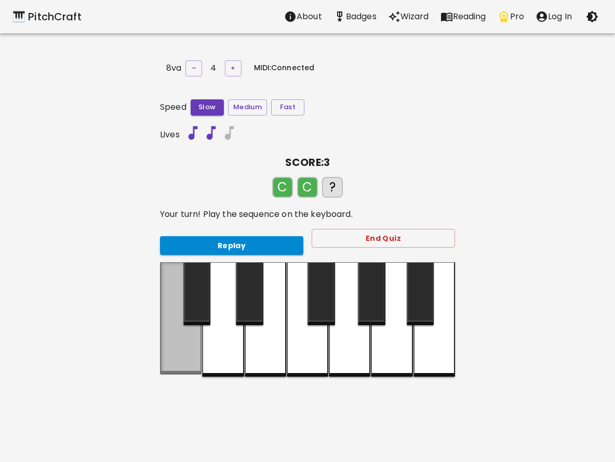
click at [174, 362] on div at bounding box center [181, 318] width 42 height 112
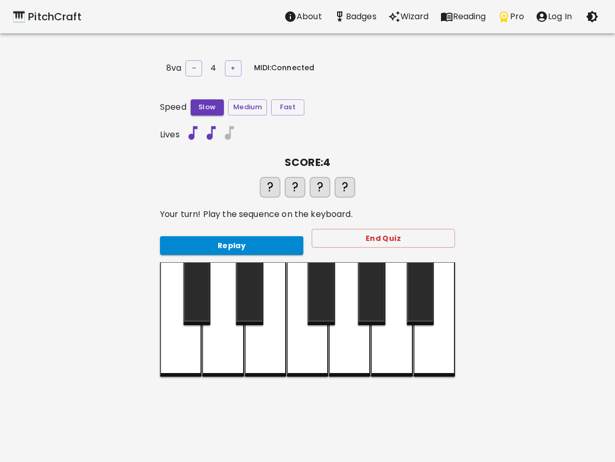
click at [176, 360] on div at bounding box center [181, 319] width 42 height 114
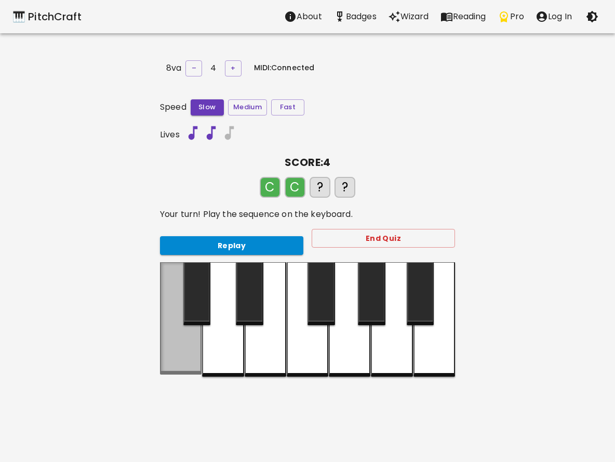
drag, startPoint x: 176, startPoint y: 360, endPoint x: 187, endPoint y: 362, distance: 11.0
click at [187, 362] on div at bounding box center [181, 318] width 42 height 112
click at [187, 362] on div at bounding box center [181, 319] width 42 height 114
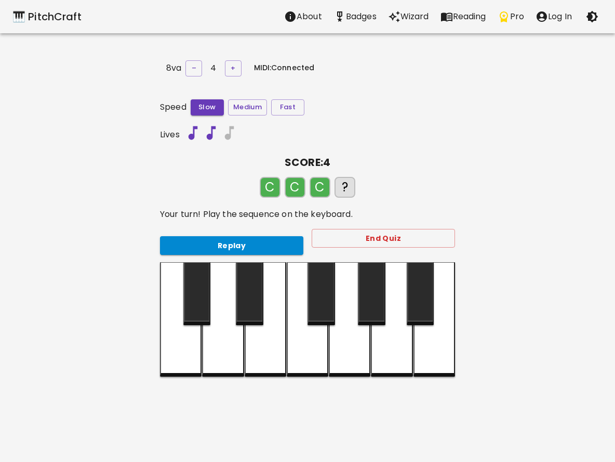
click at [187, 362] on div at bounding box center [181, 319] width 42 height 114
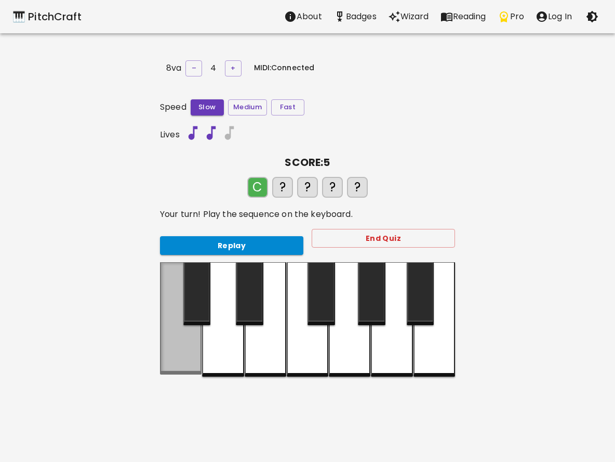
click at [186, 356] on div at bounding box center [181, 318] width 42 height 112
drag, startPoint x: 185, startPoint y: 350, endPoint x: 185, endPoint y: 341, distance: 8.8
click at [185, 349] on div at bounding box center [181, 318] width 42 height 112
click at [185, 337] on div at bounding box center [181, 318] width 42 height 112
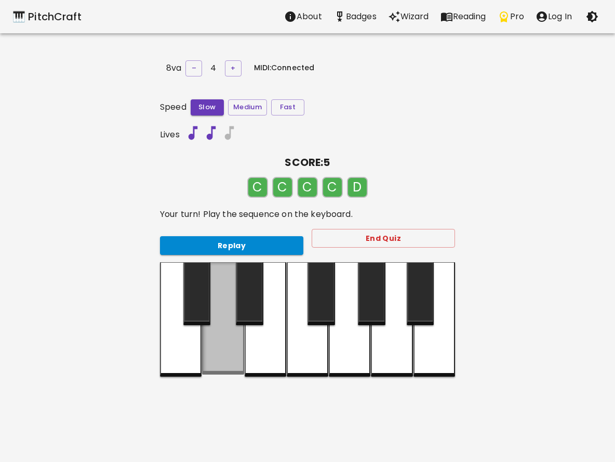
click at [222, 330] on div at bounding box center [223, 318] width 42 height 112
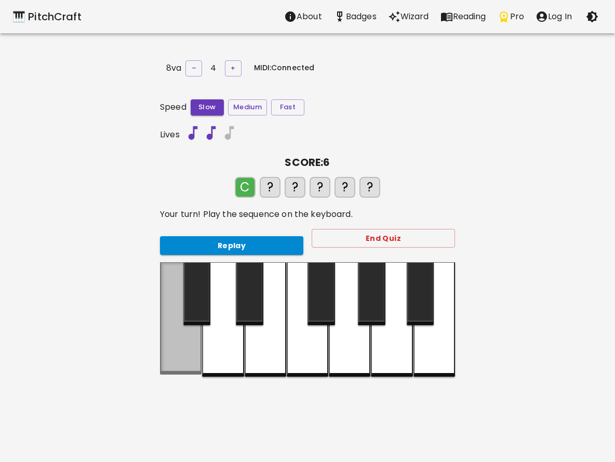
click at [172, 353] on div at bounding box center [181, 318] width 42 height 112
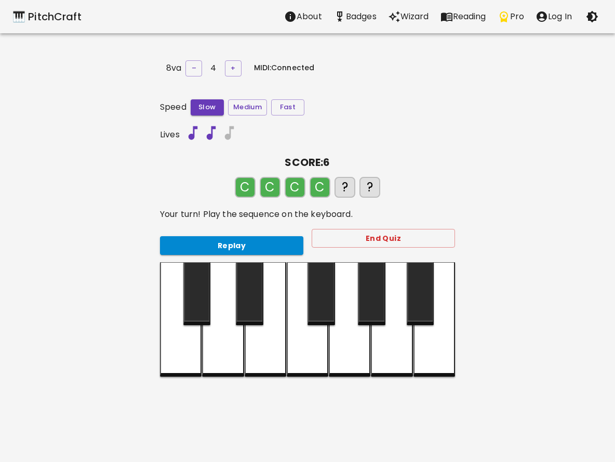
click at [218, 360] on div at bounding box center [223, 319] width 42 height 114
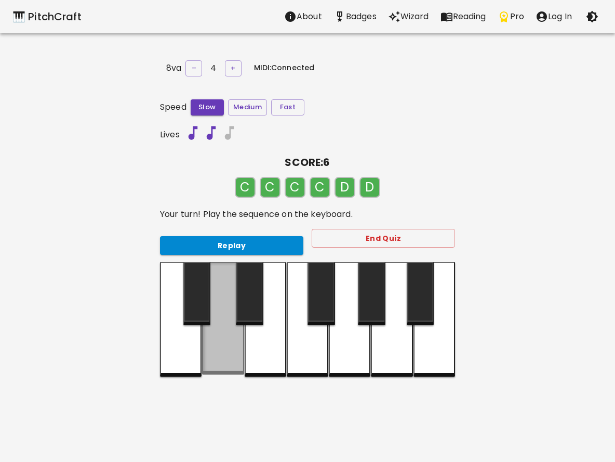
click at [218, 360] on div at bounding box center [223, 318] width 42 height 112
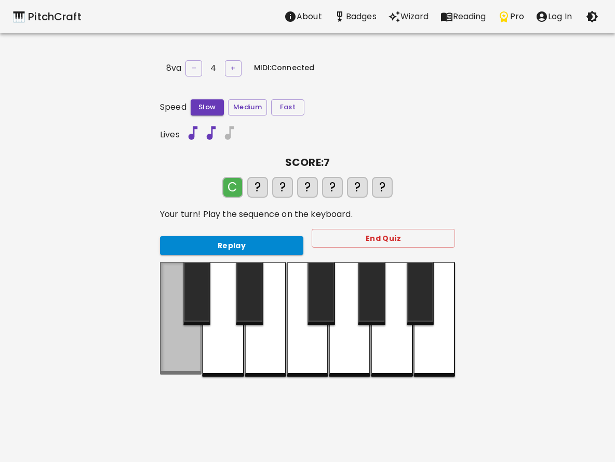
drag, startPoint x: 171, startPoint y: 346, endPoint x: 162, endPoint y: 346, distance: 9.4
click at [162, 346] on div at bounding box center [181, 318] width 42 height 112
click at [161, 344] on div at bounding box center [181, 318] width 42 height 112
click at [163, 343] on div at bounding box center [181, 318] width 42 height 112
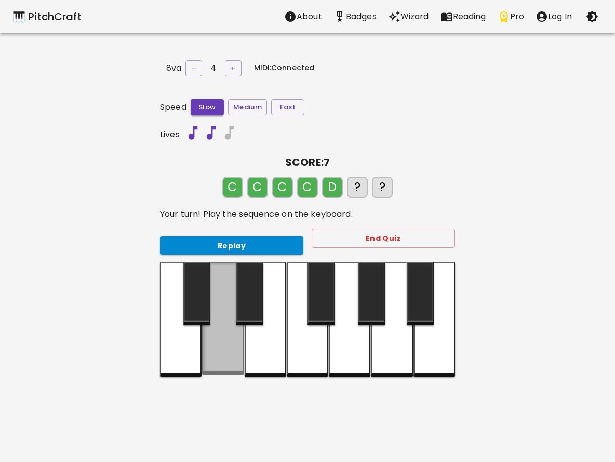
click at [219, 337] on div at bounding box center [223, 318] width 42 height 112
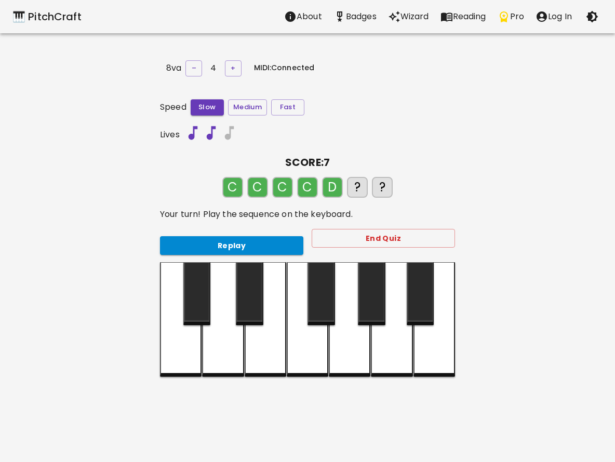
click at [229, 339] on div at bounding box center [223, 319] width 42 height 114
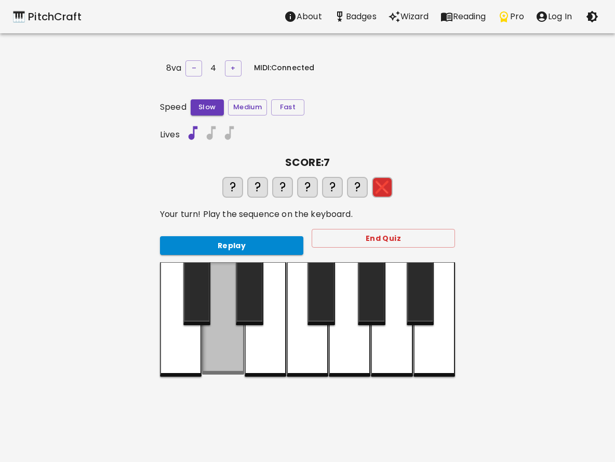
click at [232, 339] on div at bounding box center [223, 318] width 42 height 112
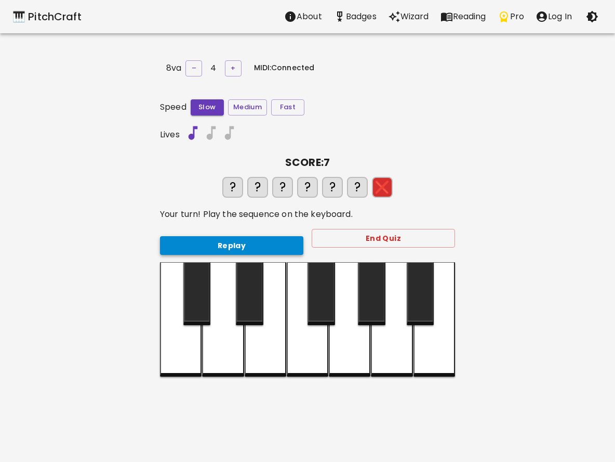
drag, startPoint x: 201, startPoint y: 229, endPoint x: 184, endPoint y: 237, distance: 18.6
click at [193, 233] on div "Replay" at bounding box center [228, 242] width 152 height 28
click at [183, 237] on button "Replay" at bounding box center [231, 245] width 143 height 19
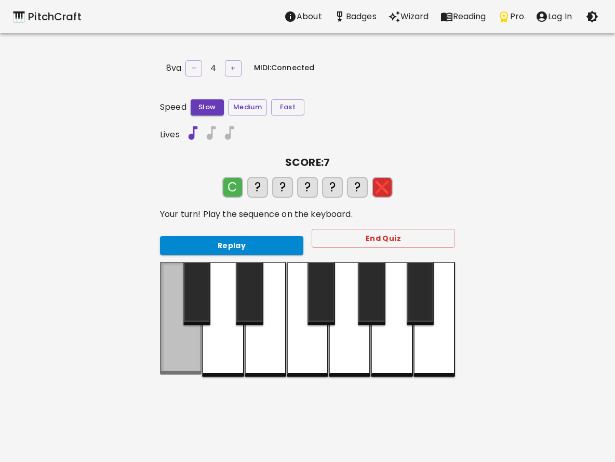
click at [181, 326] on div at bounding box center [181, 318] width 42 height 112
click at [181, 325] on div at bounding box center [181, 318] width 42 height 112
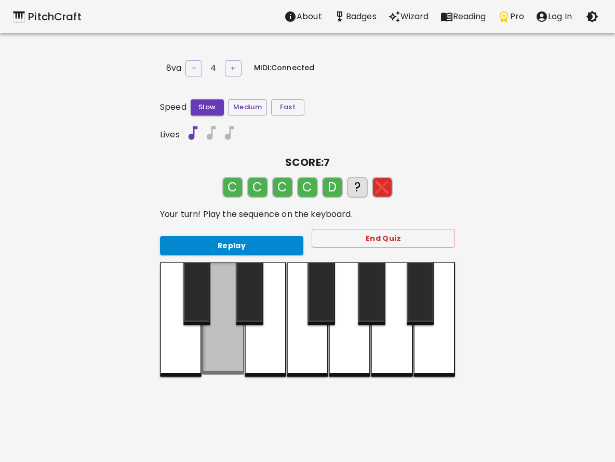
click at [223, 337] on div at bounding box center [223, 318] width 42 height 112
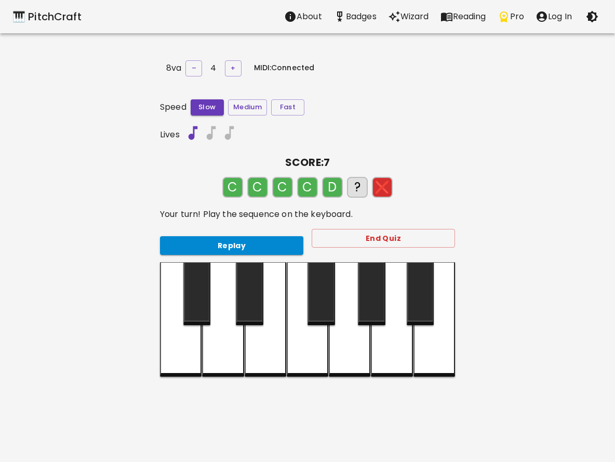
click at [223, 337] on div at bounding box center [223, 319] width 42 height 114
click at [165, 353] on div at bounding box center [181, 319] width 42 height 114
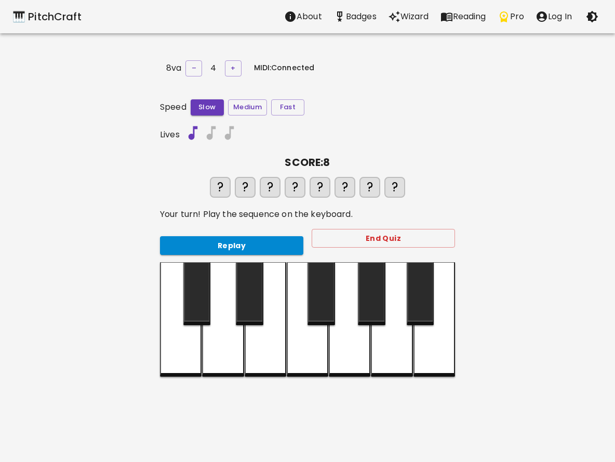
click at [177, 340] on div at bounding box center [181, 319] width 42 height 114
click at [179, 337] on div at bounding box center [181, 319] width 42 height 114
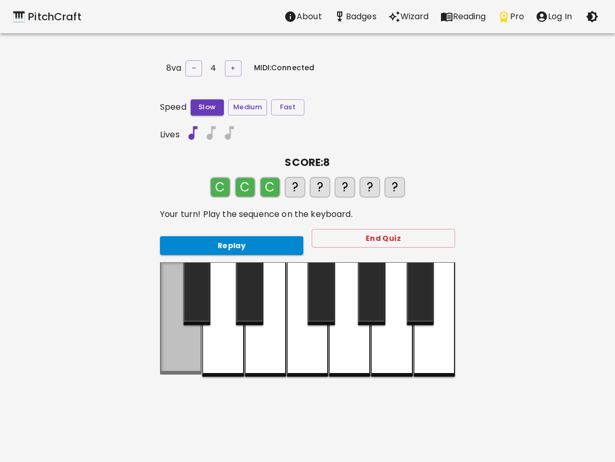
click at [179, 336] on div at bounding box center [181, 318] width 42 height 112
click at [183, 327] on div at bounding box center [181, 318] width 42 height 112
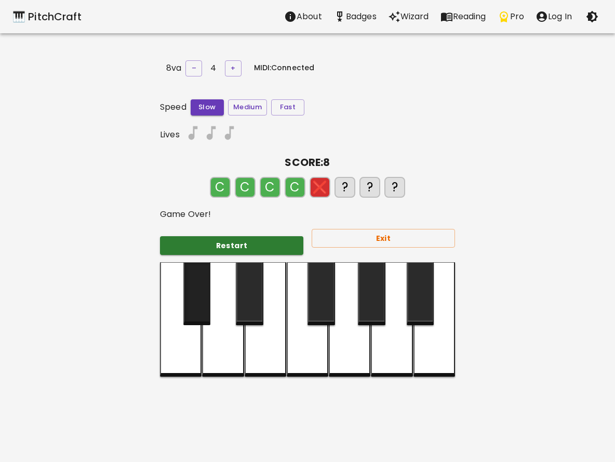
click at [185, 319] on div at bounding box center [197, 293] width 28 height 63
click at [186, 238] on button "Restart" at bounding box center [231, 245] width 143 height 19
